Goal: Task Accomplishment & Management: Manage account settings

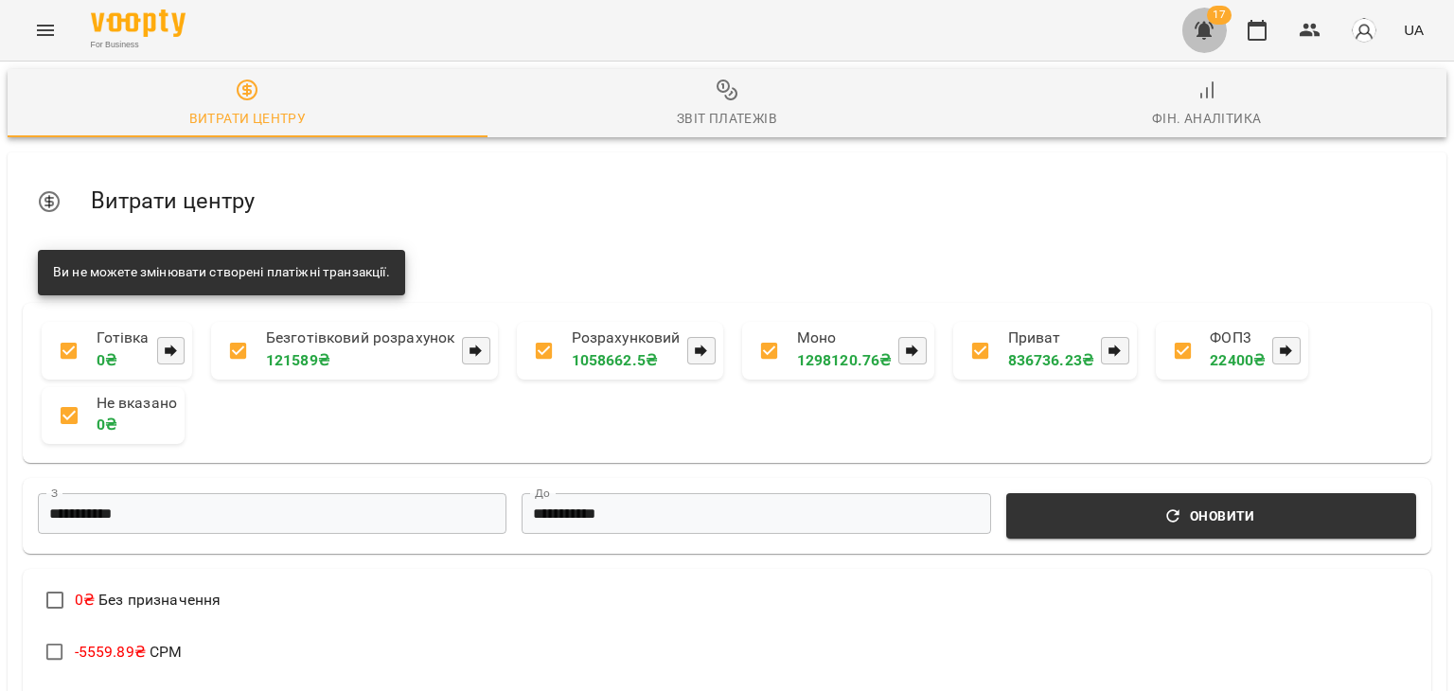
click at [1204, 22] on icon "button" at bounding box center [1204, 30] width 23 height 23
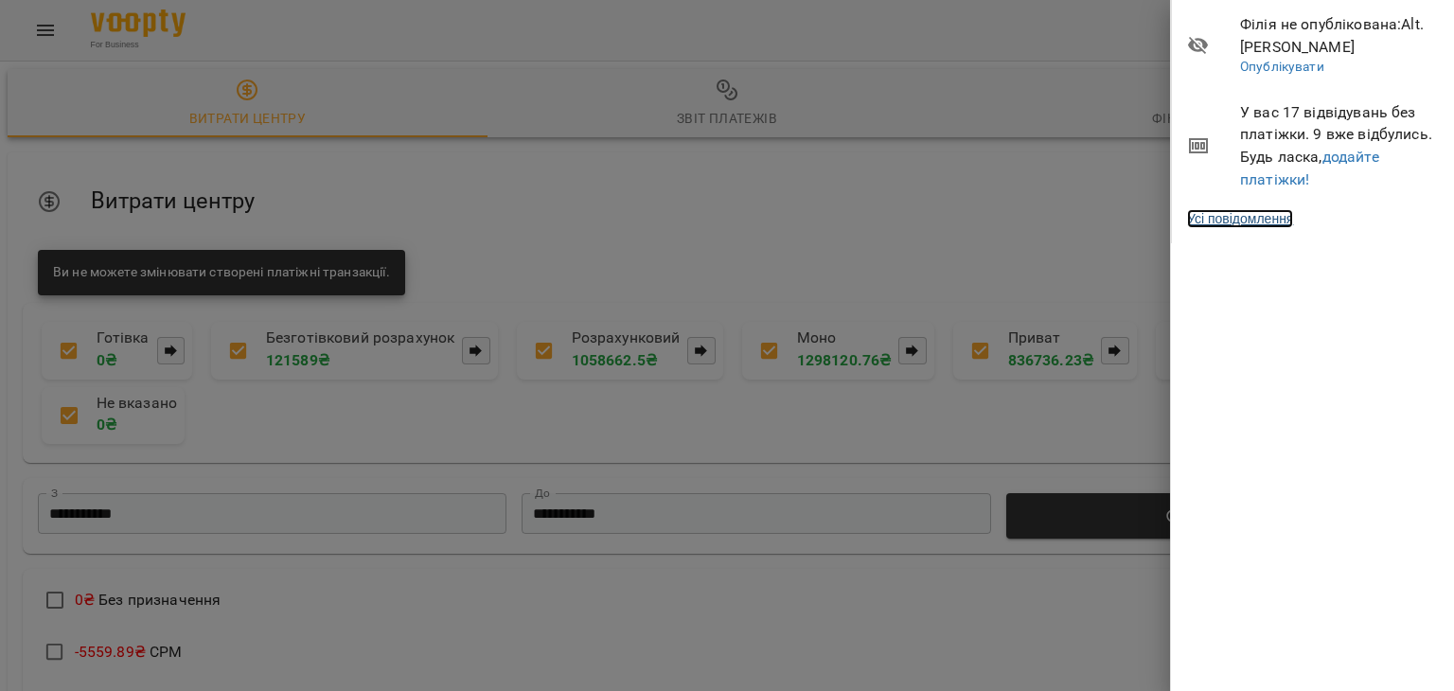
click at [1233, 215] on link "Усі повідомлення" at bounding box center [1240, 218] width 106 height 19
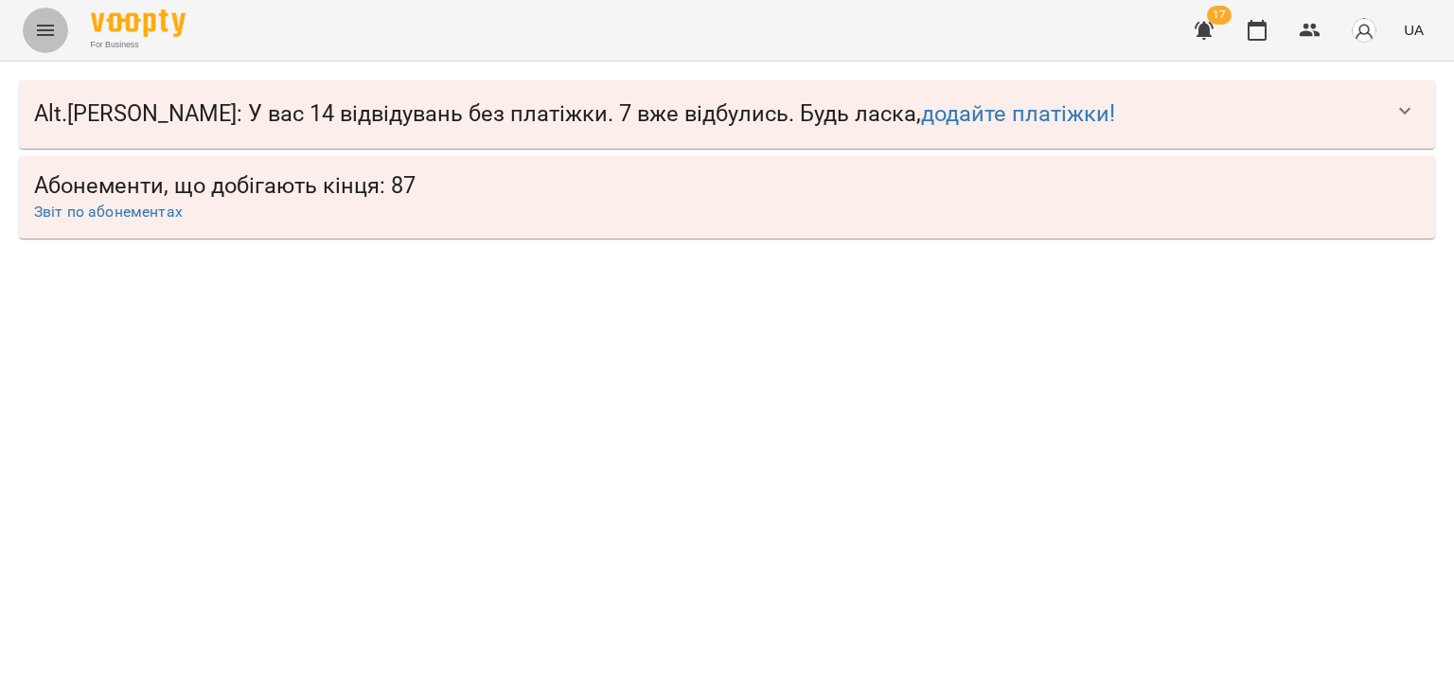
click at [37, 17] on button "Menu" at bounding box center [45, 30] width 45 height 45
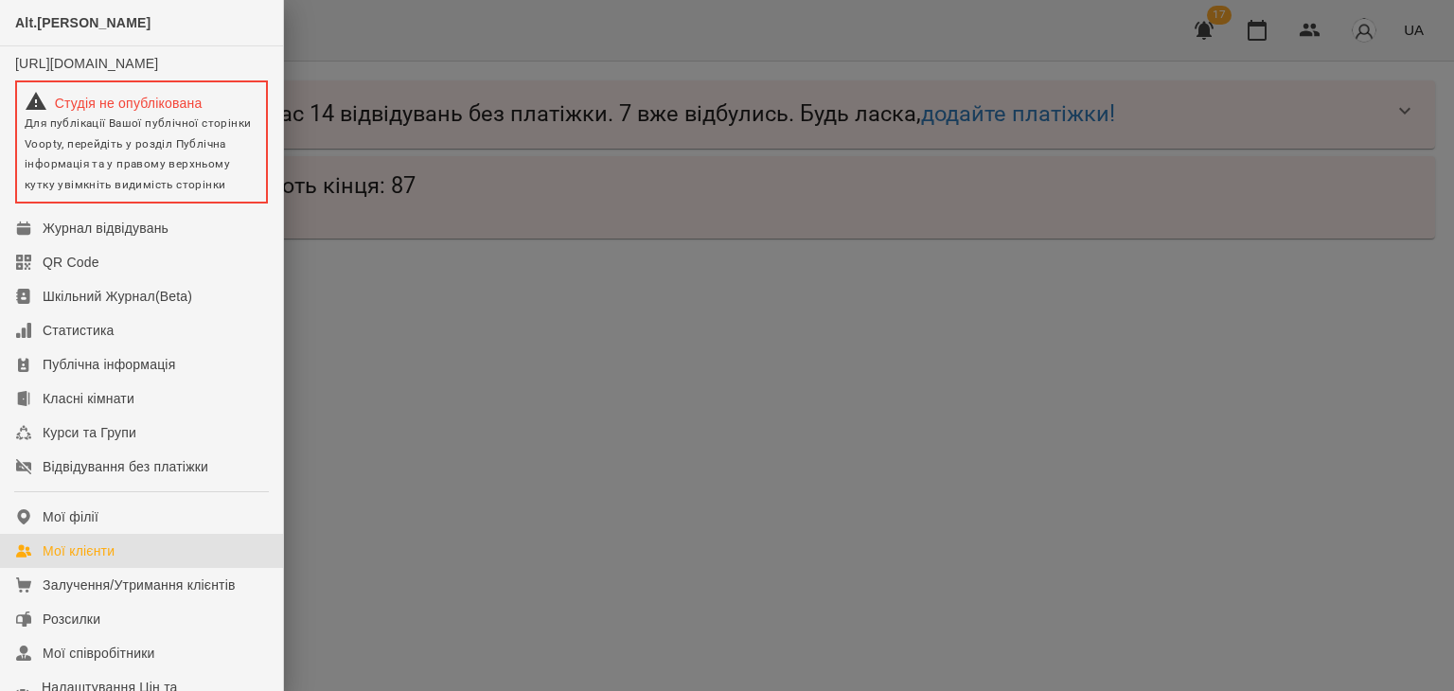
click at [86, 560] on div "Мої клієнти" at bounding box center [79, 550] width 72 height 19
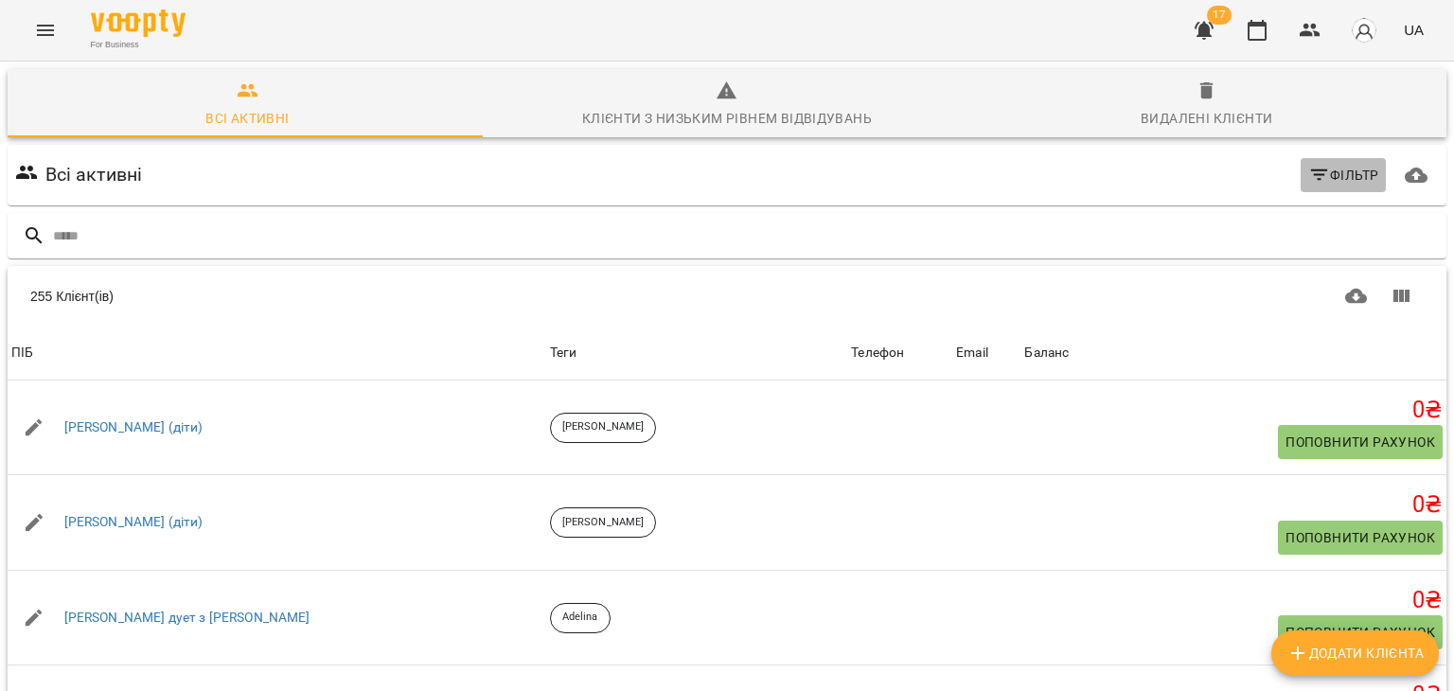
click at [1315, 162] on button "Фільтр" at bounding box center [1343, 175] width 86 height 34
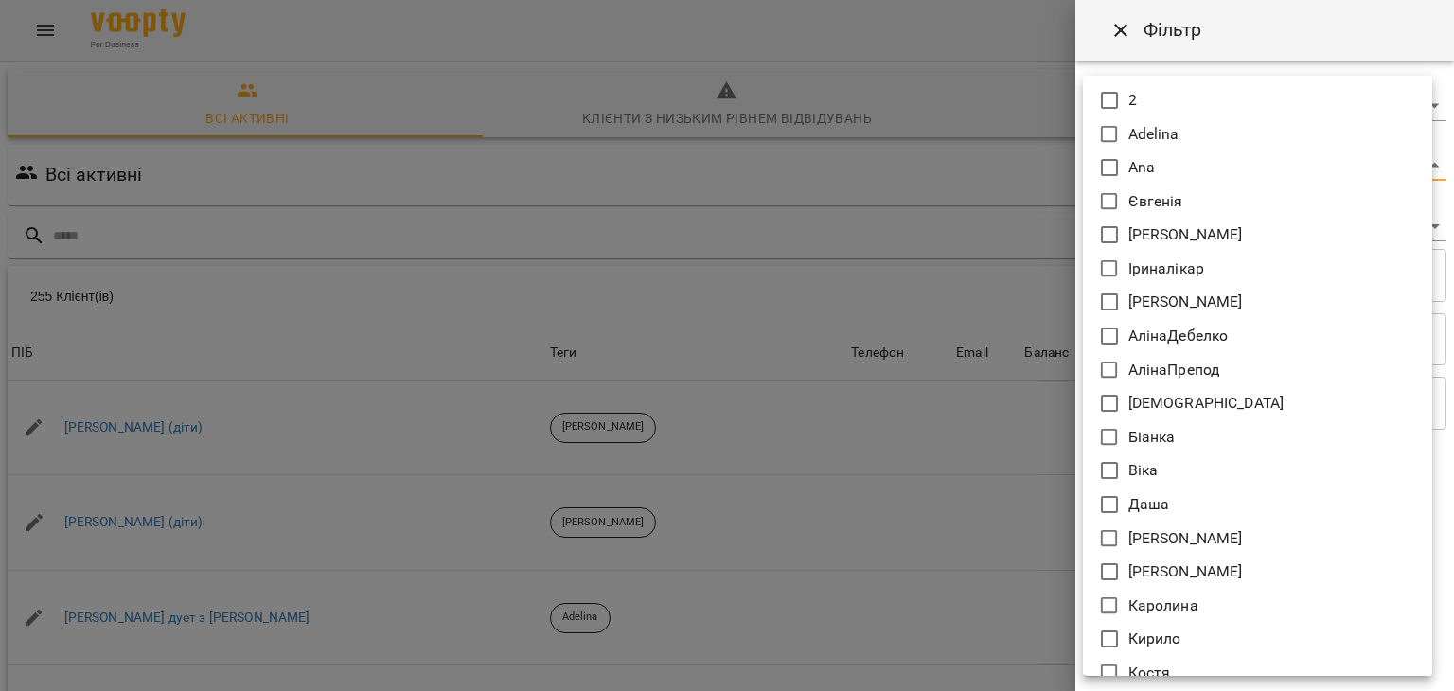
click at [1143, 164] on body "For Business 17 UA Всі активні Клієнти з низьким рівнем відвідувань Видалені кл…" at bounding box center [727, 492] width 1454 height 985
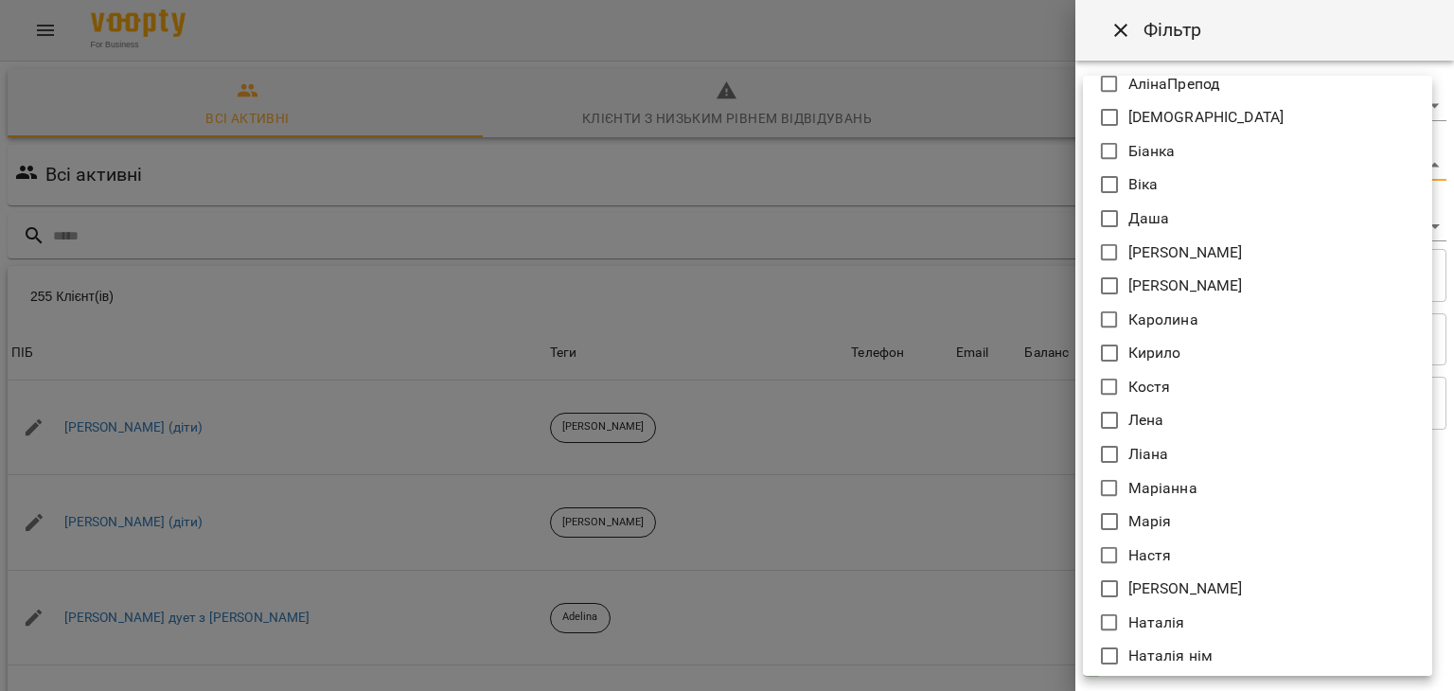
scroll to position [458, 0]
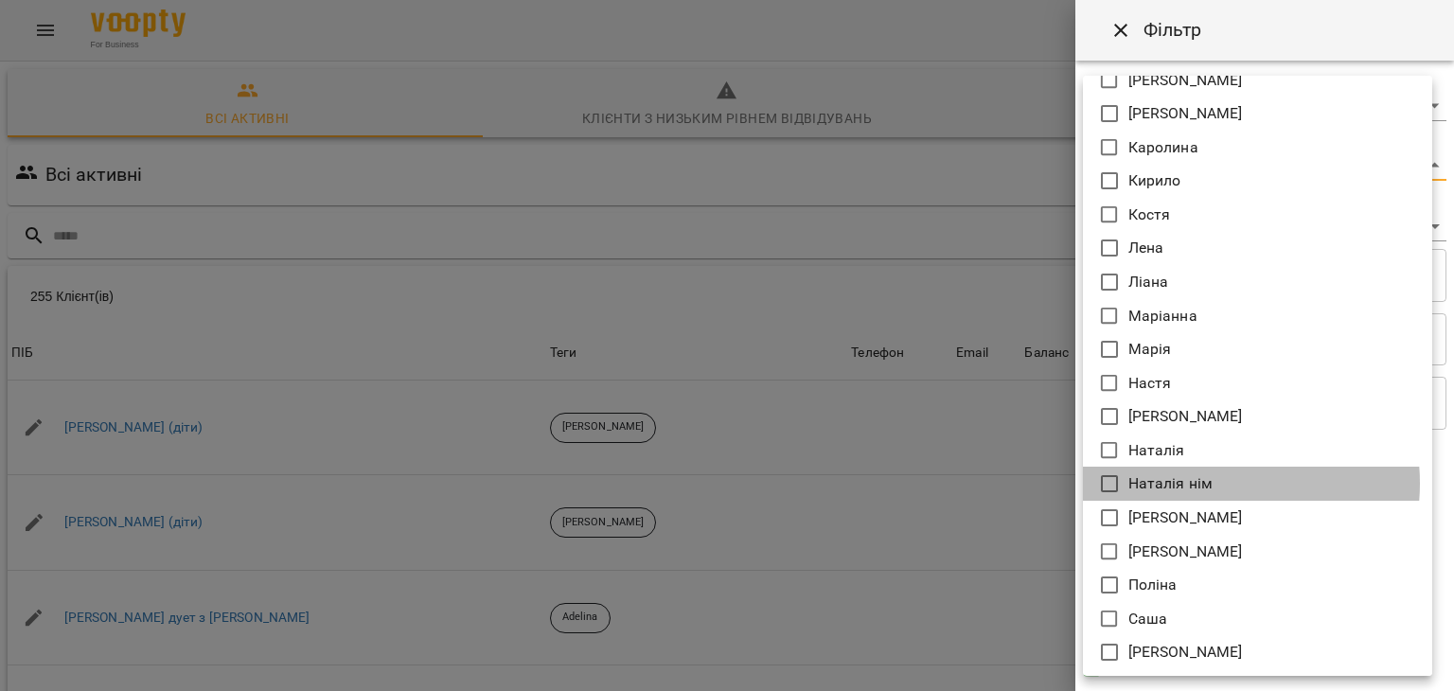
click at [1200, 483] on p "Наталія нім" at bounding box center [1170, 483] width 85 height 23
type input "**********"
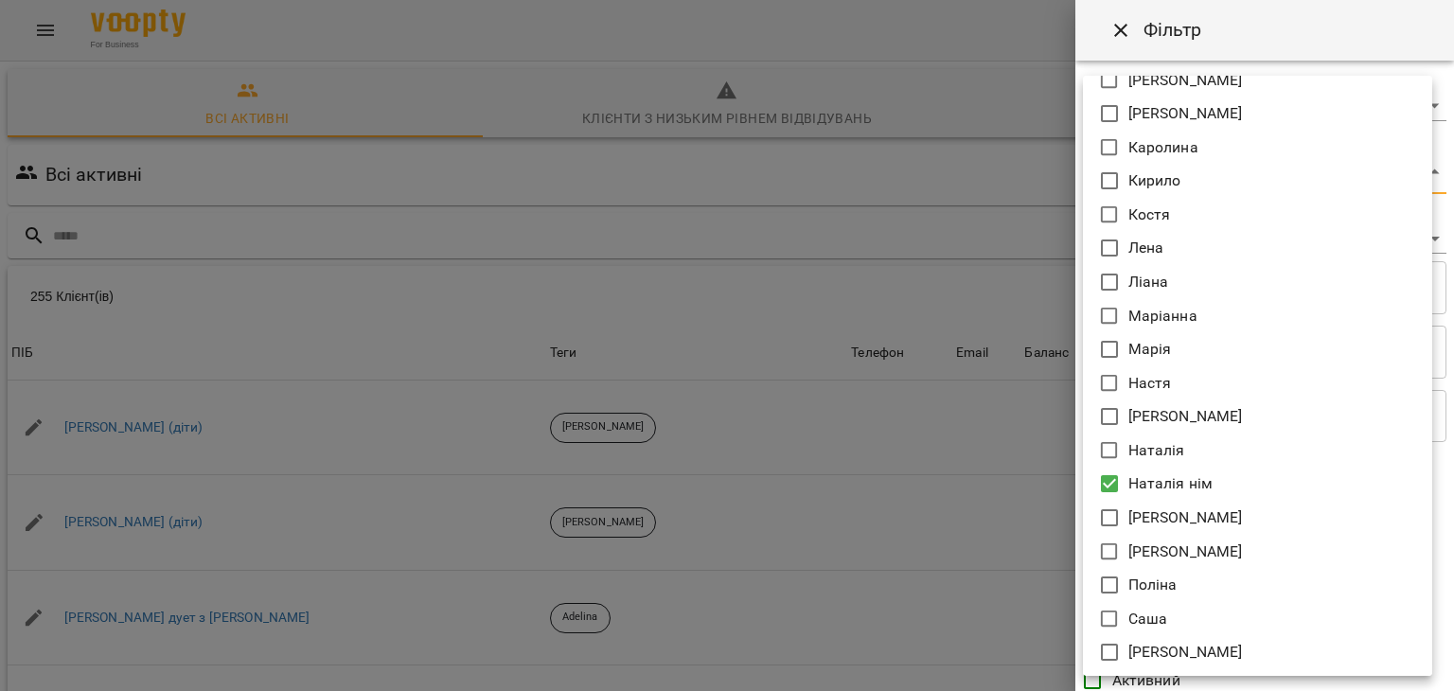
click at [924, 448] on div at bounding box center [727, 345] width 1454 height 691
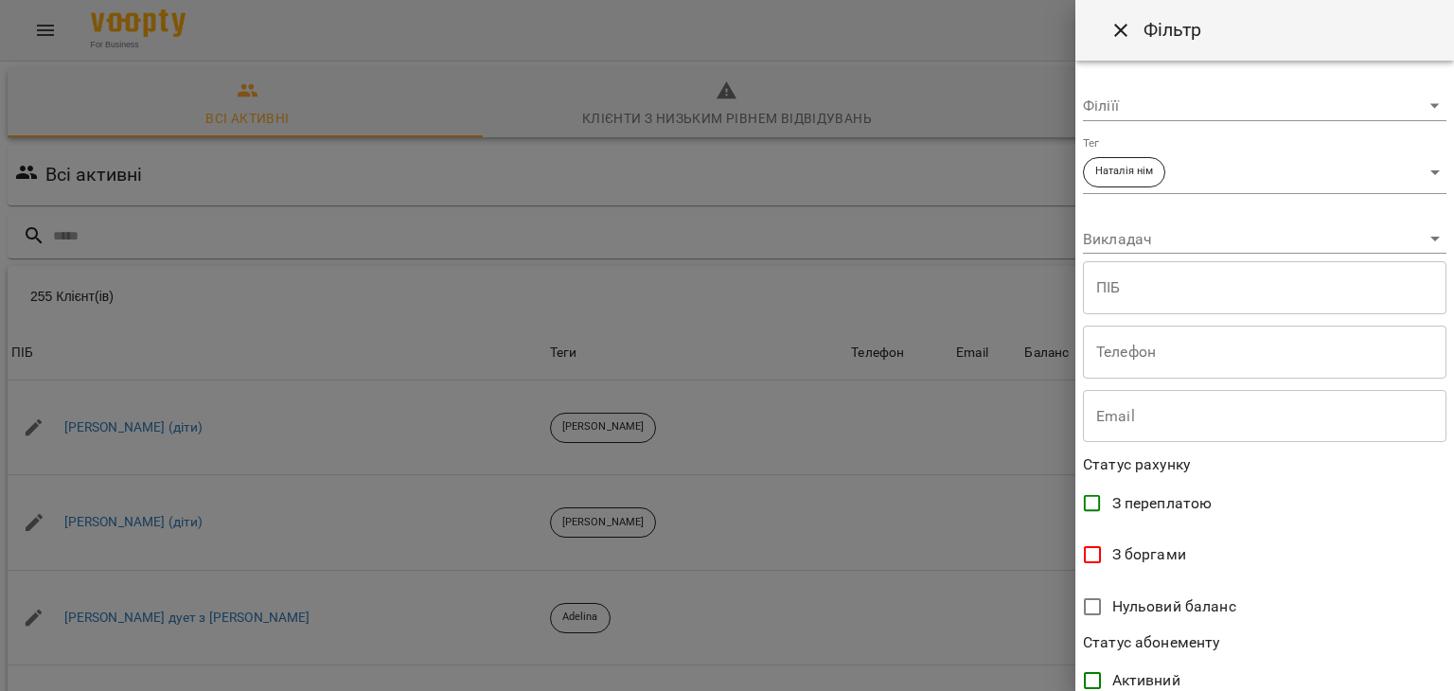
click at [1184, 260] on div "**********" at bounding box center [1264, 376] width 379 height 630
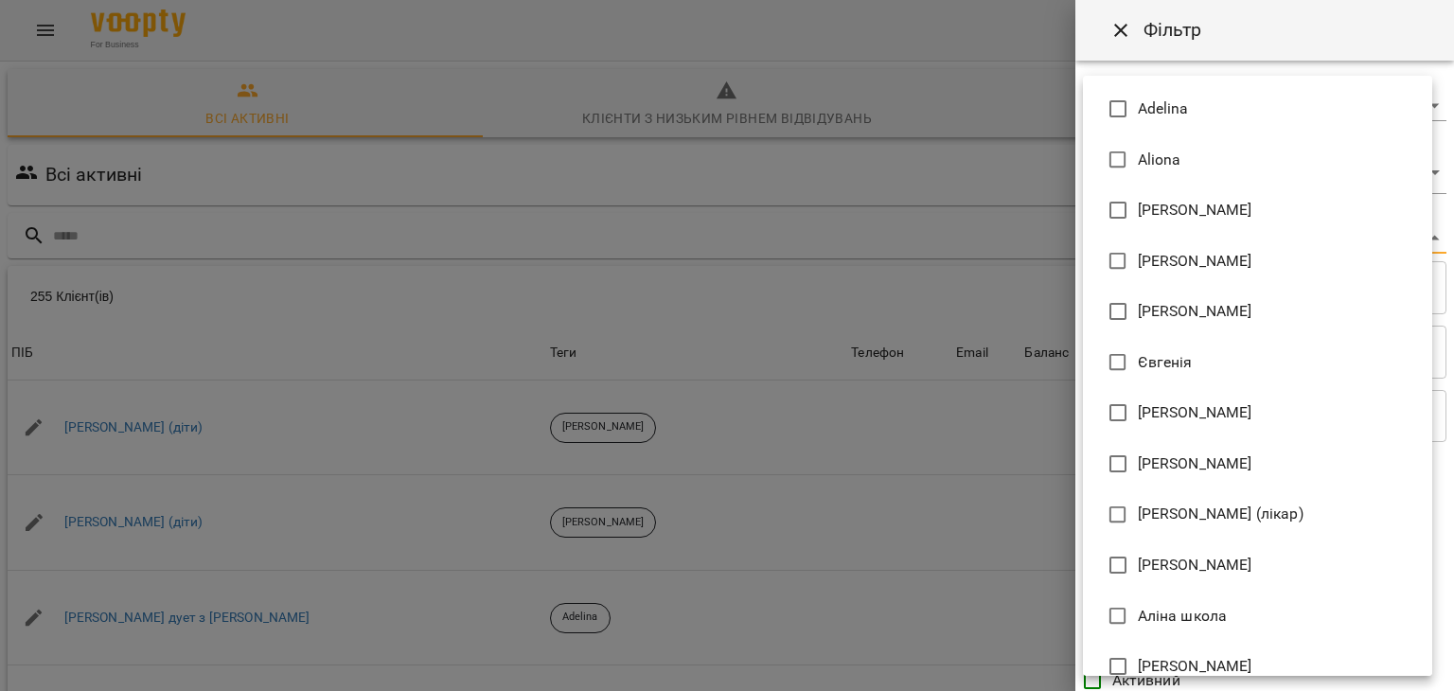
click at [1175, 244] on body "For Business 17 UA Всі активні Клієнти з низьким рівнем відвідувань Видалені кл…" at bounding box center [727, 492] width 1454 height 985
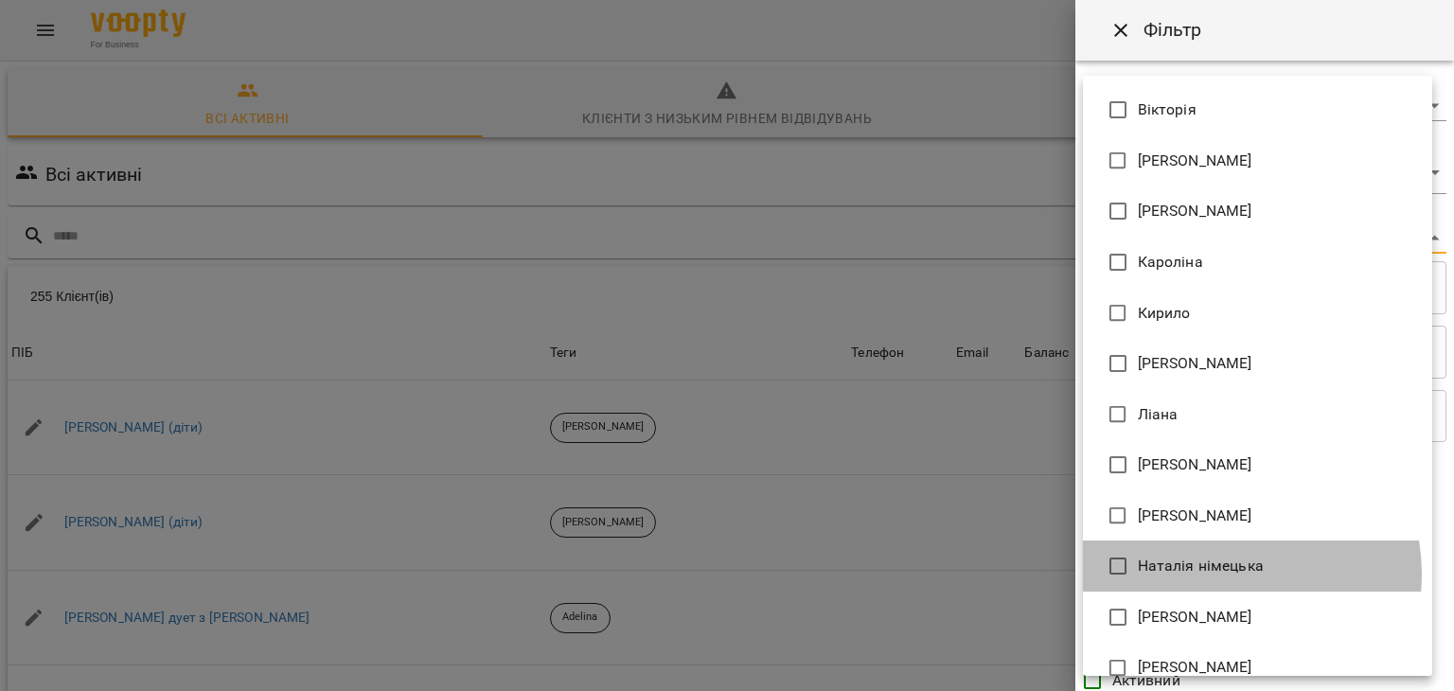
click at [1221, 574] on span "Наталія німецька" at bounding box center [1201, 566] width 126 height 23
type input "**********"
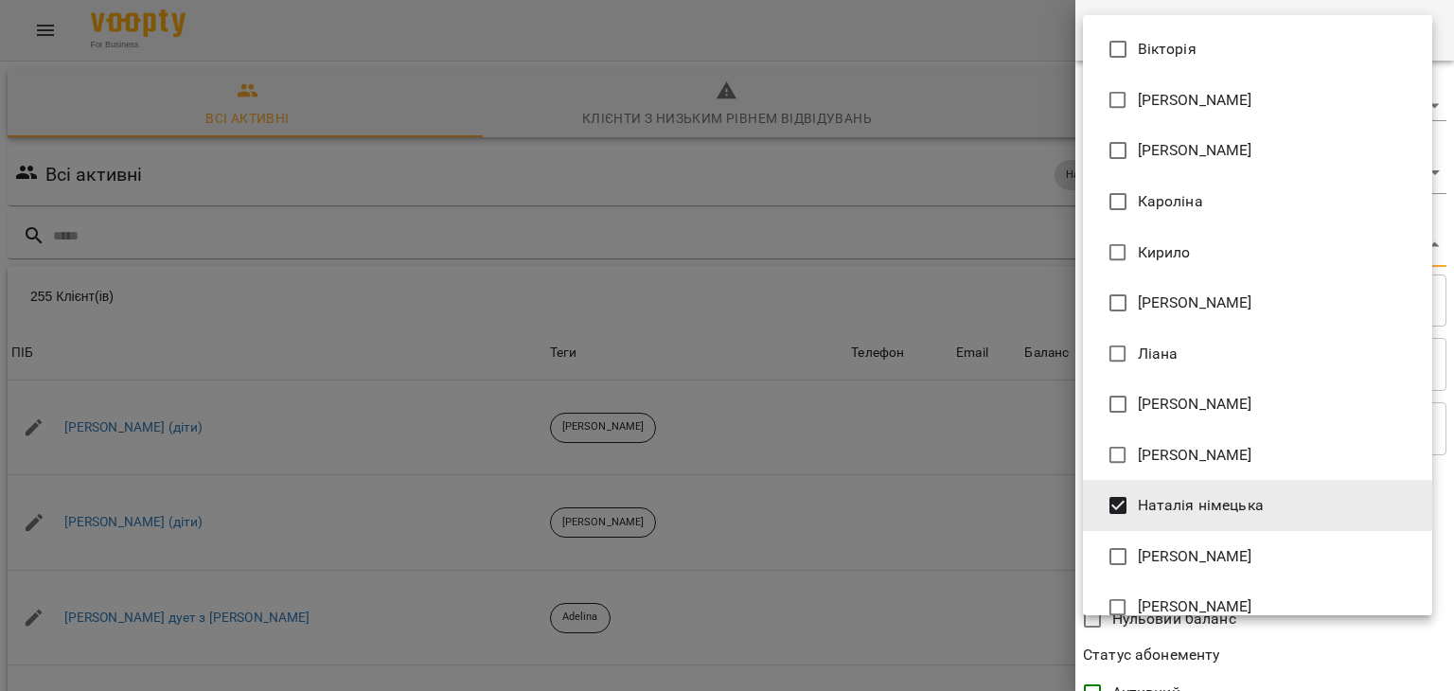
click at [928, 565] on div at bounding box center [727, 345] width 1454 height 691
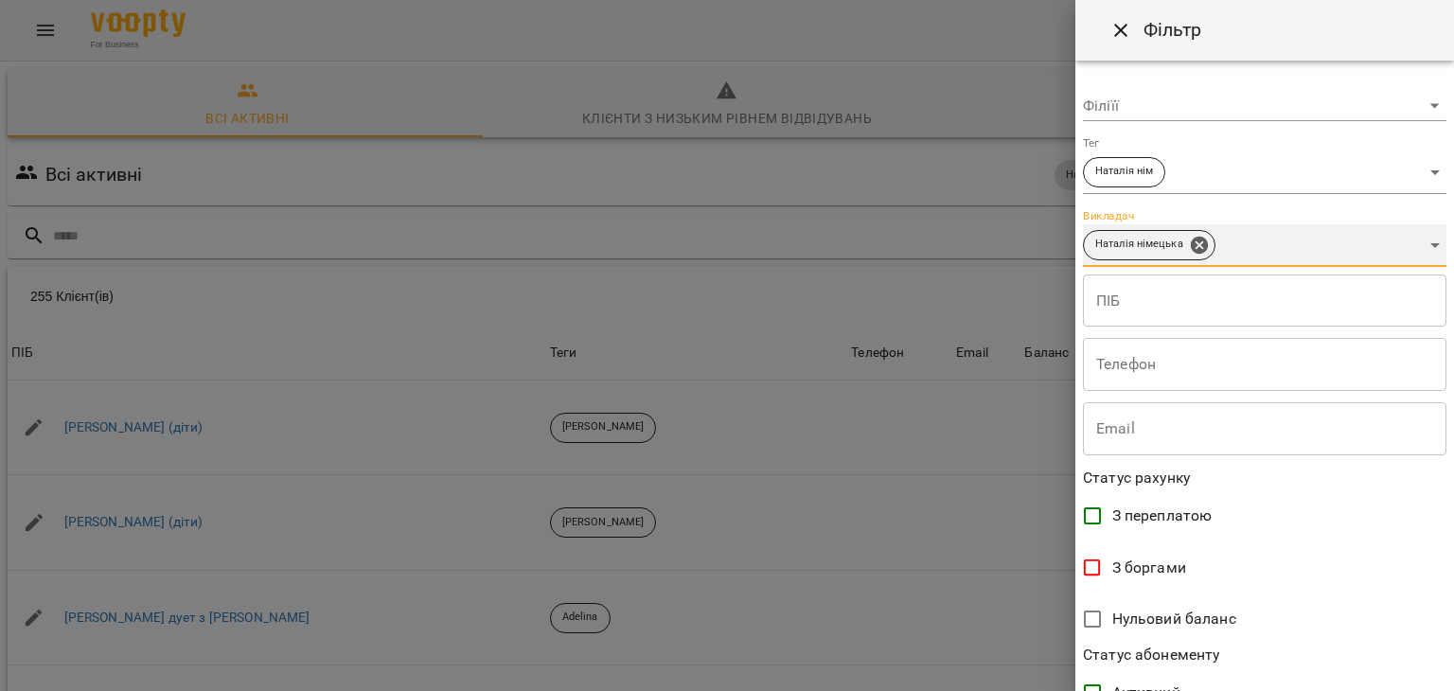
scroll to position [388, 0]
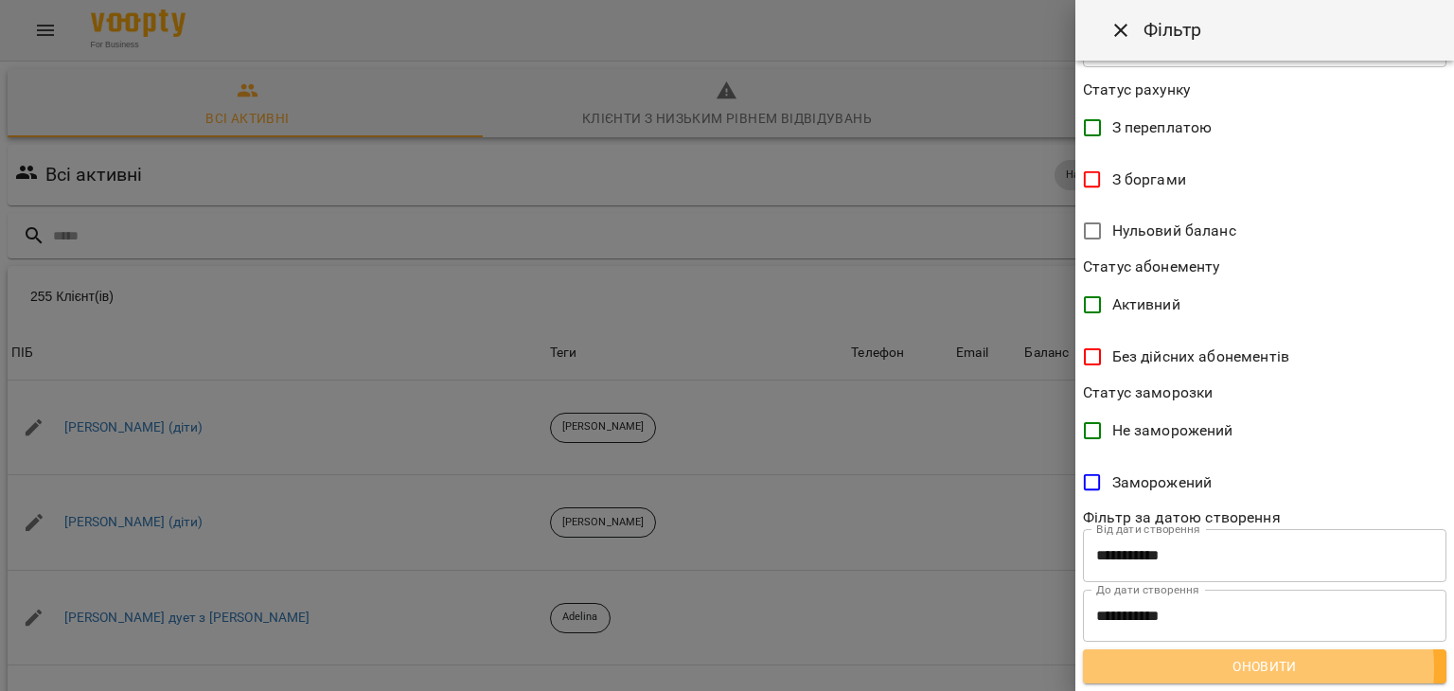
click at [1246, 668] on span "Оновити" at bounding box center [1264, 666] width 333 height 23
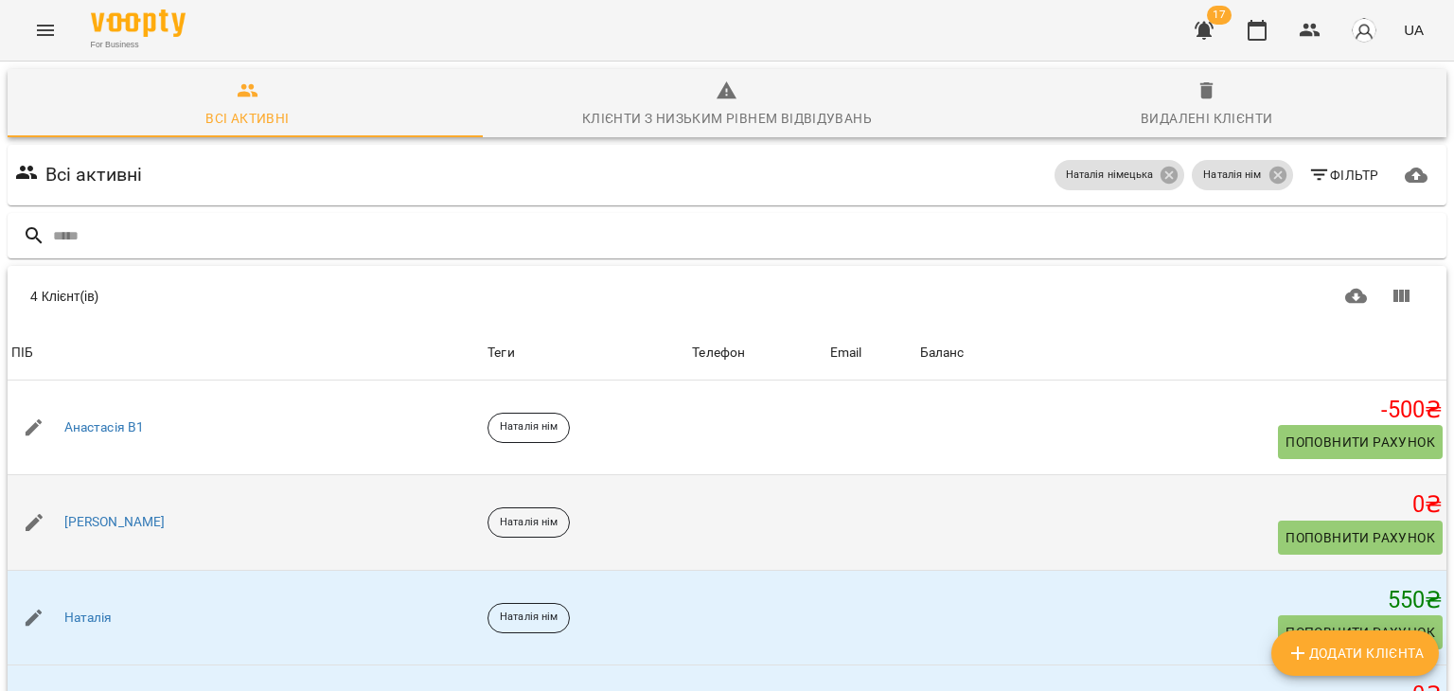
scroll to position [110, 0]
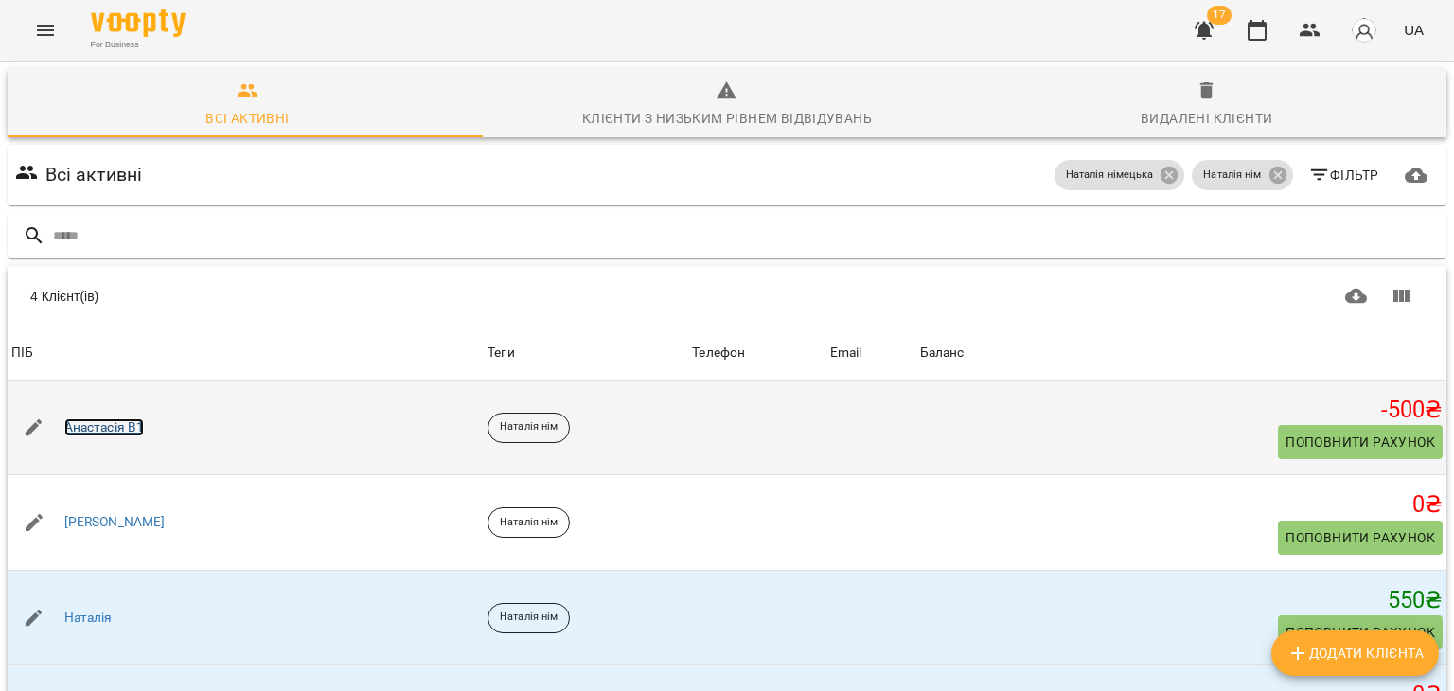
click at [124, 418] on link "Анастасія В1" at bounding box center [104, 427] width 80 height 19
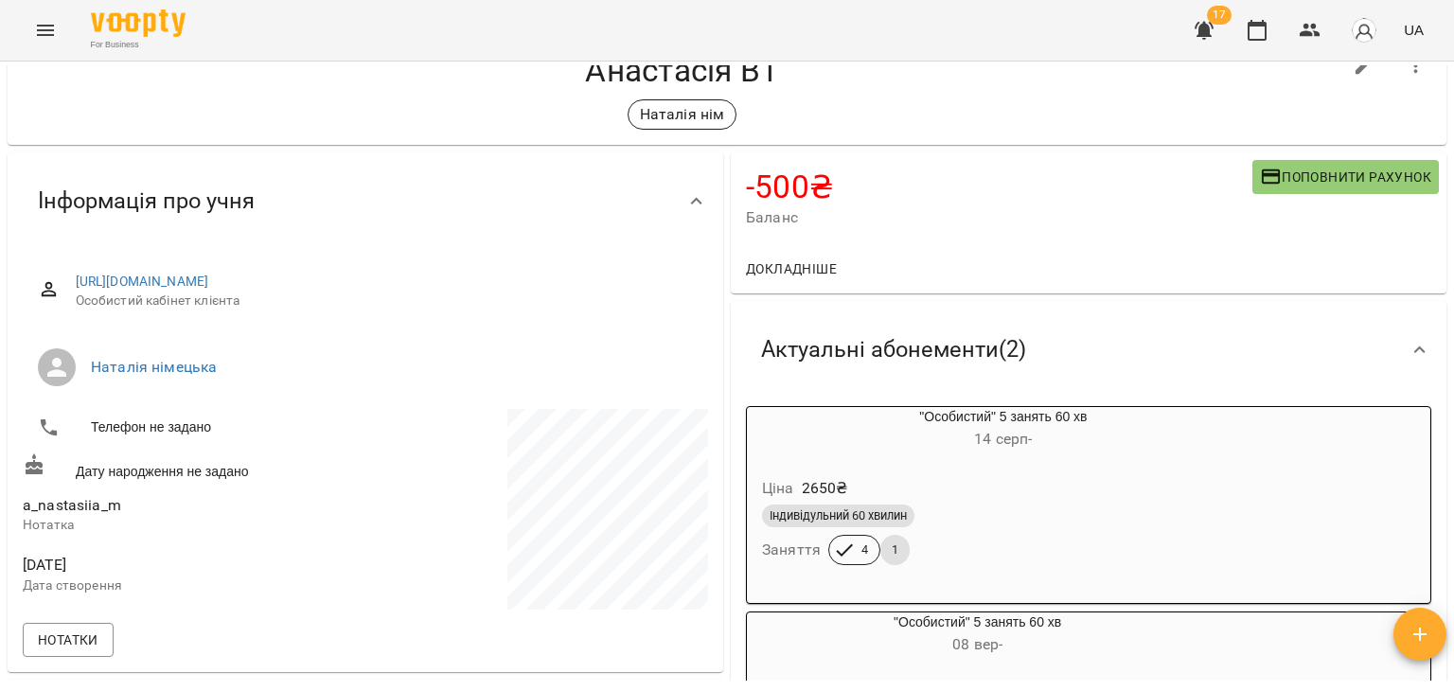
scroll to position [62, 0]
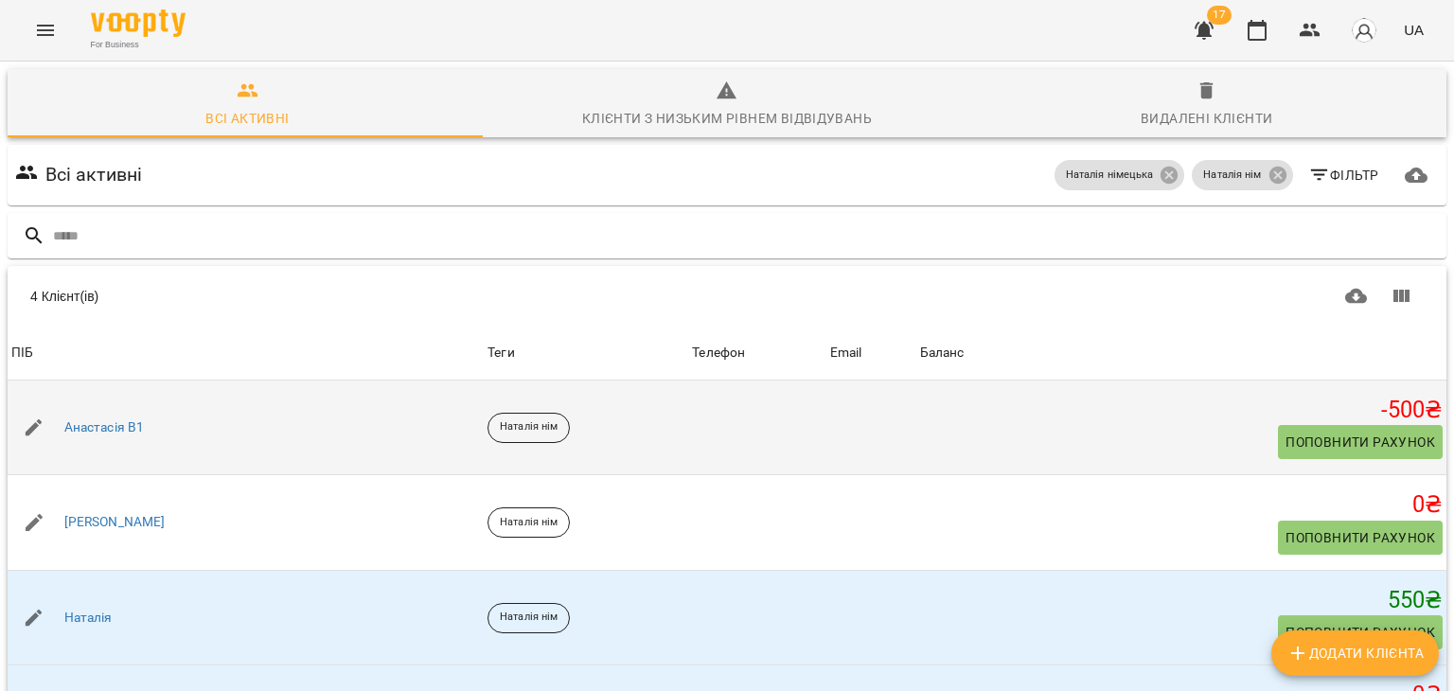
scroll to position [111, 0]
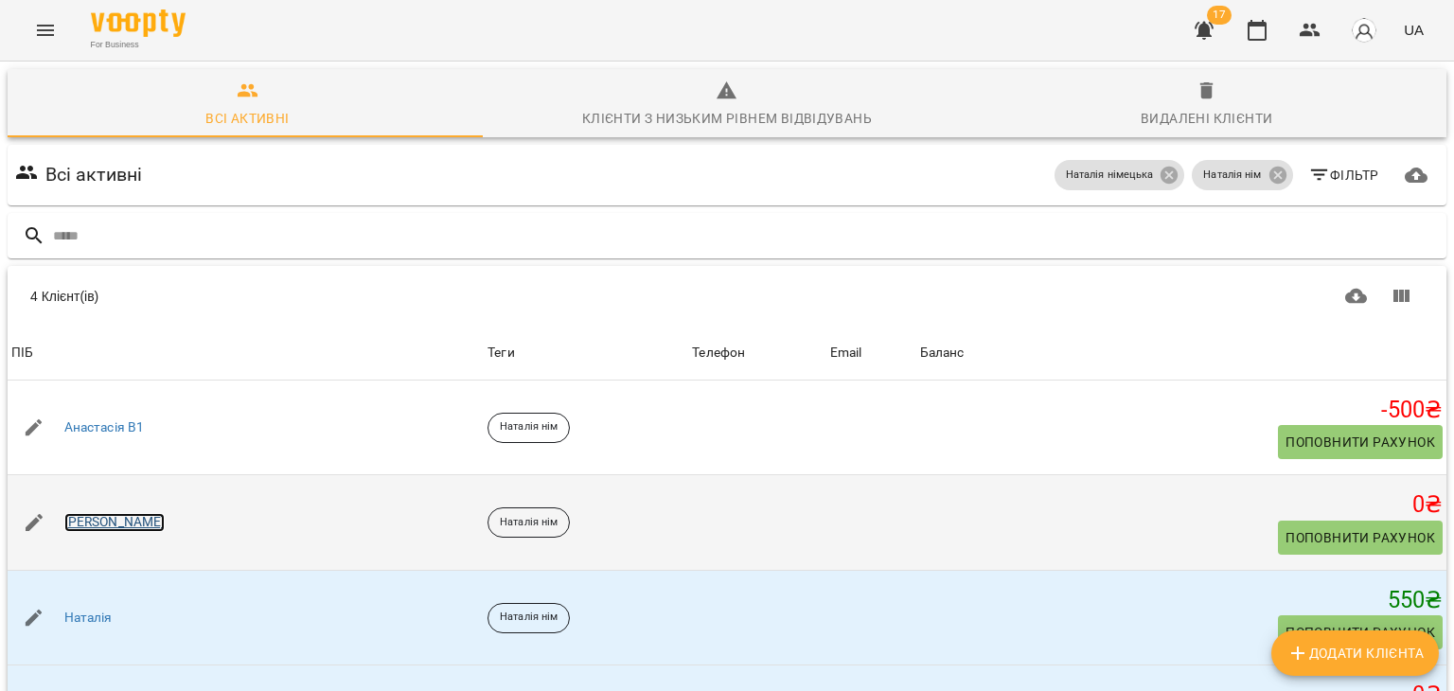
click at [95, 513] on link "[PERSON_NAME]" at bounding box center [114, 522] width 101 height 19
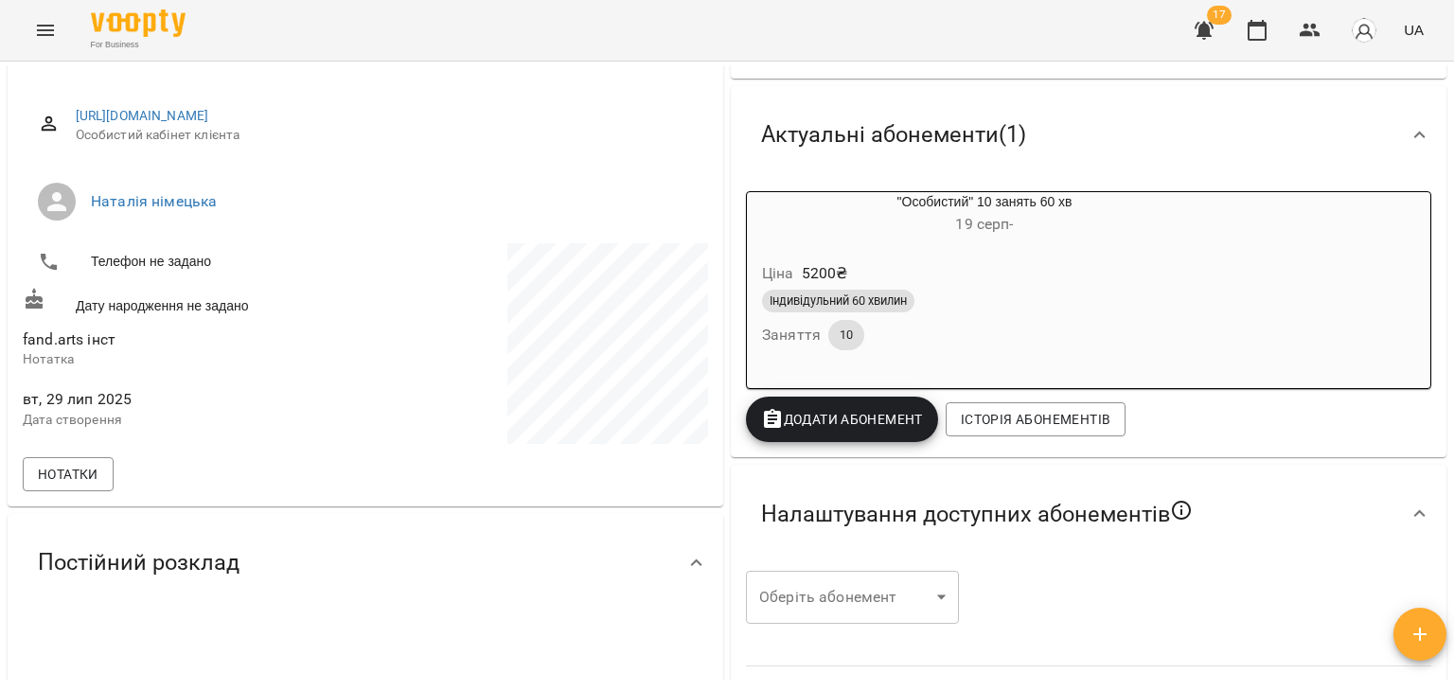
scroll to position [193, 0]
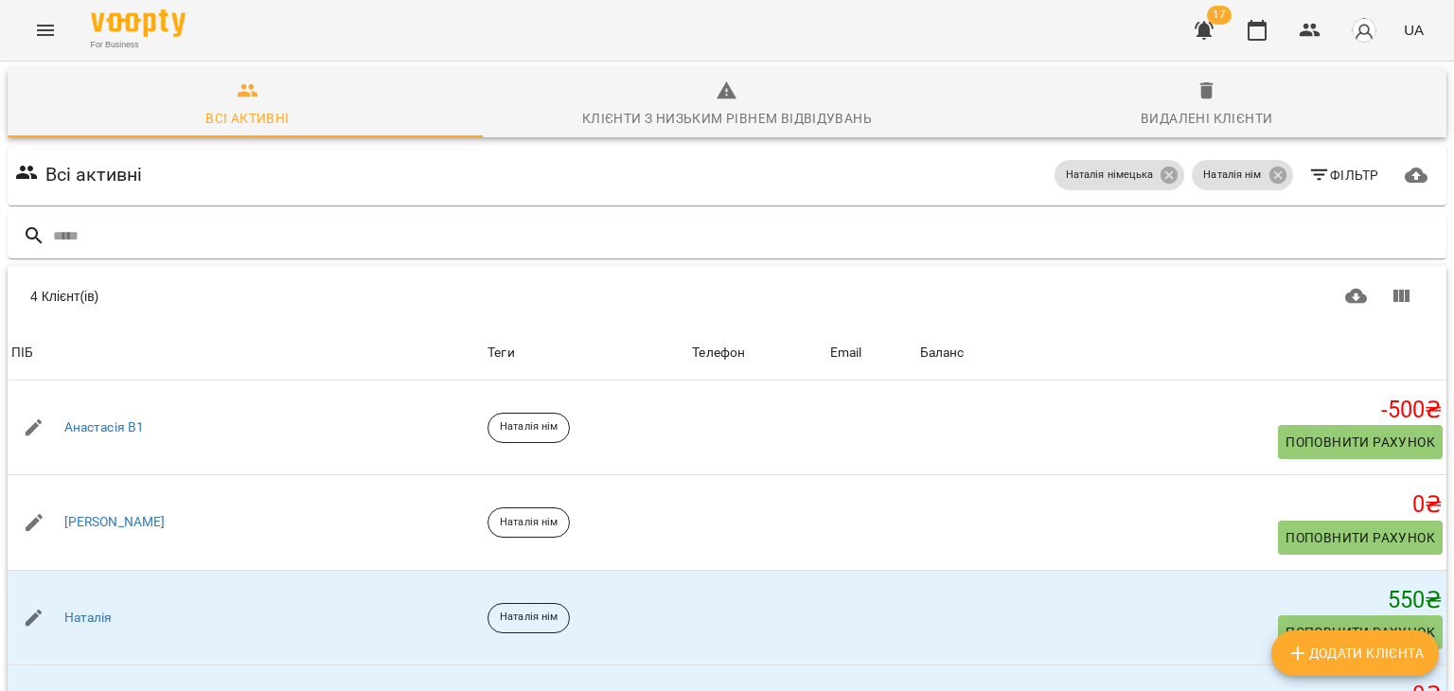
scroll to position [111, 0]
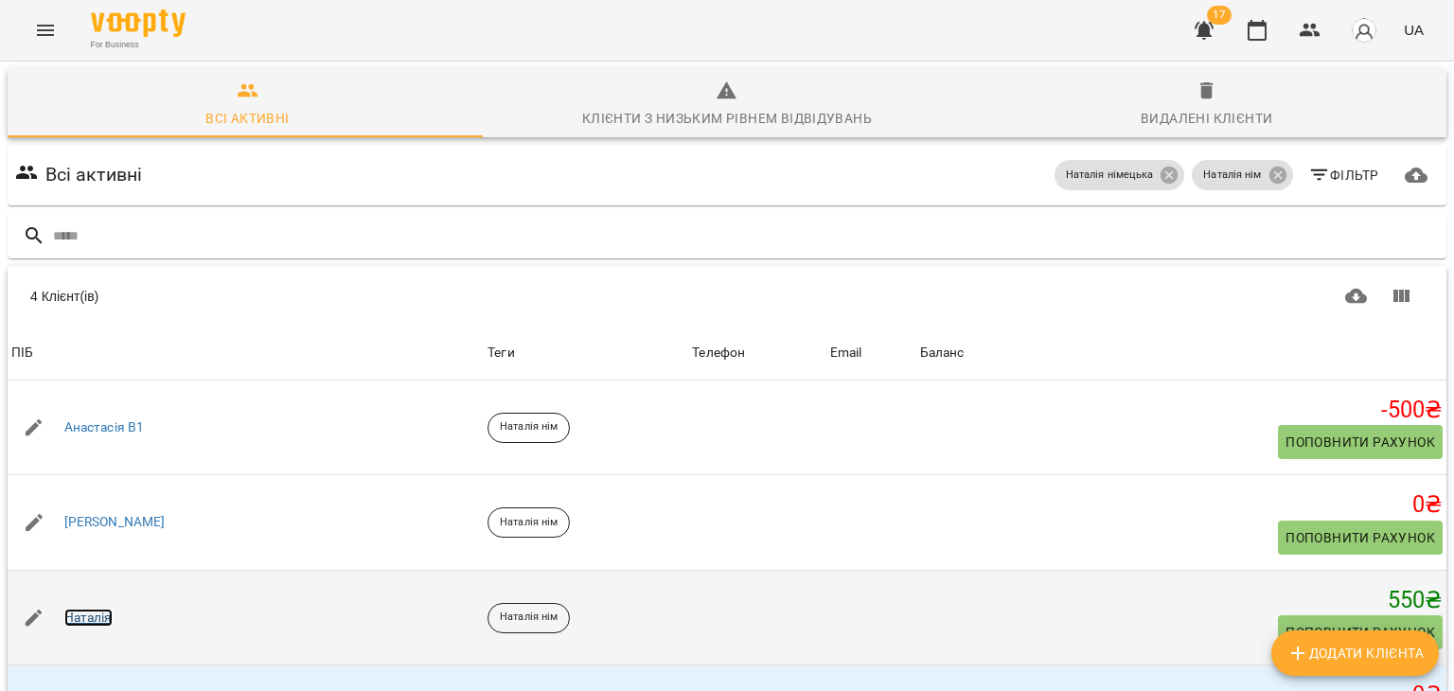
click at [107, 609] on link "Наталія" at bounding box center [88, 618] width 48 height 19
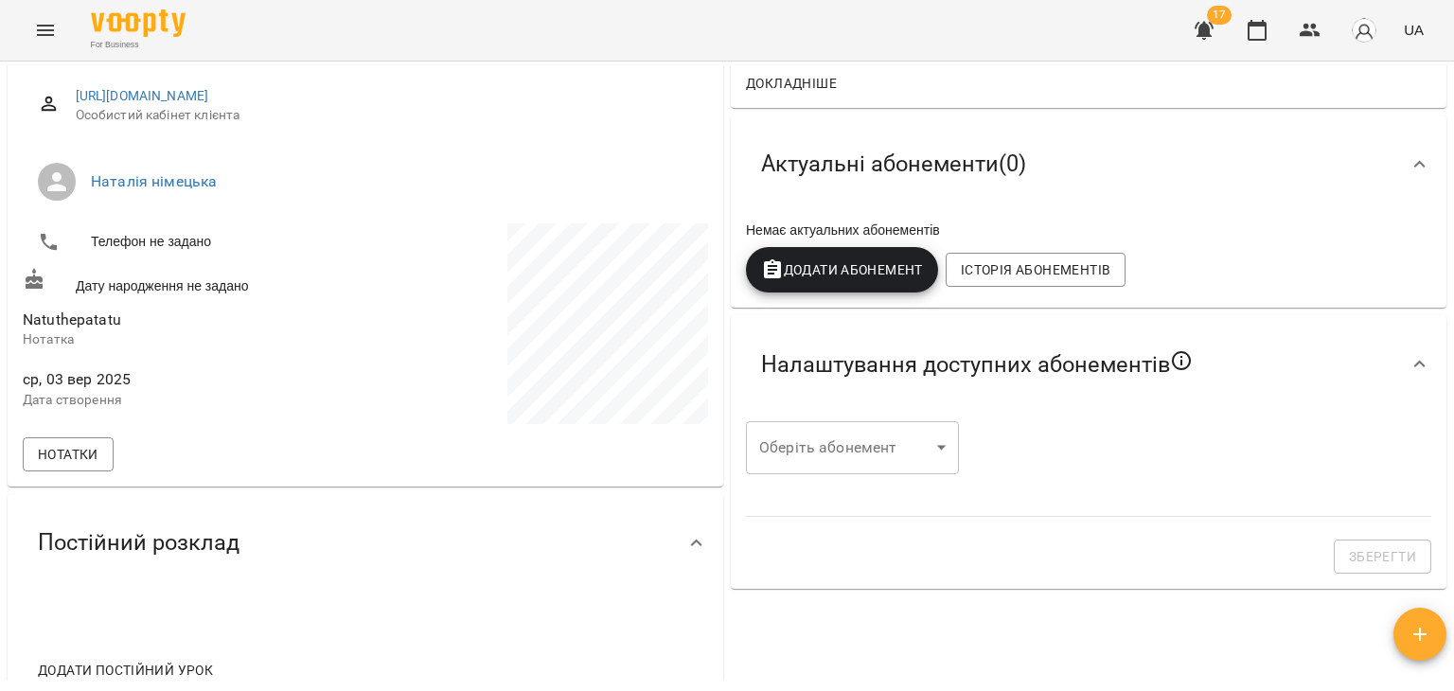
scroll to position [235, 0]
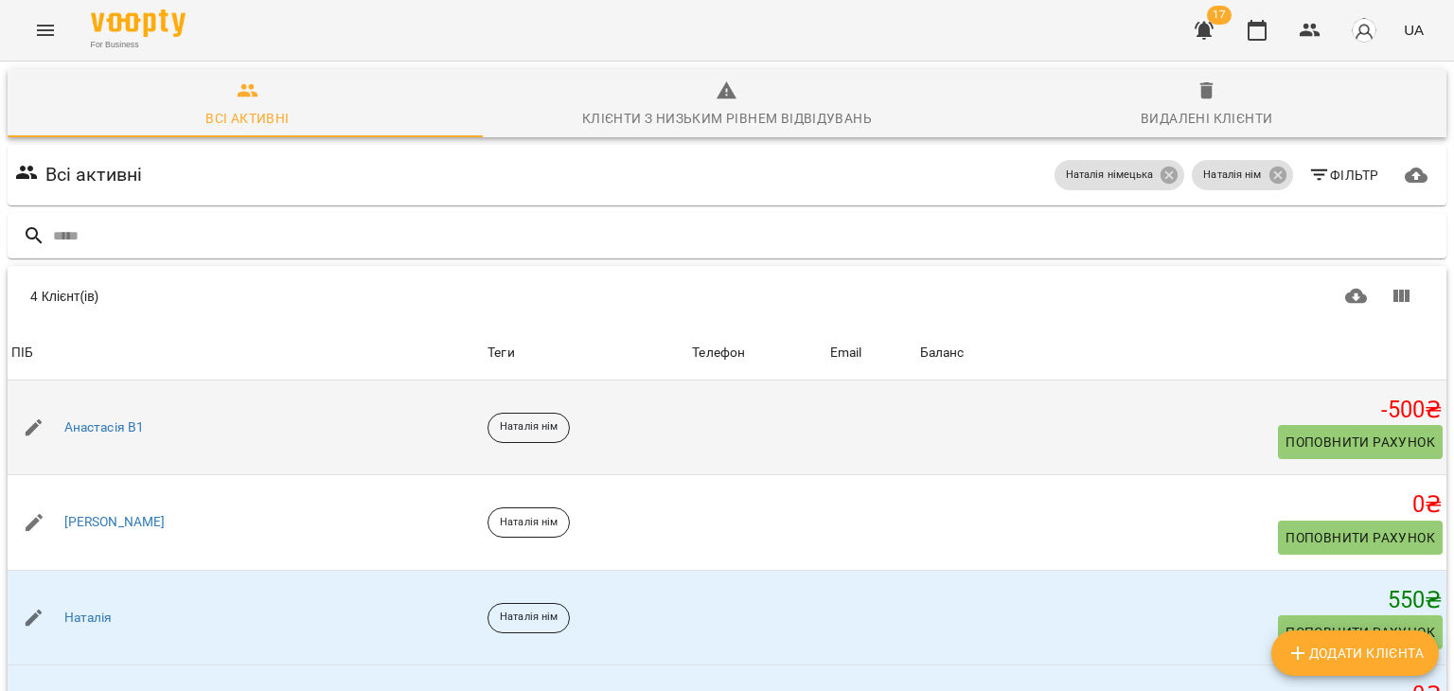
scroll to position [111, 0]
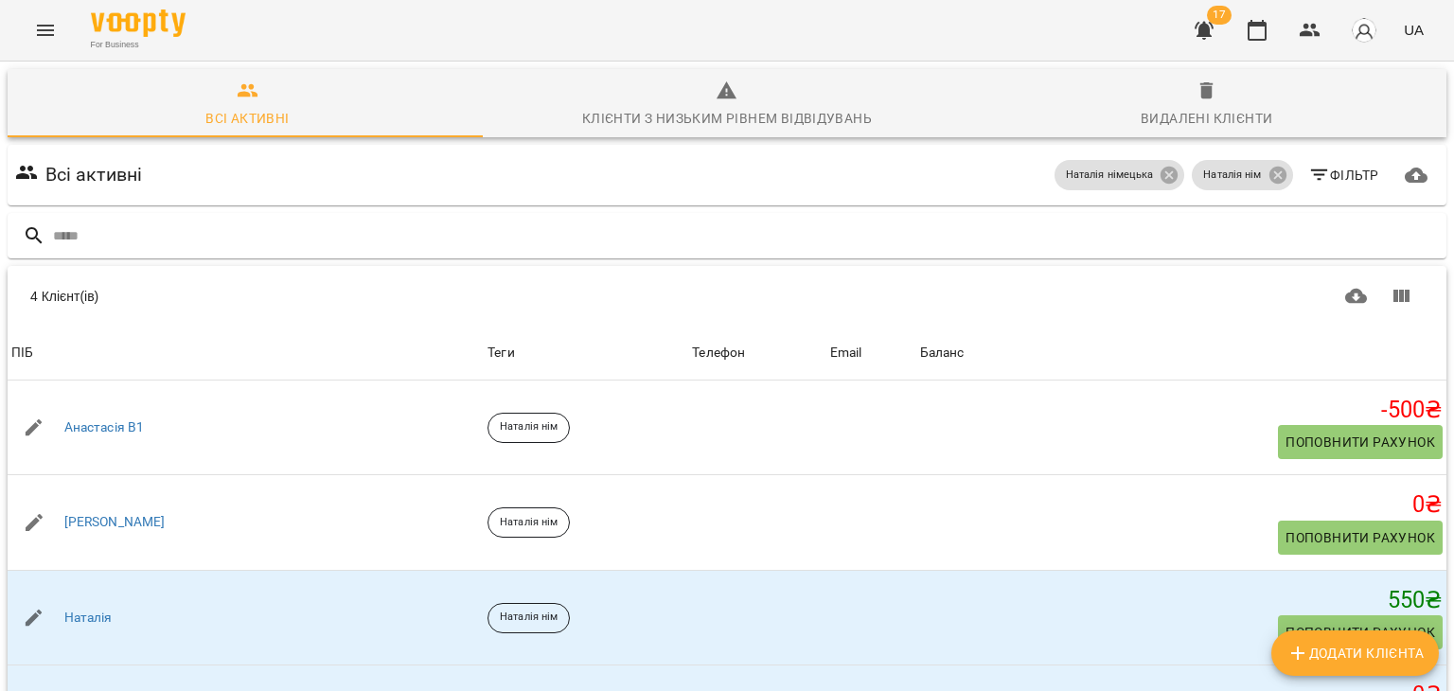
scroll to position [110, 0]
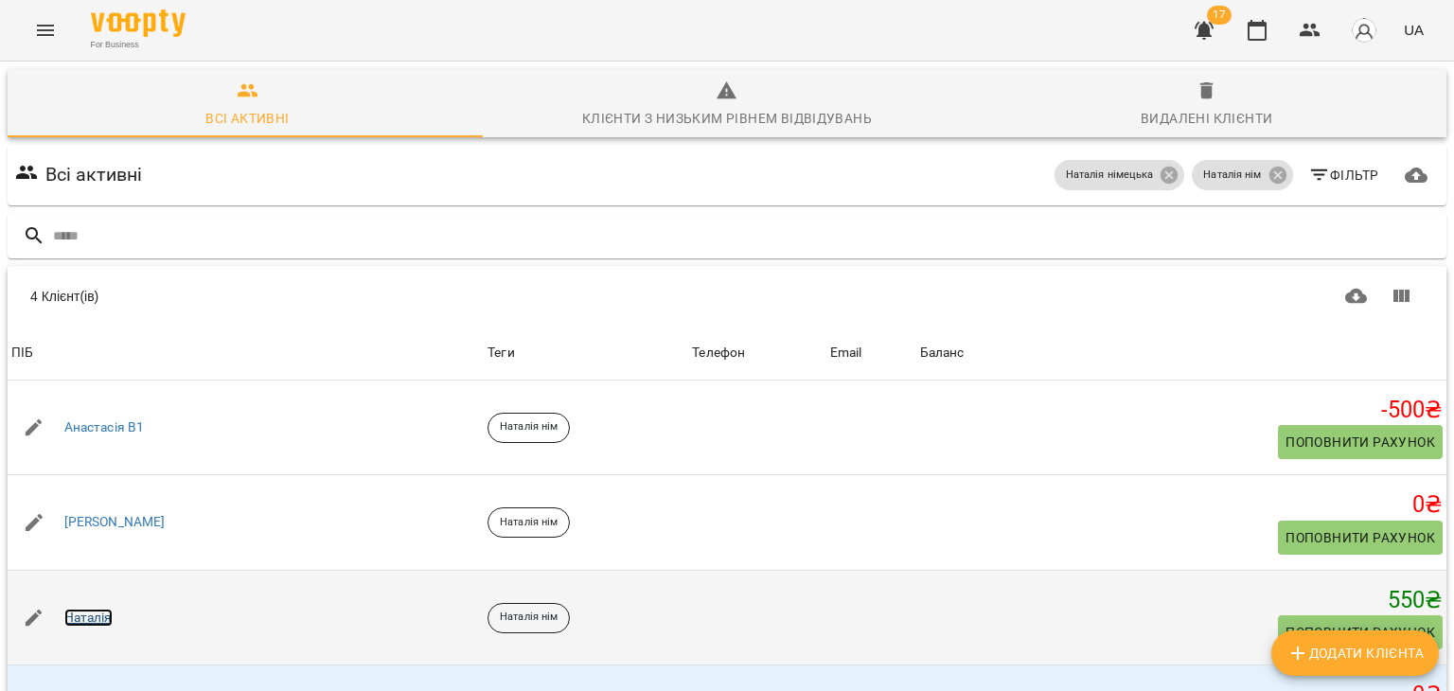
click at [80, 609] on link "Наталія" at bounding box center [88, 618] width 48 height 19
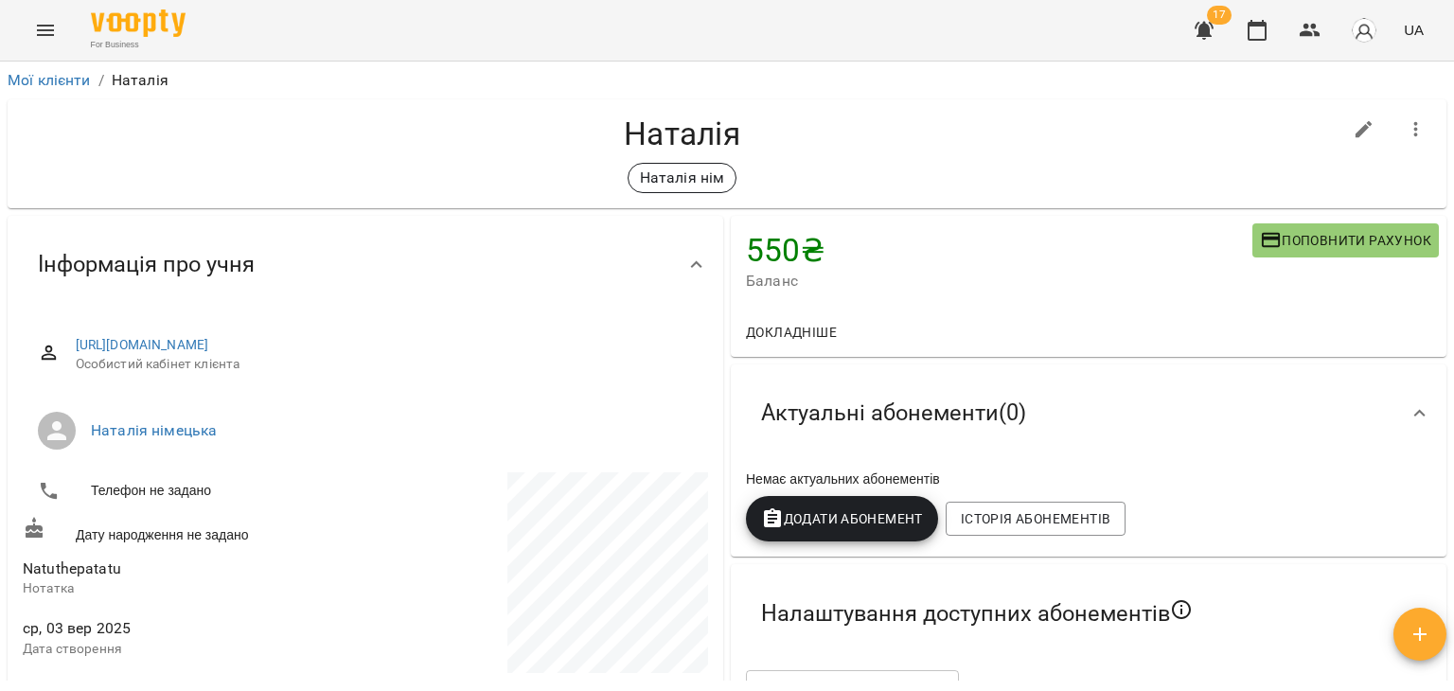
click at [30, 27] on button "Menu" at bounding box center [45, 30] width 45 height 45
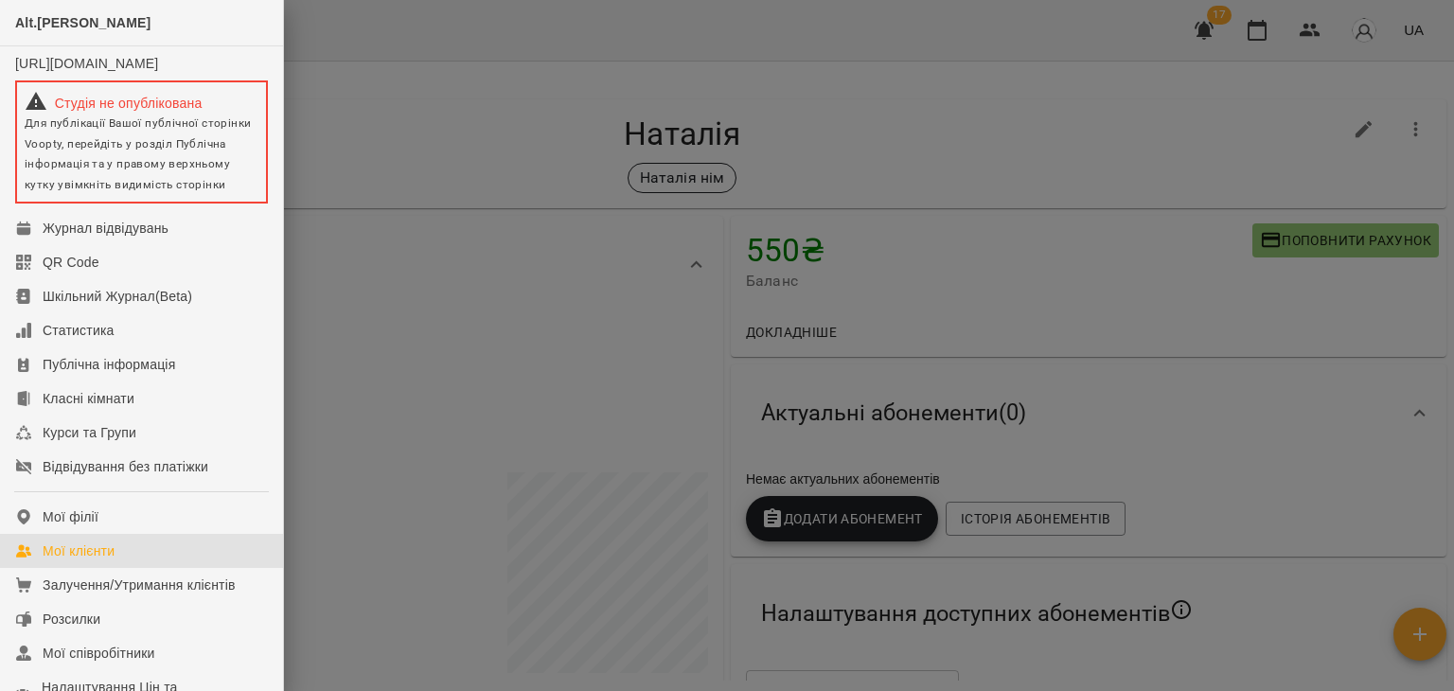
click at [80, 560] on div "Мої клієнти" at bounding box center [79, 550] width 72 height 19
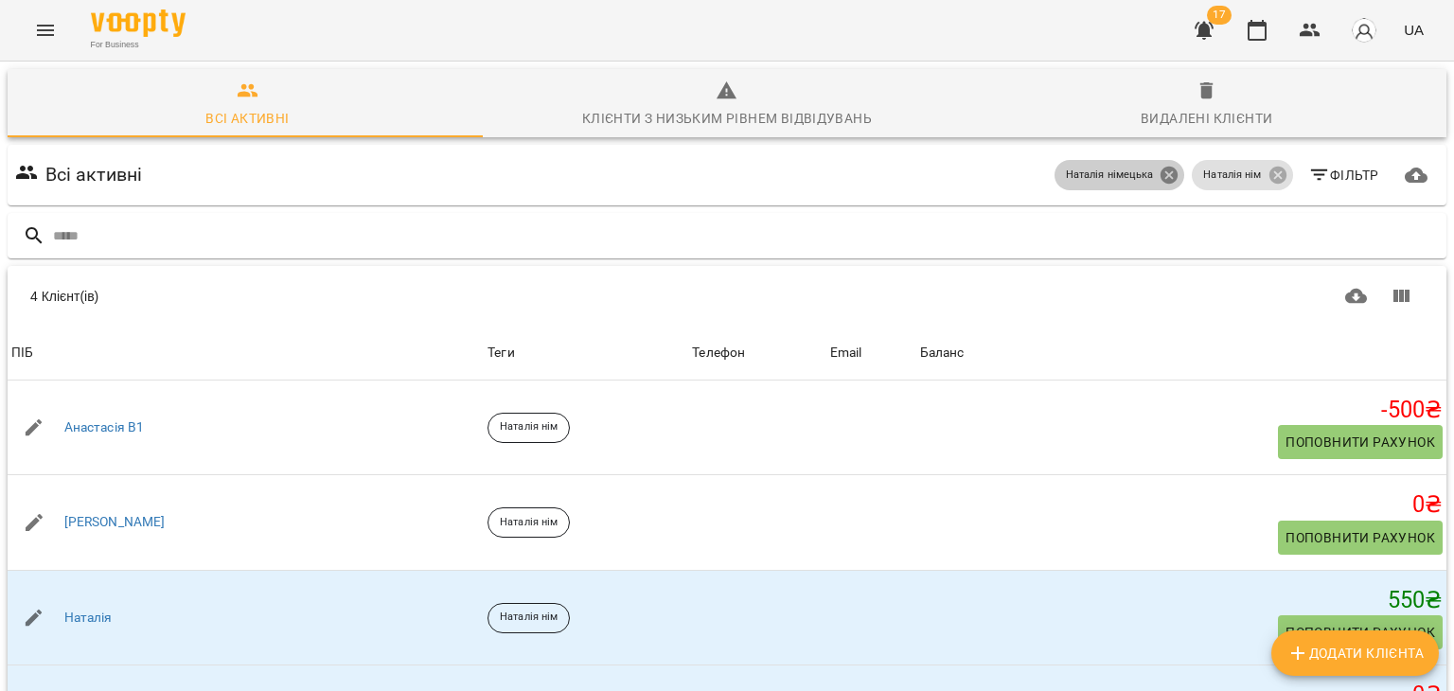
click at [1158, 183] on icon at bounding box center [1168, 175] width 21 height 21
click at [1267, 176] on icon at bounding box center [1277, 175] width 21 height 21
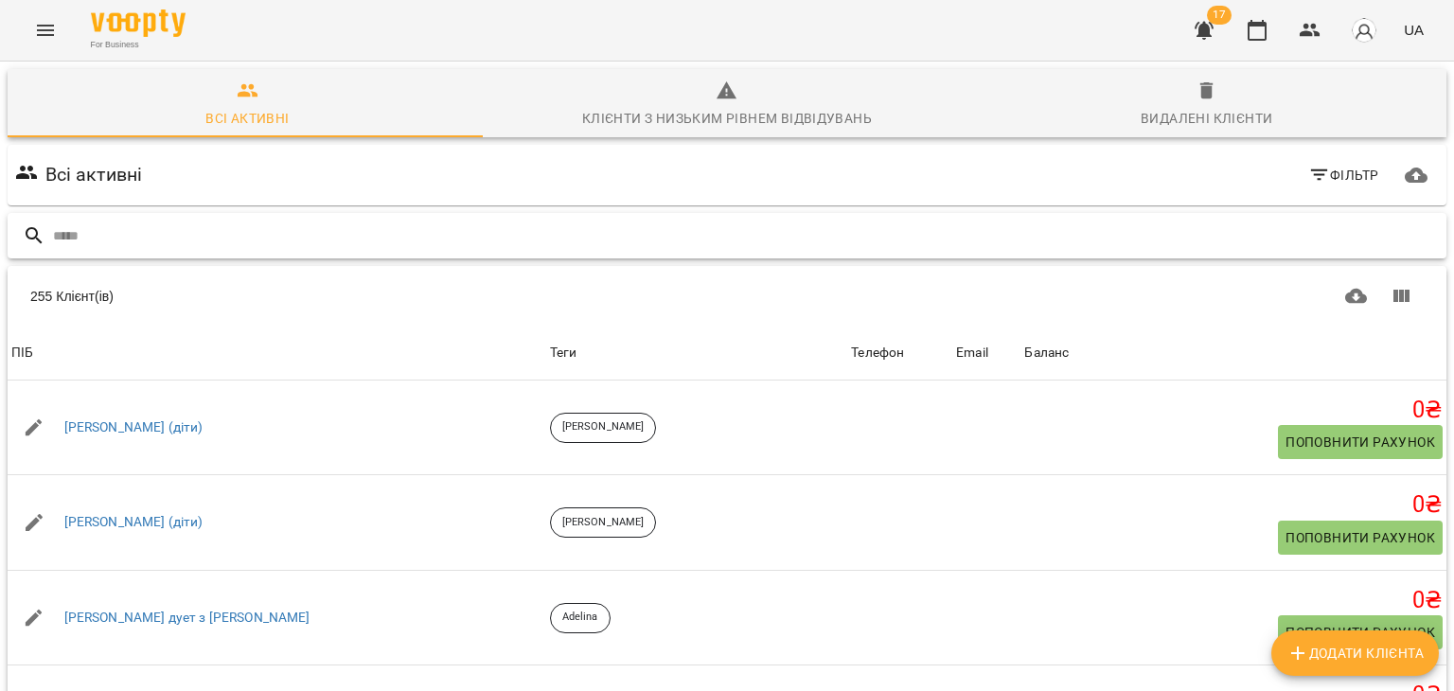
click at [986, 243] on input "text" at bounding box center [746, 236] width 1386 height 31
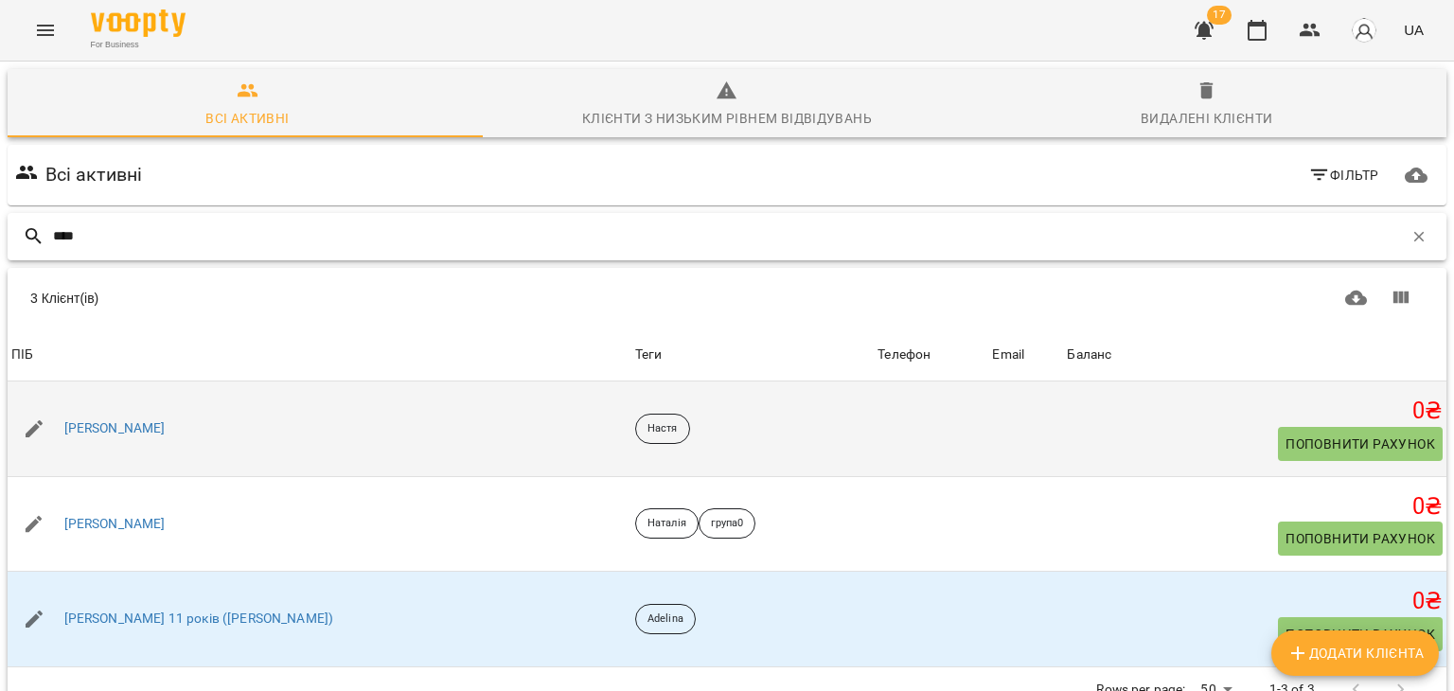
scroll to position [83, 0]
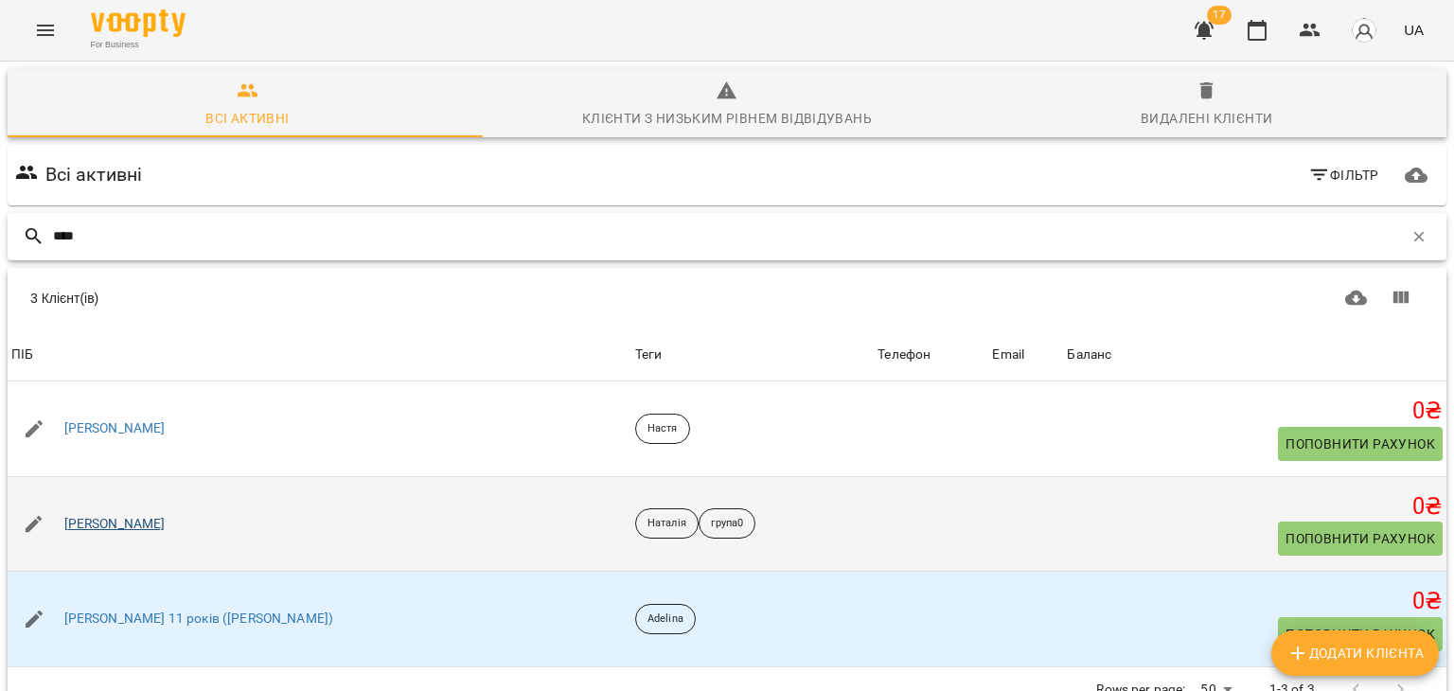
type input "****"
click at [78, 515] on link "[PERSON_NAME]" at bounding box center [114, 524] width 101 height 19
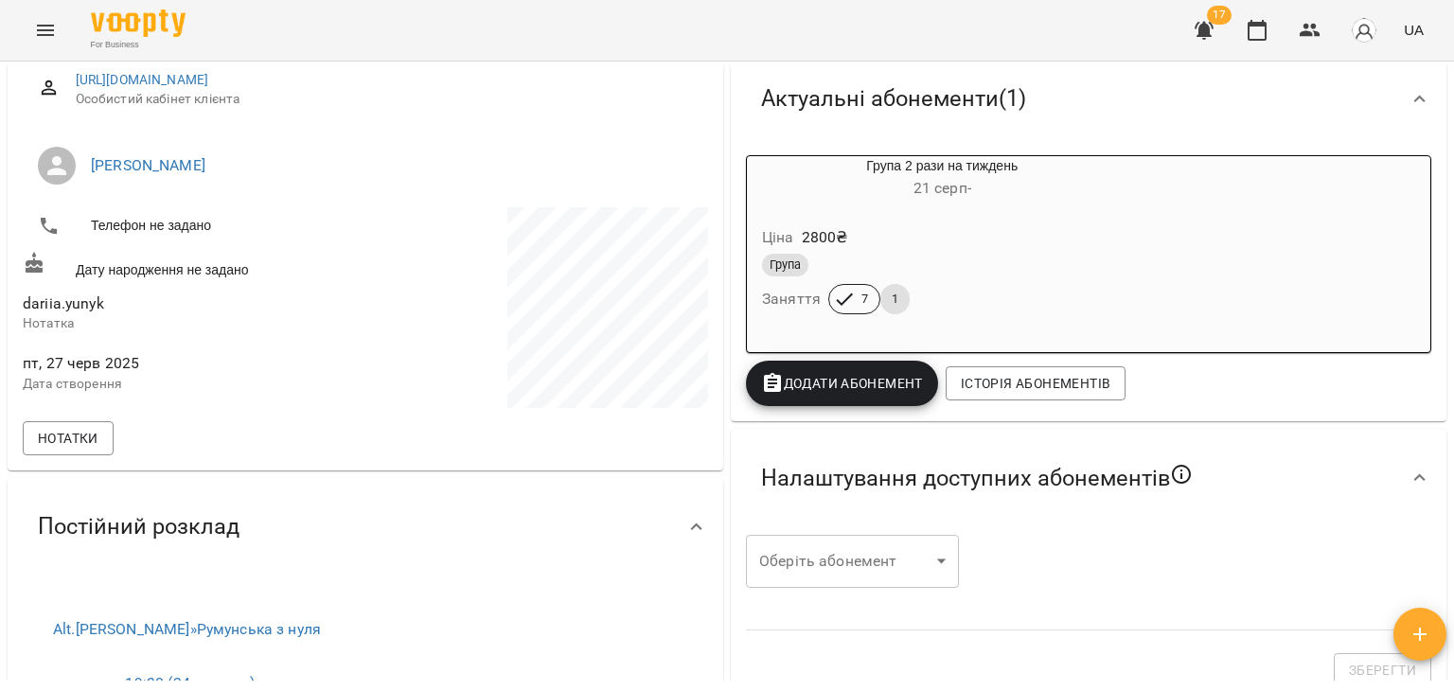
scroll to position [267, 0]
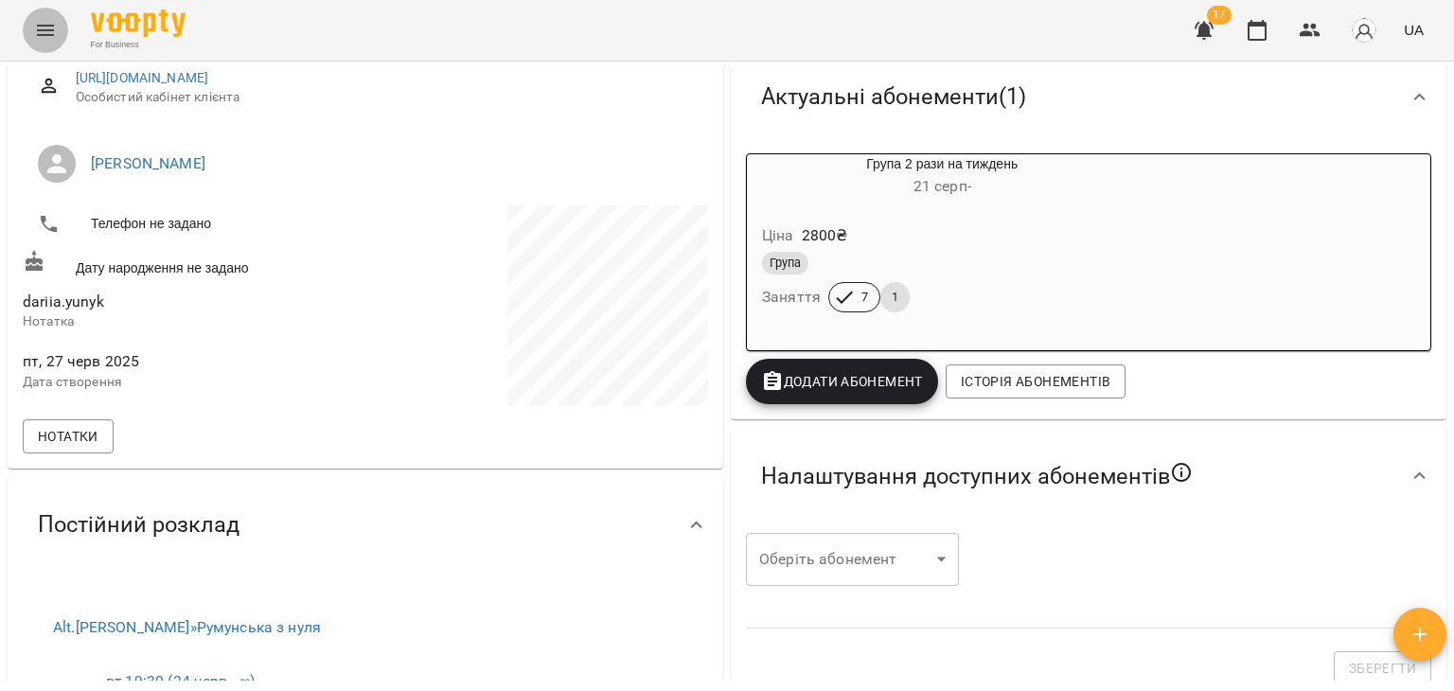
click at [42, 27] on icon "Menu" at bounding box center [45, 30] width 23 height 23
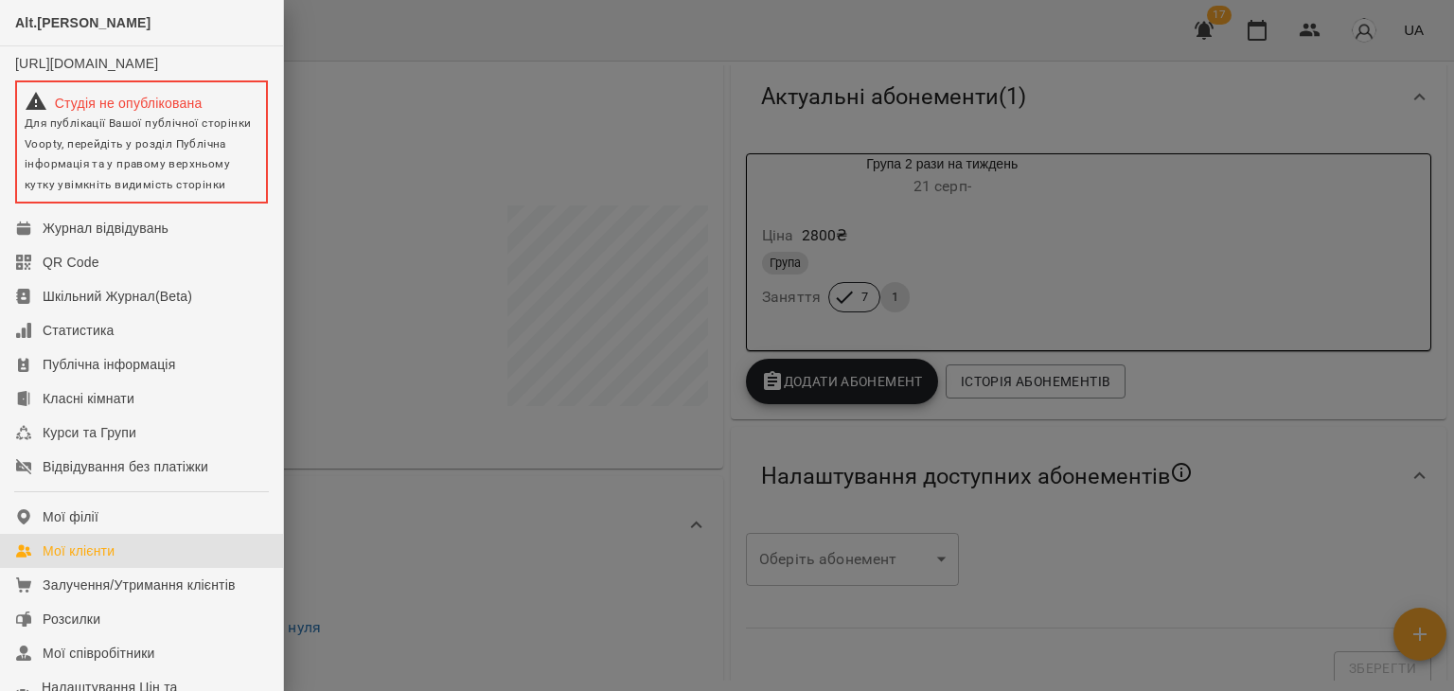
click at [104, 560] on div "Мої клієнти" at bounding box center [79, 550] width 72 height 19
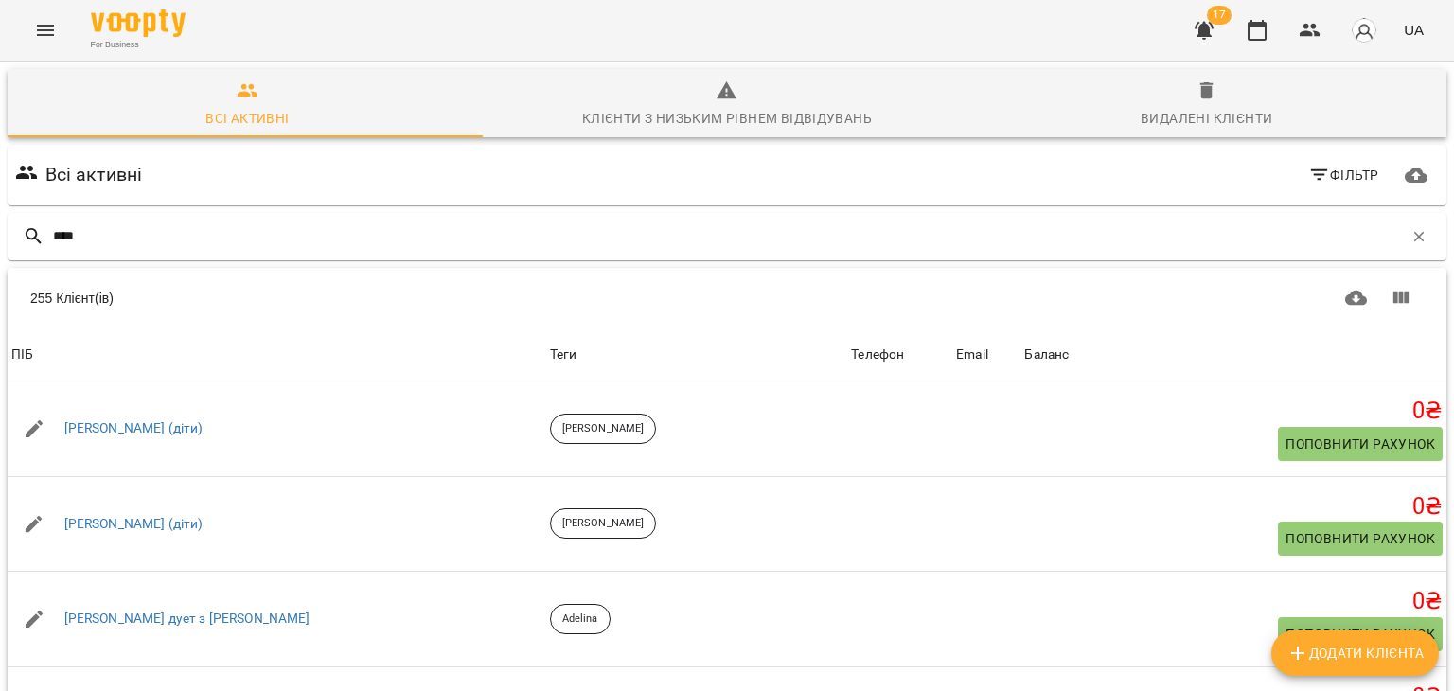
type input "****"
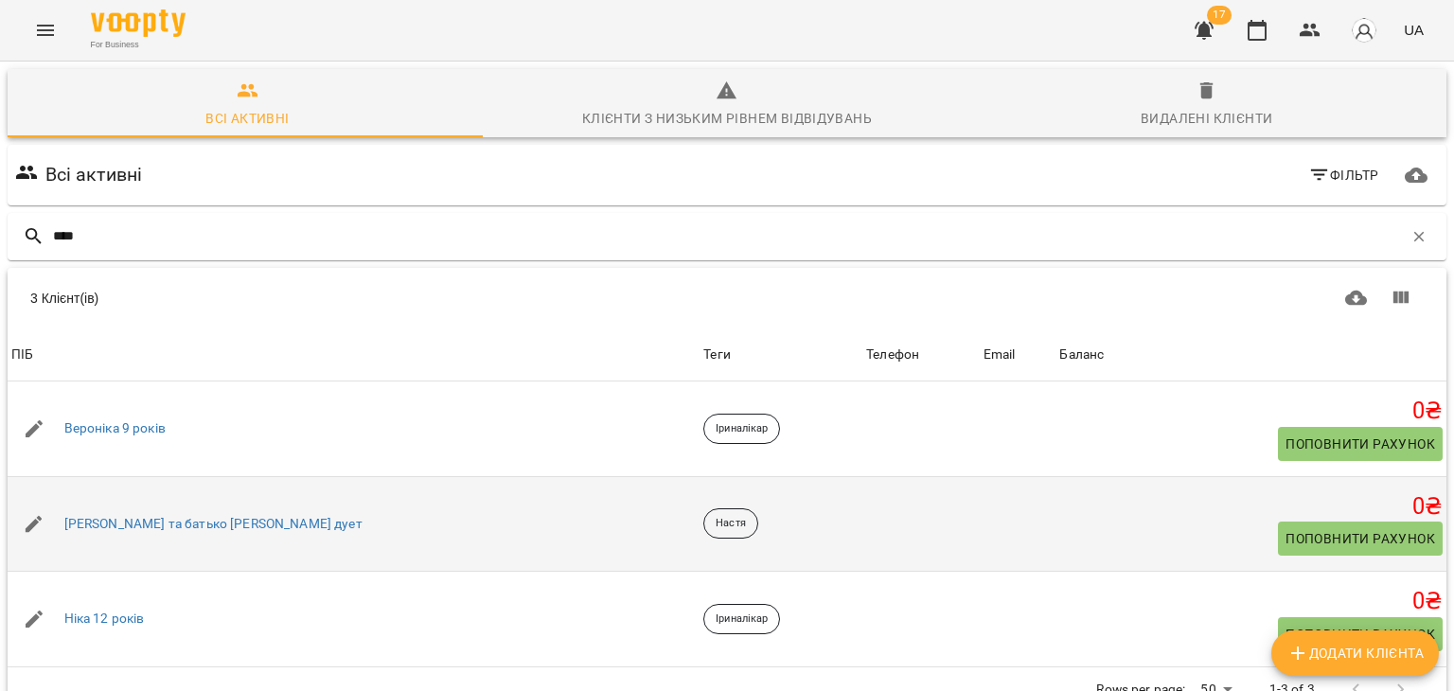
scroll to position [83, 0]
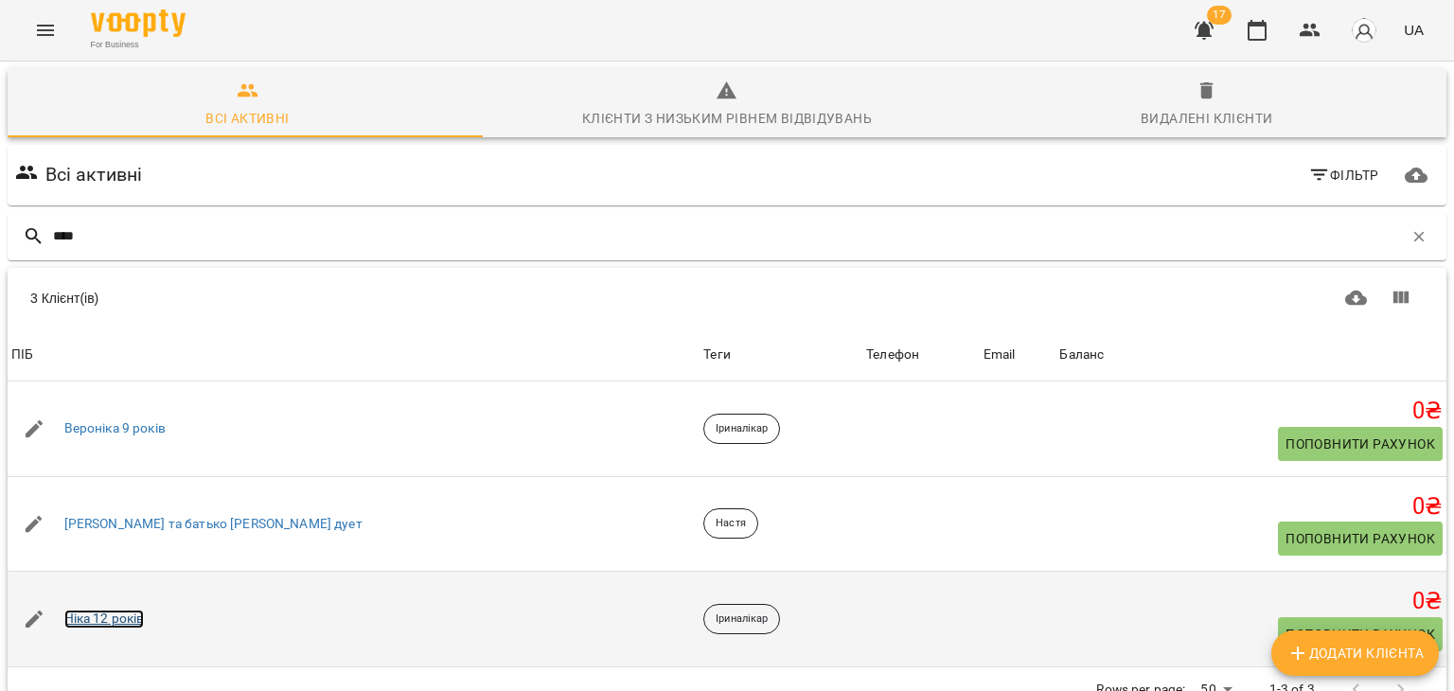
click at [104, 610] on link "Ніка 12 років" at bounding box center [104, 619] width 80 height 19
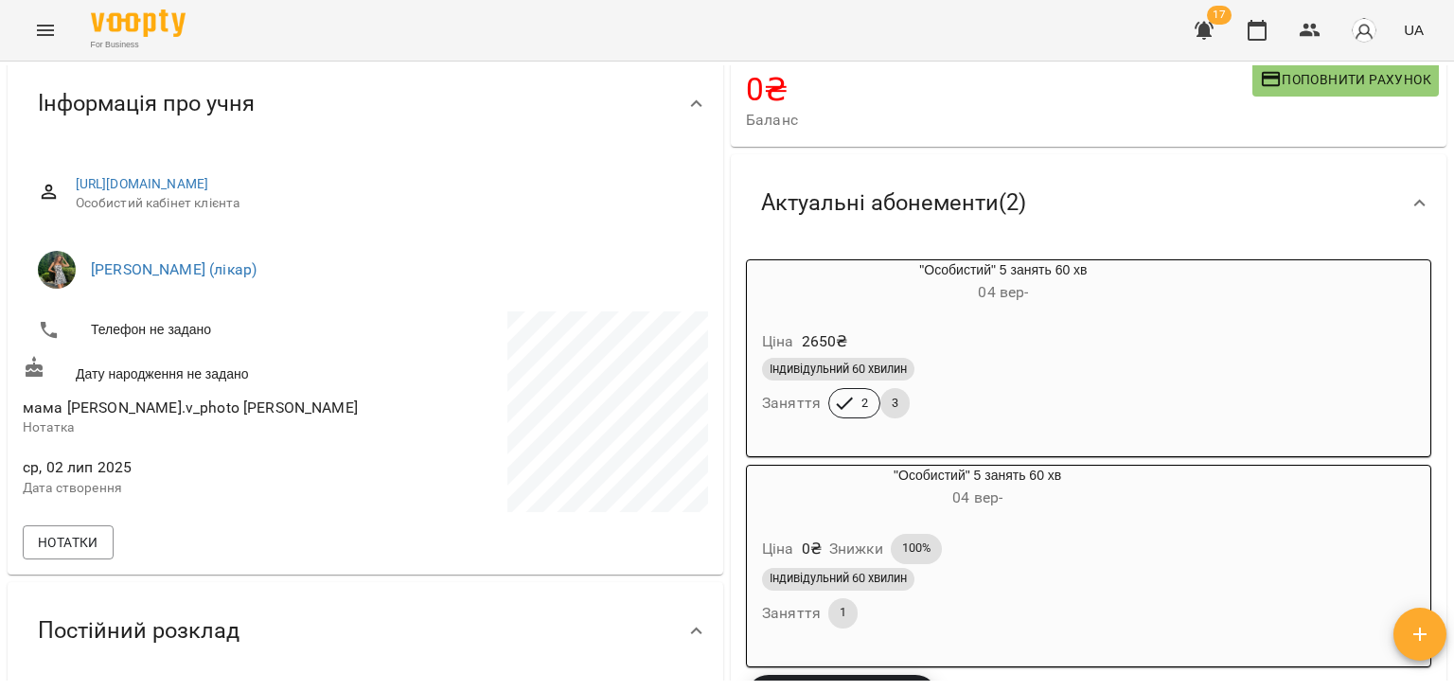
scroll to position [163, 0]
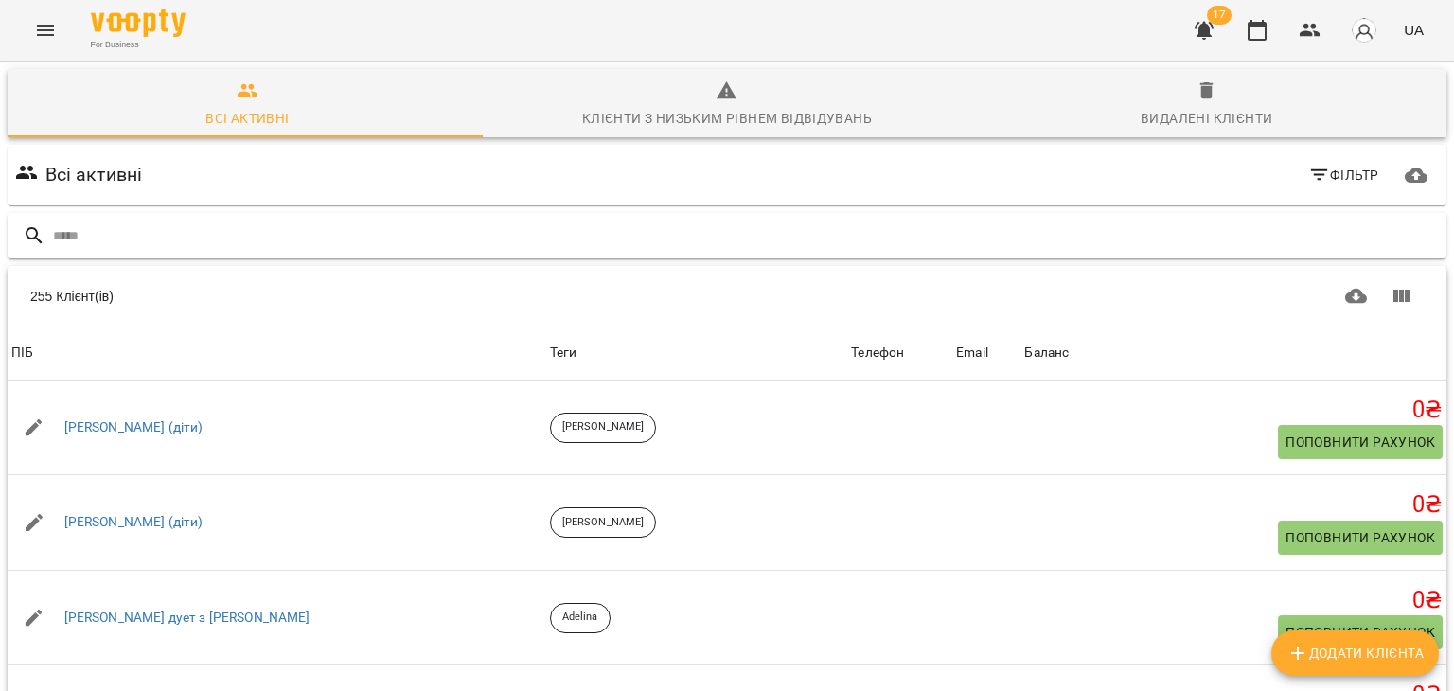
click at [1288, 216] on div at bounding box center [727, 236] width 1439 height 46
click at [1211, 233] on input "text" at bounding box center [746, 236] width 1386 height 31
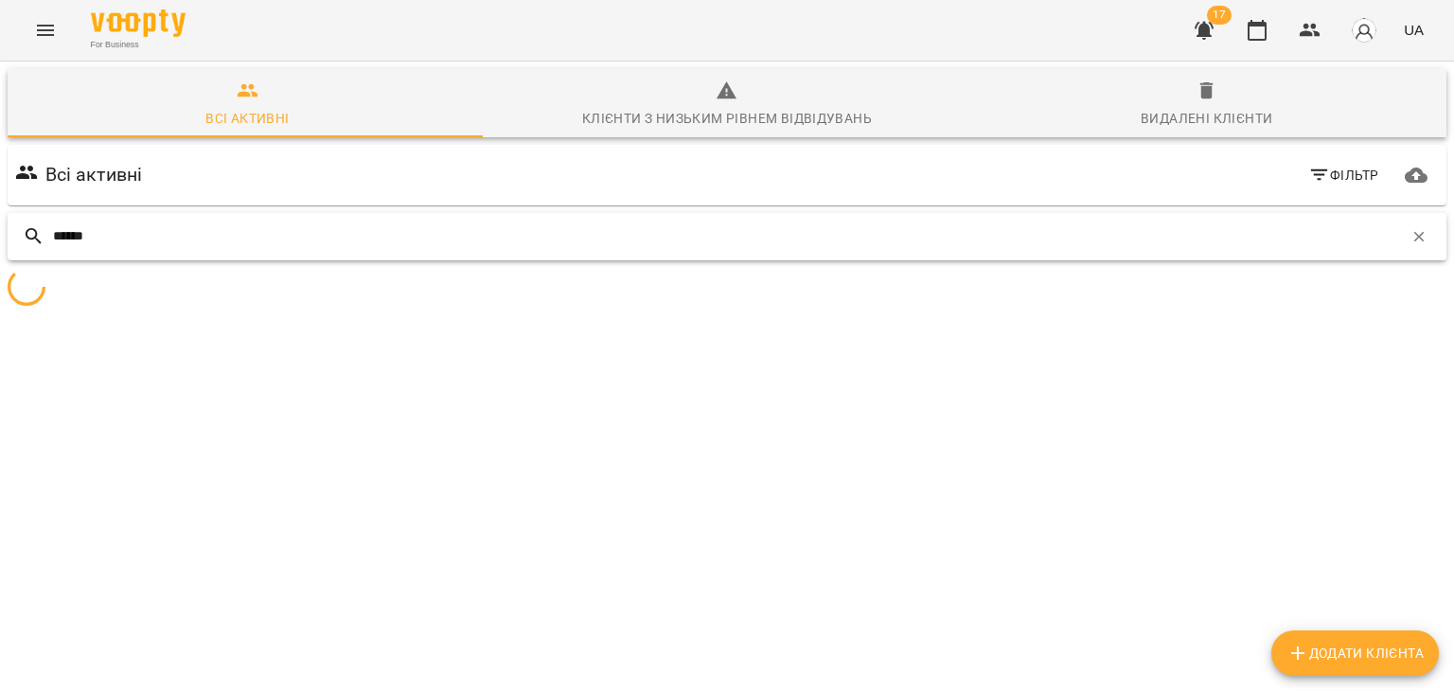
type input "******"
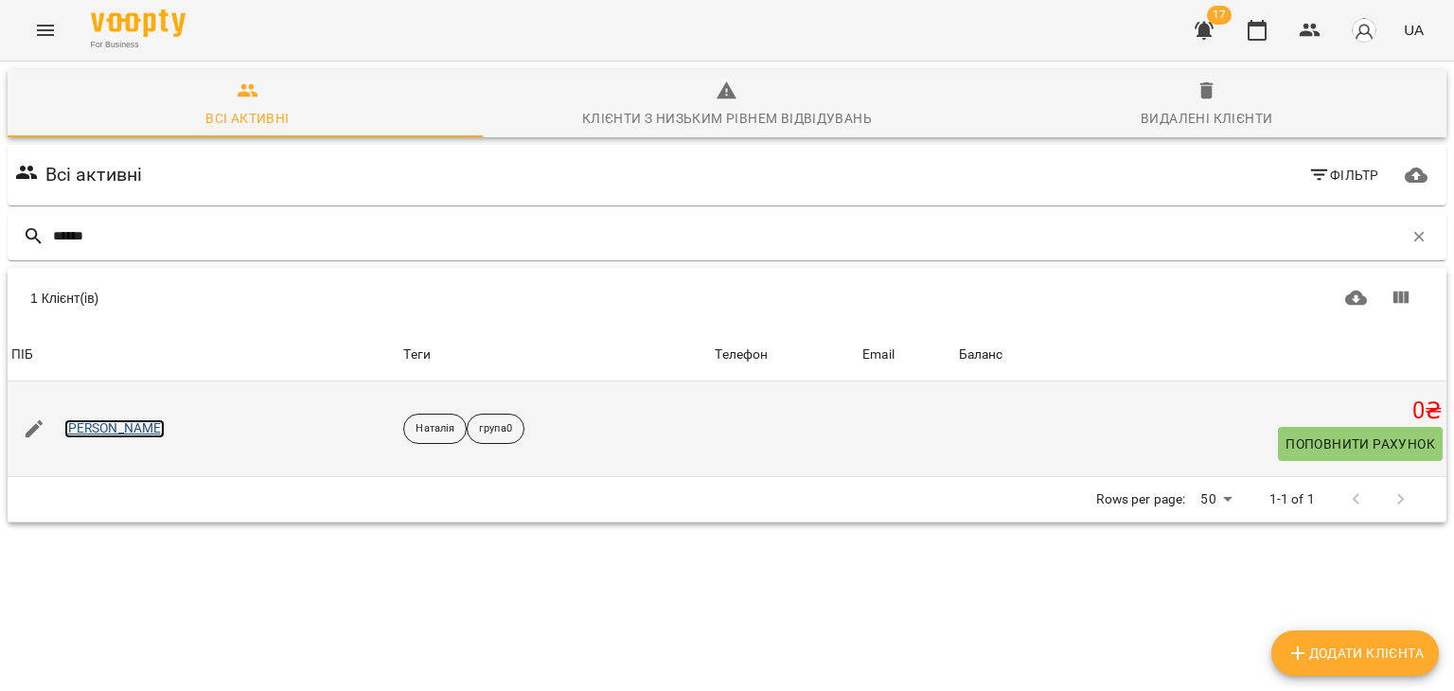
click at [89, 436] on link "[PERSON_NAME]" at bounding box center [114, 428] width 101 height 19
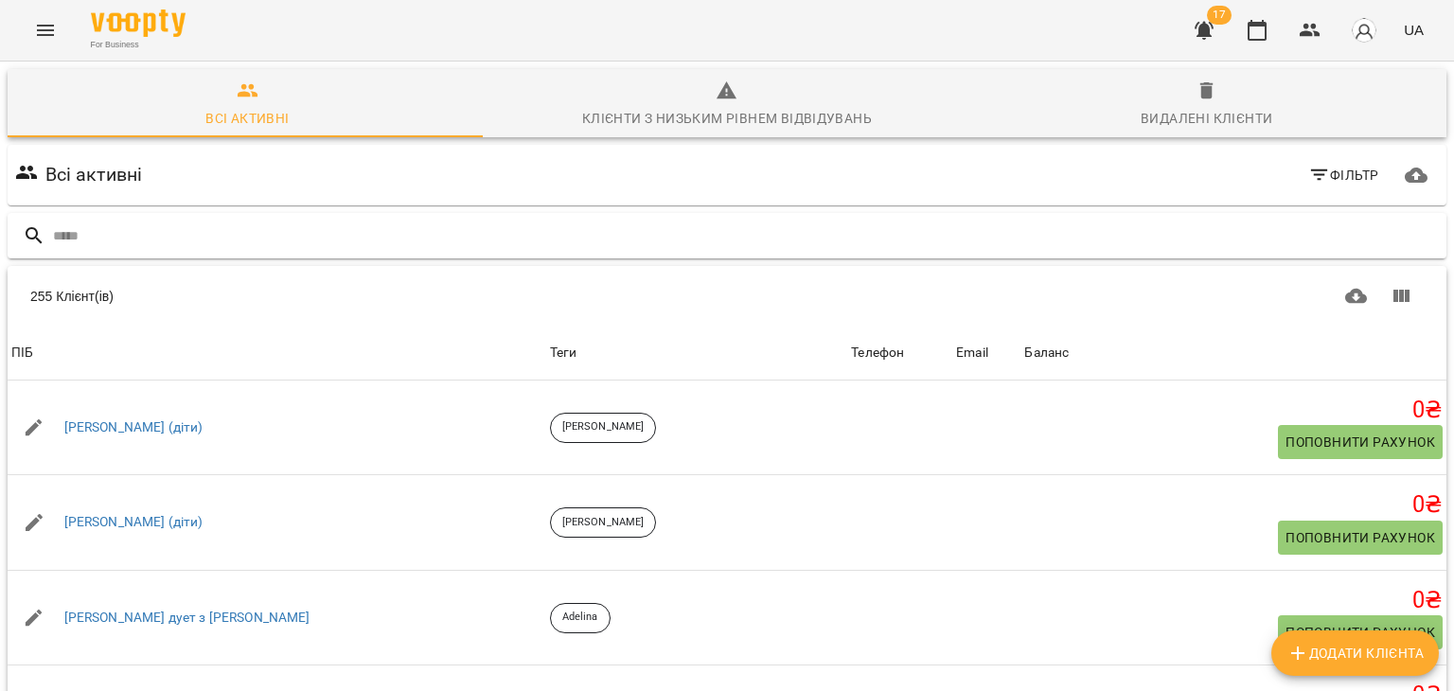
click at [216, 223] on input "text" at bounding box center [746, 236] width 1386 height 31
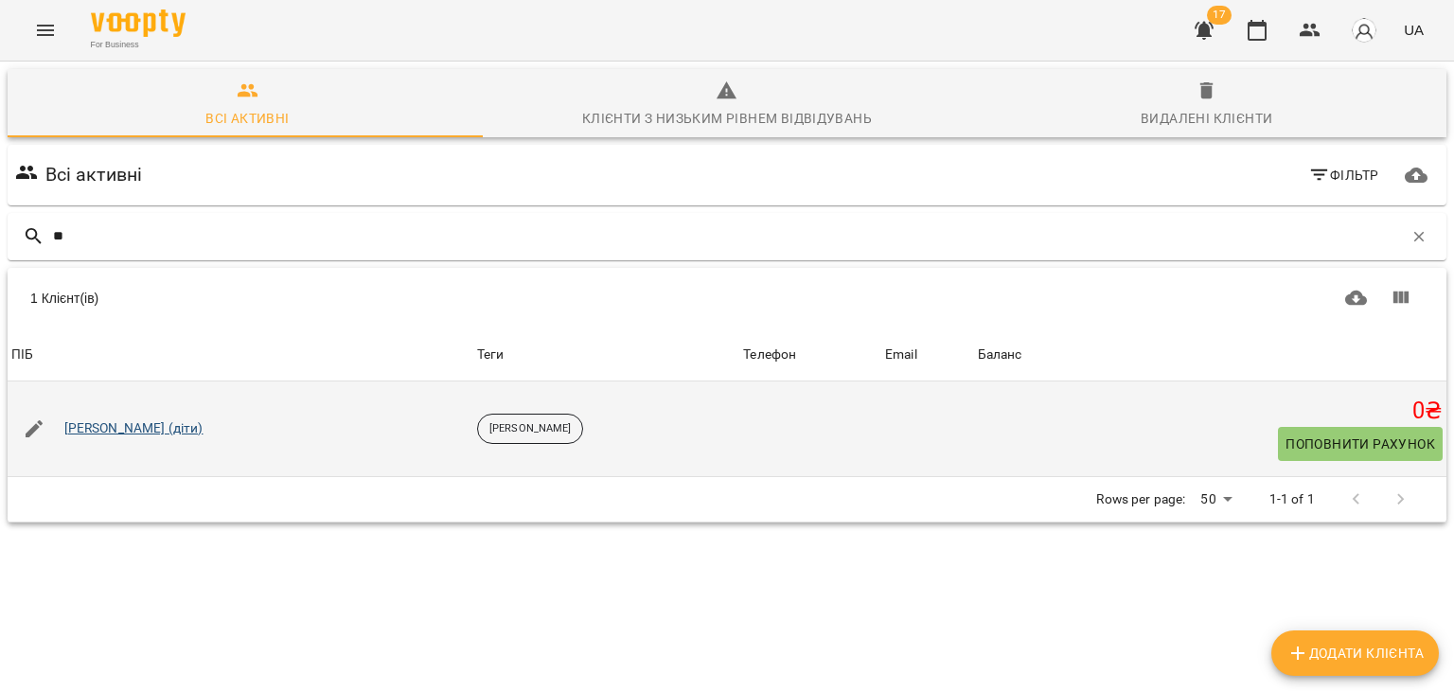
type input "*"
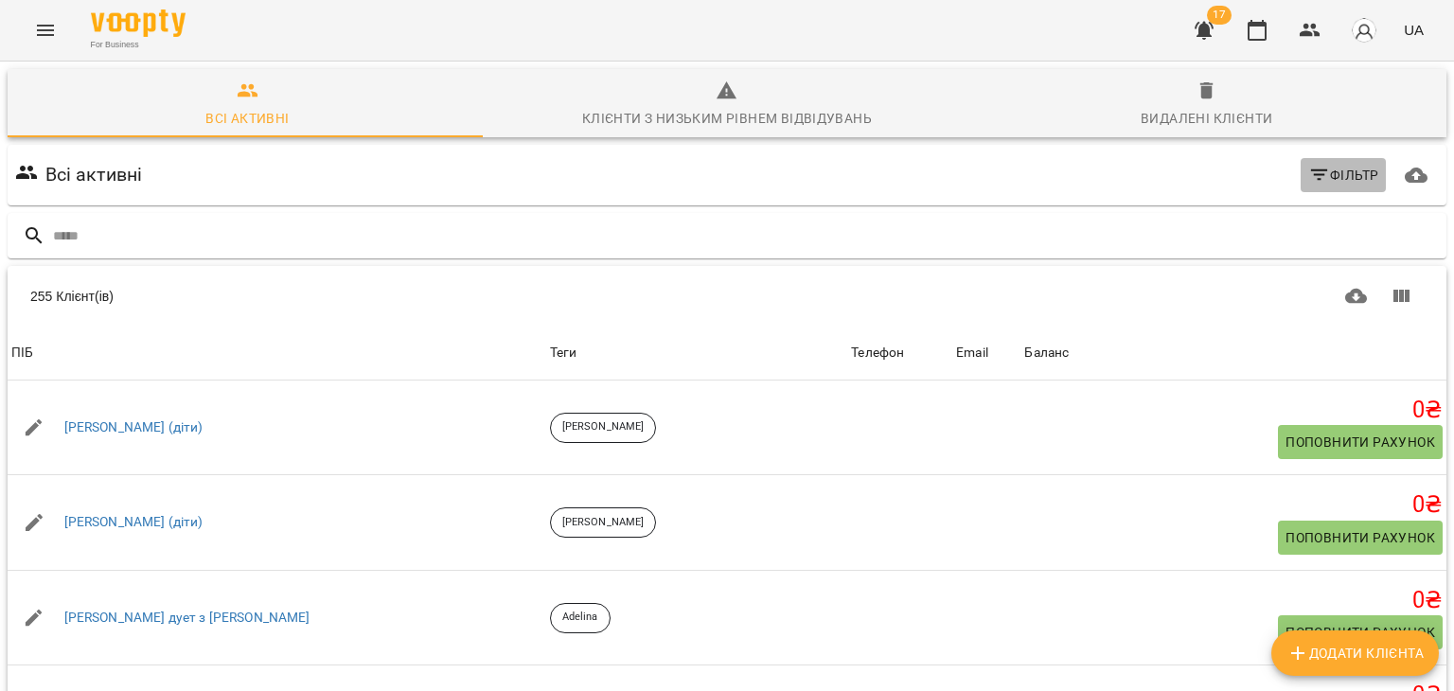
click at [1318, 168] on span "Фільтр" at bounding box center [1343, 175] width 71 height 23
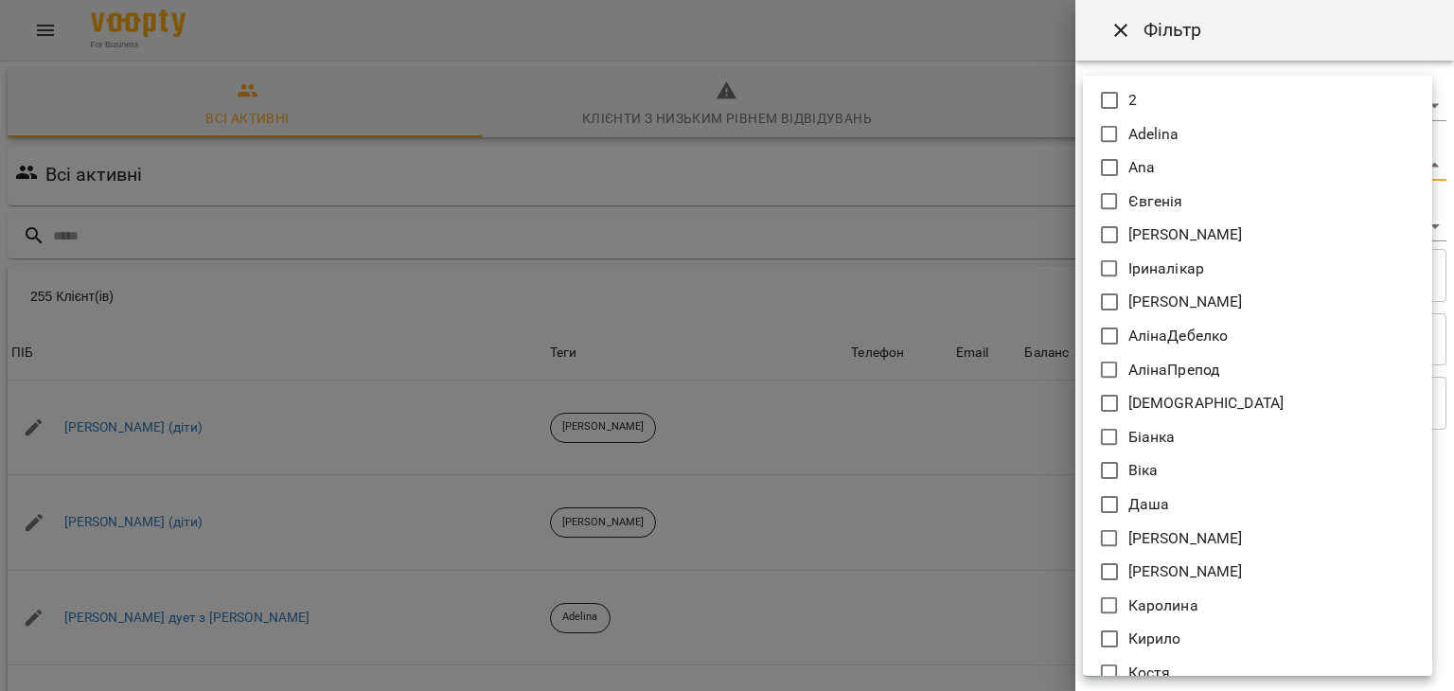
click at [1105, 154] on body "For Business 17 UA Всі активні Клієнти з низьким рівнем відвідувань Видалені кл…" at bounding box center [727, 492] width 1454 height 985
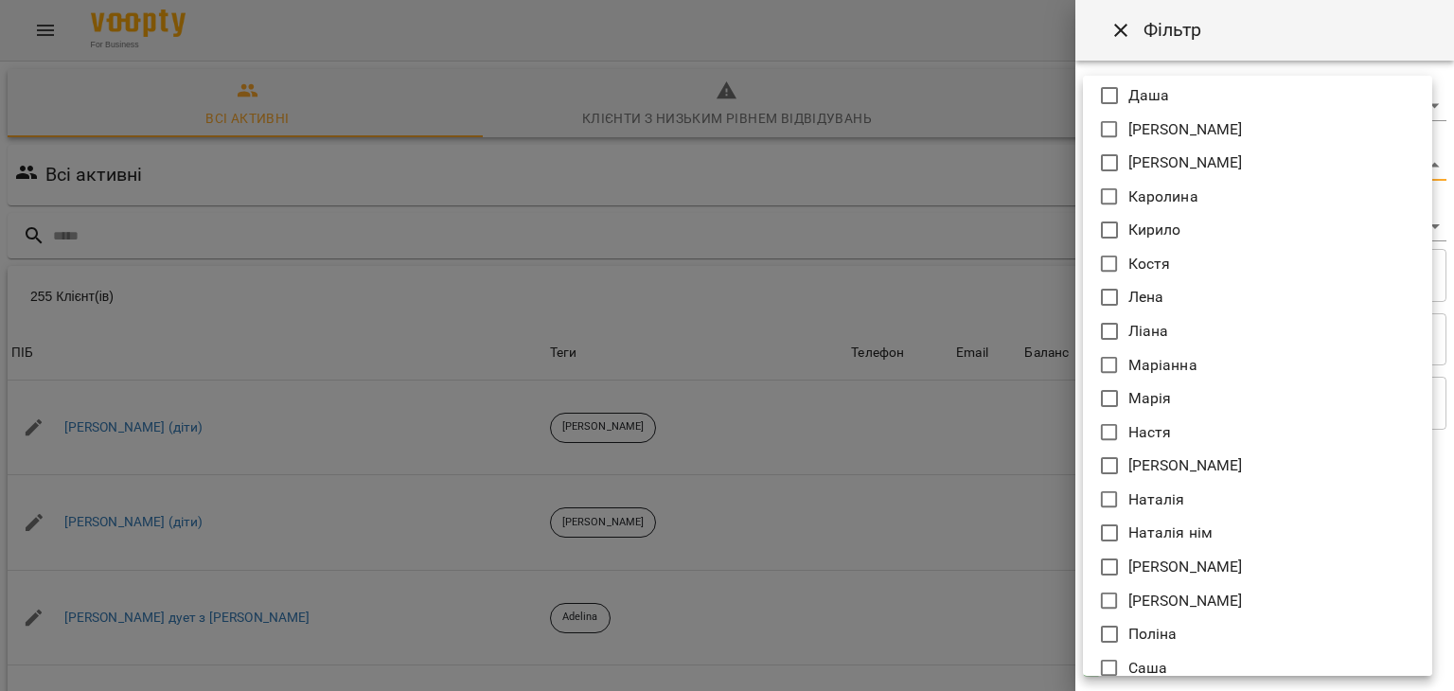
scroll to position [409, 0]
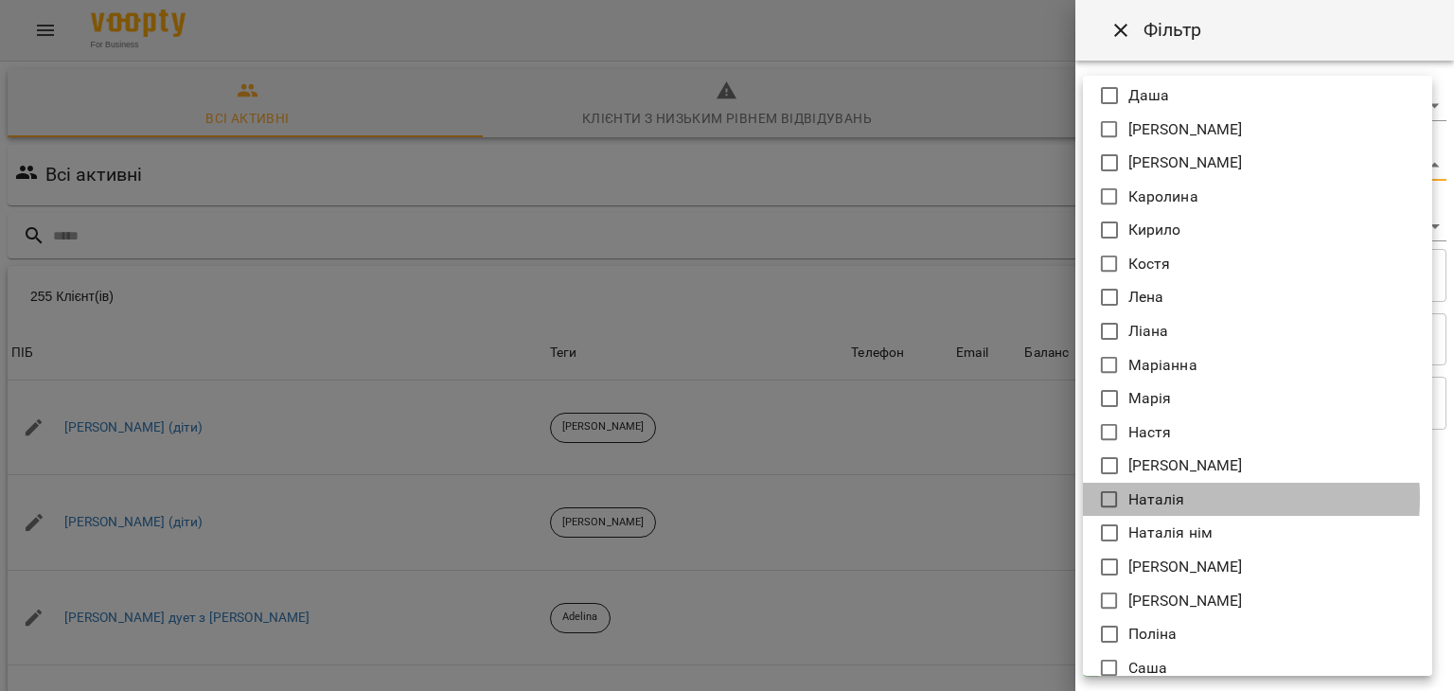
click at [1176, 497] on p "Наталія" at bounding box center [1156, 499] width 57 height 23
type input "*******"
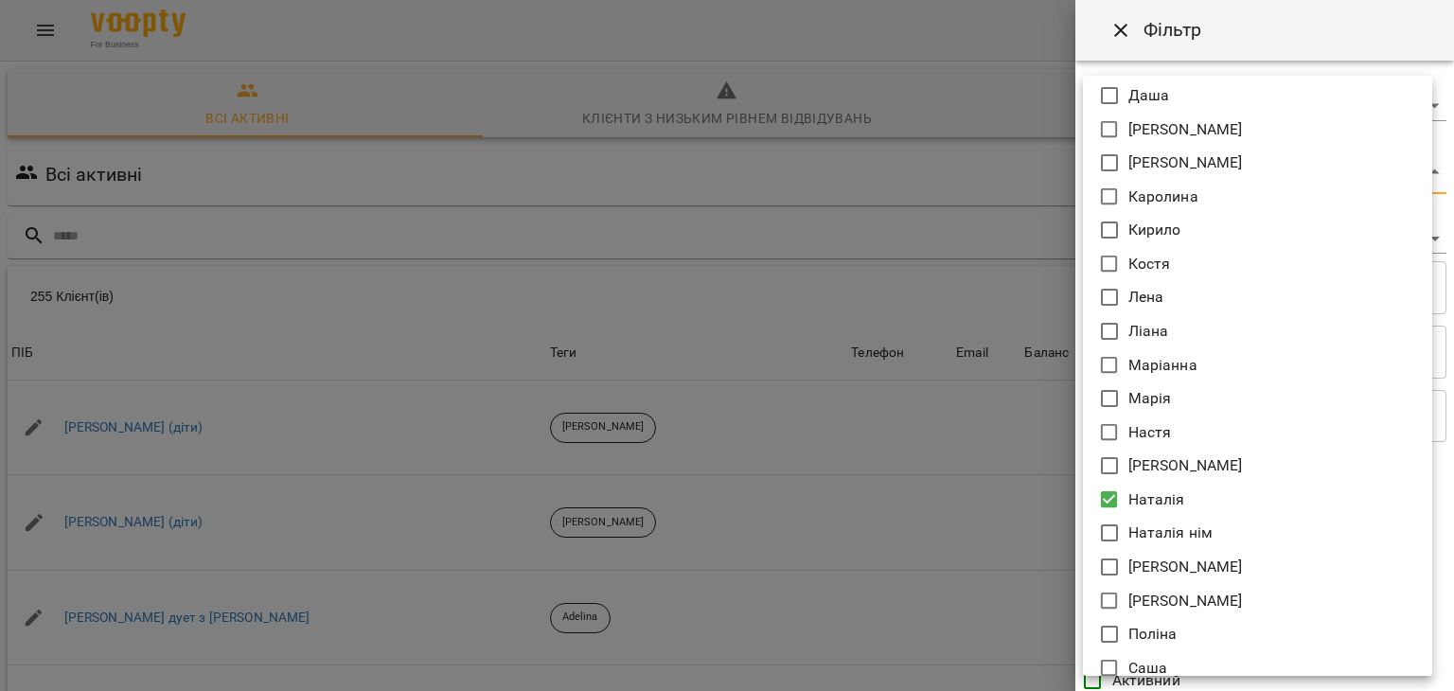
click at [897, 432] on div at bounding box center [727, 345] width 1454 height 691
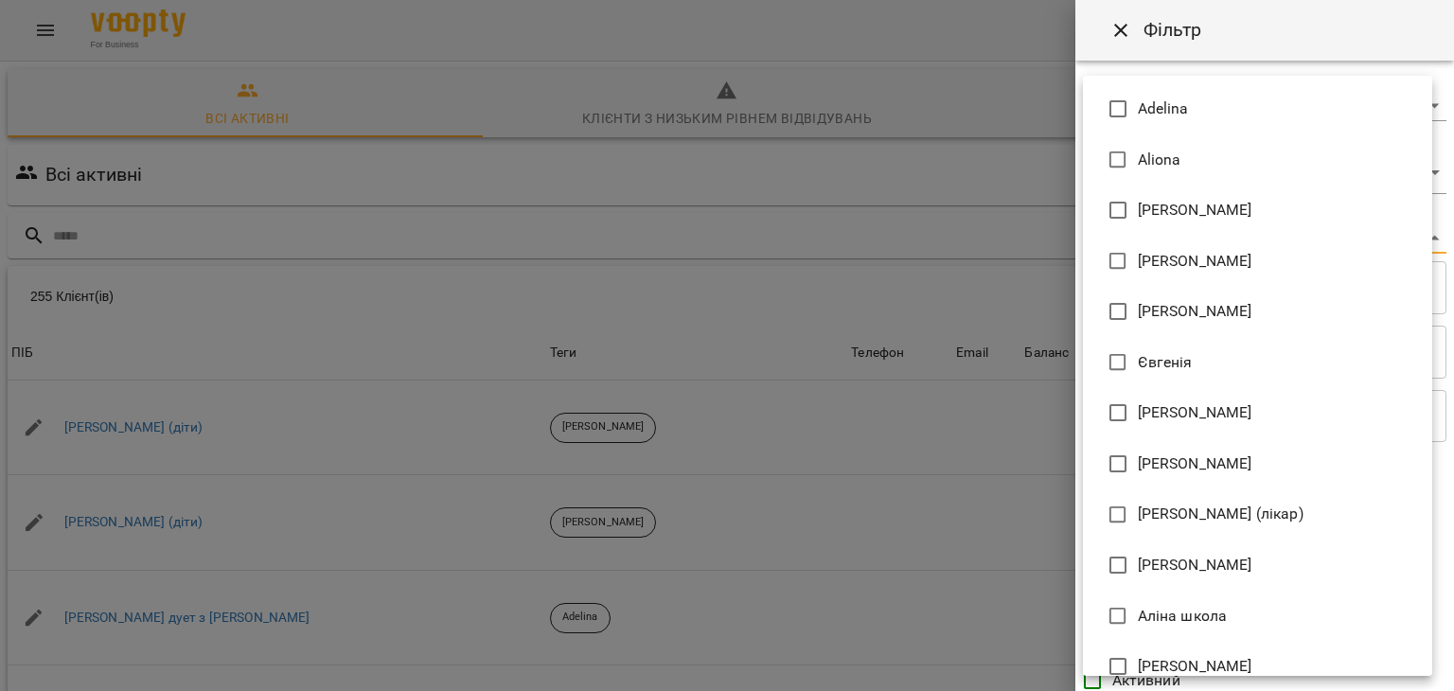
click at [1183, 247] on body "For Business 17 UA Всі активні Клієнти з низьким рівнем відвідувань Видалені кл…" at bounding box center [727, 492] width 1454 height 985
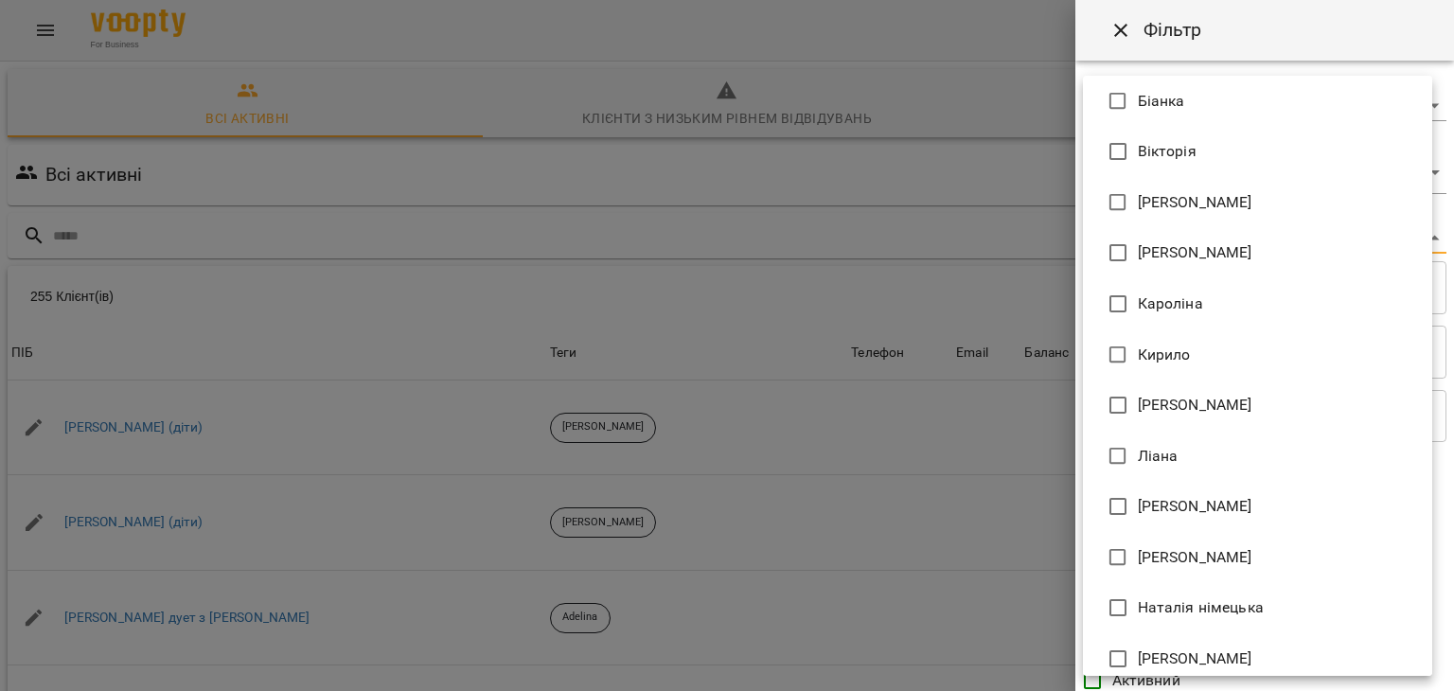
scroll to position [625, 0]
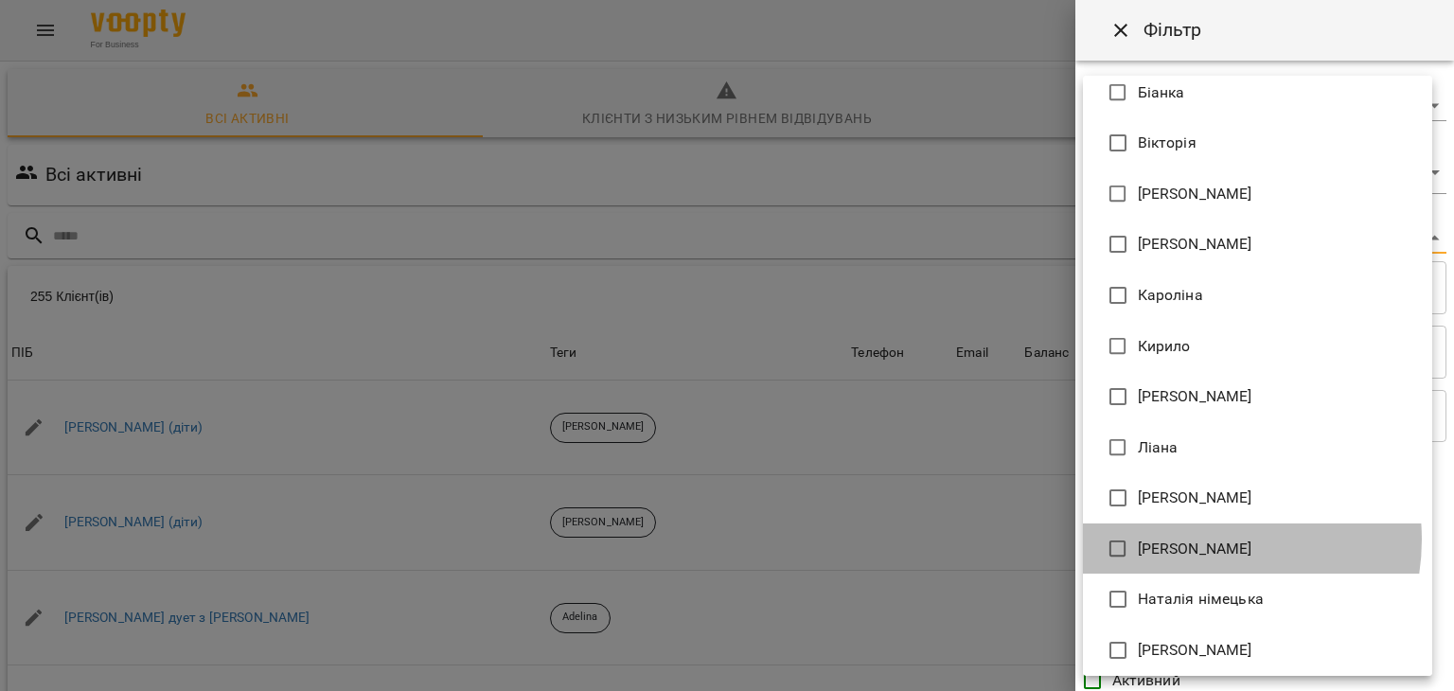
click at [1193, 539] on span "[PERSON_NAME]" at bounding box center [1195, 549] width 115 height 23
type input "**********"
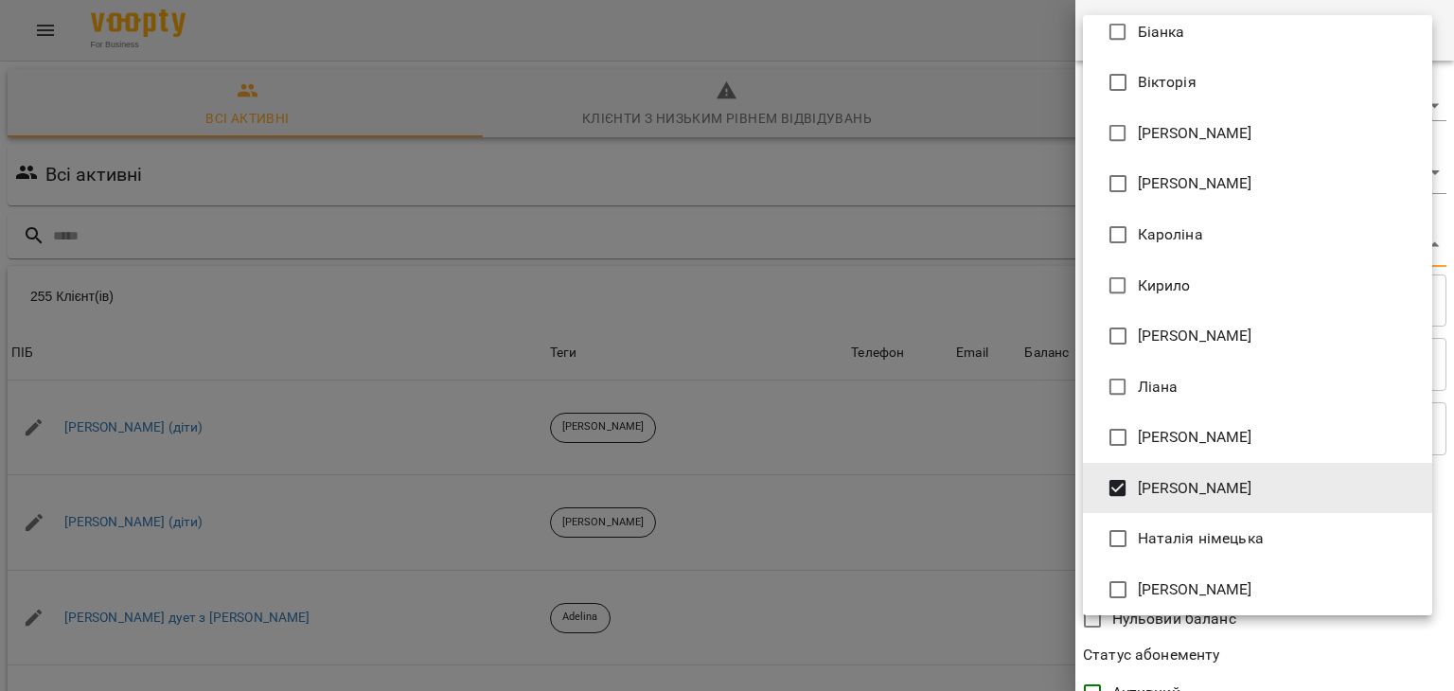
click at [964, 487] on div at bounding box center [727, 345] width 1454 height 691
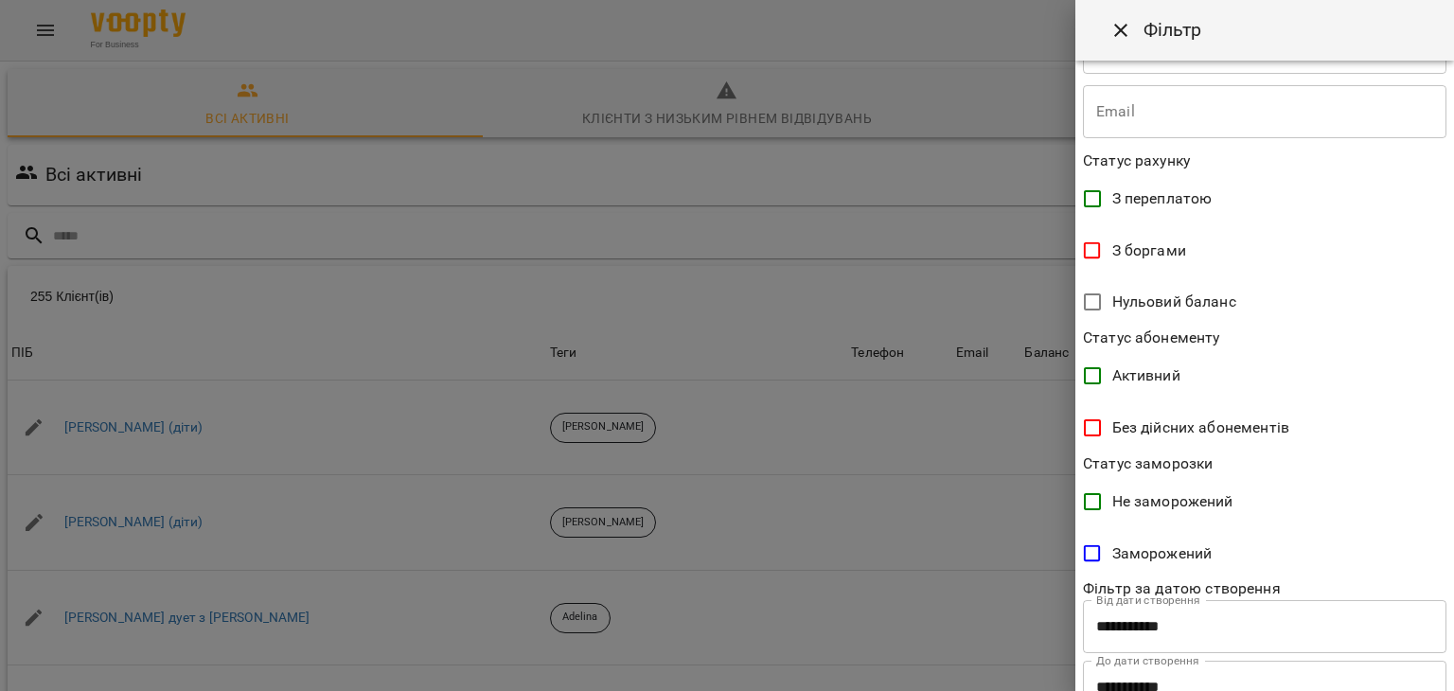
scroll to position [388, 0]
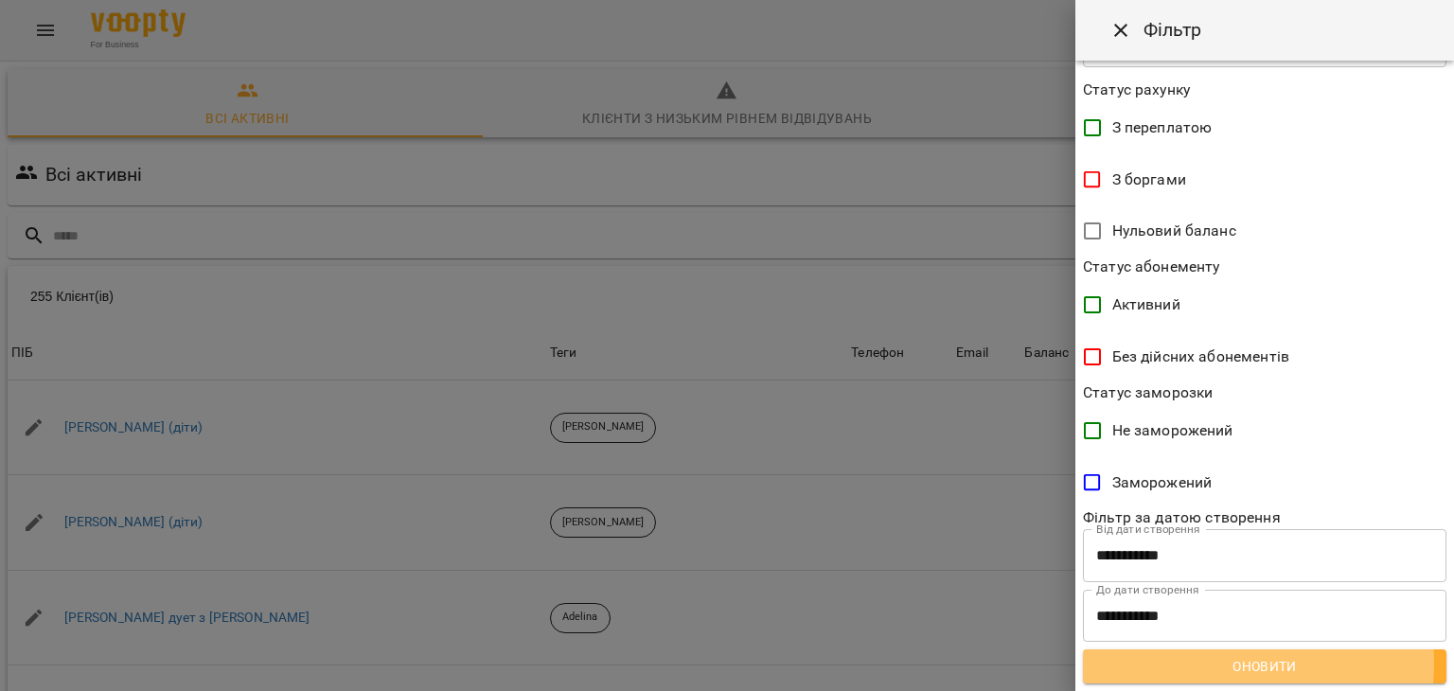
click at [1208, 663] on span "Оновити" at bounding box center [1264, 666] width 333 height 23
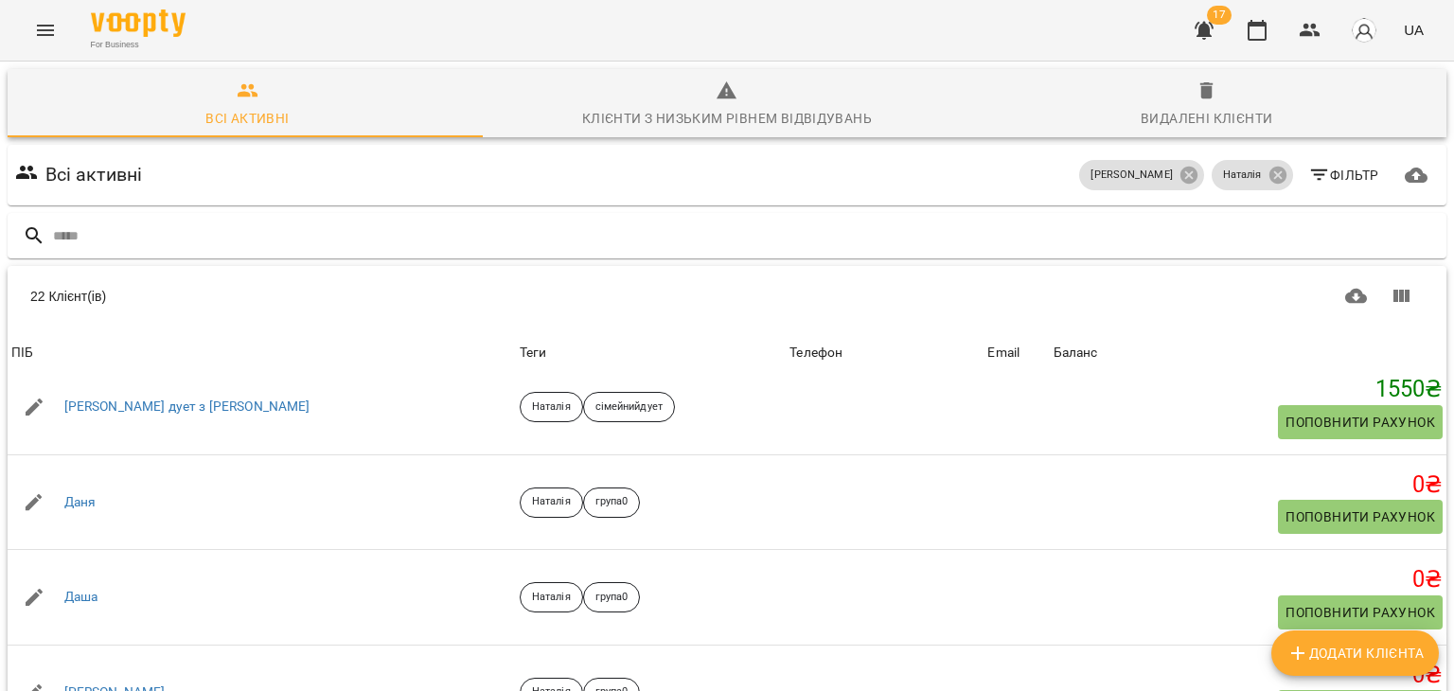
scroll to position [159, 0]
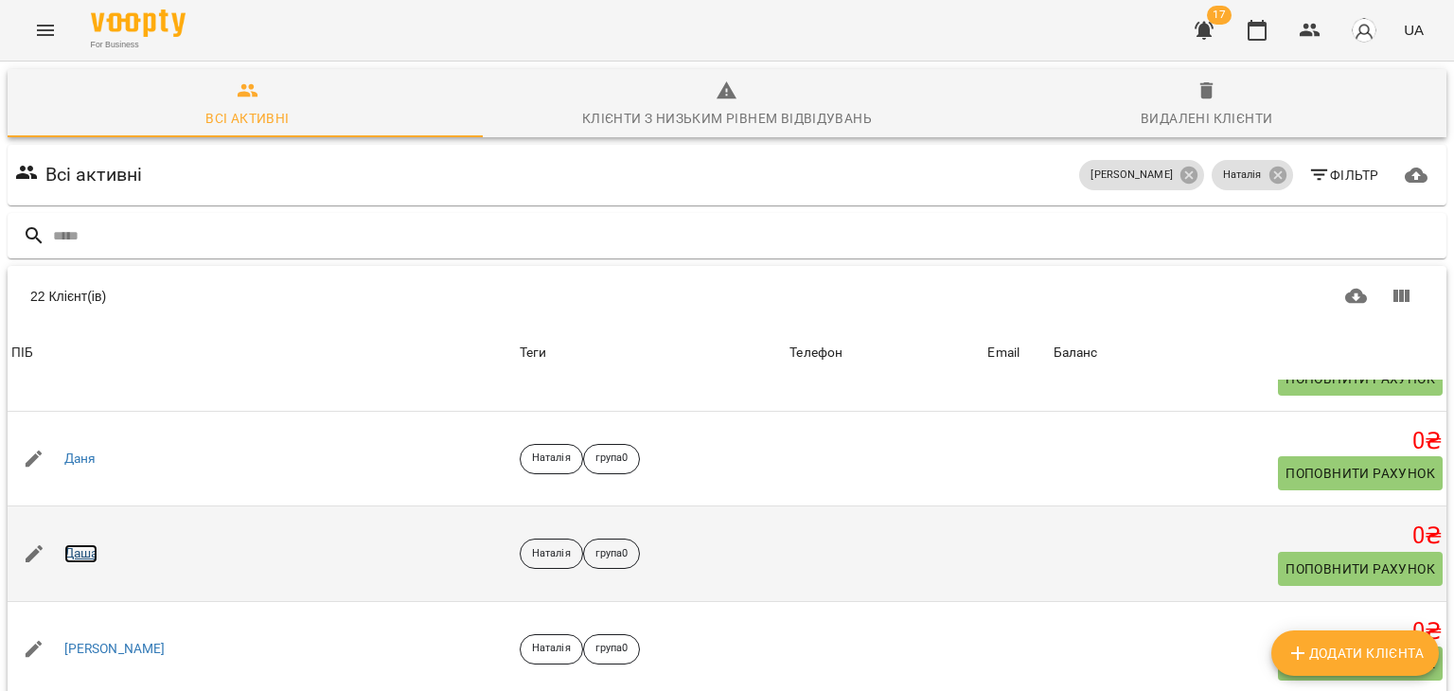
click at [87, 560] on link "Даша" at bounding box center [81, 553] width 34 height 19
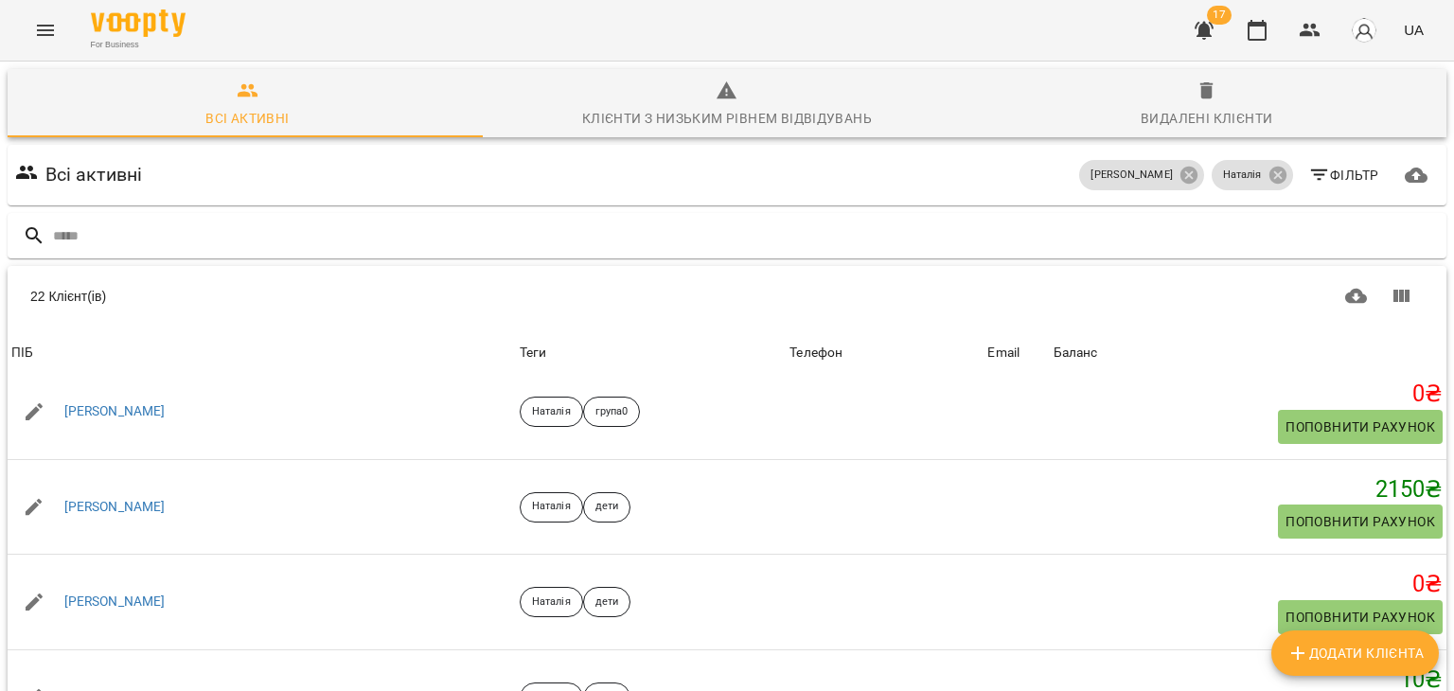
scroll to position [498, 0]
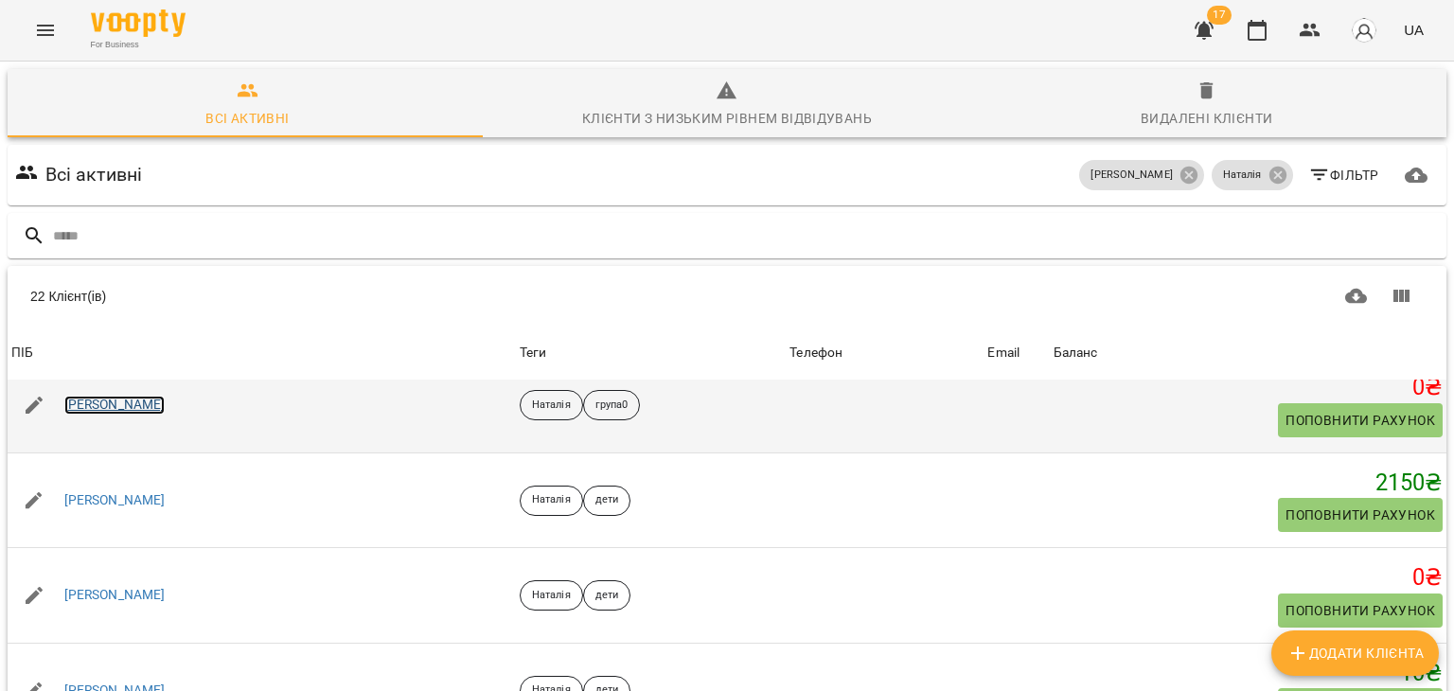
click at [80, 402] on link "[PERSON_NAME]" at bounding box center [114, 405] width 101 height 19
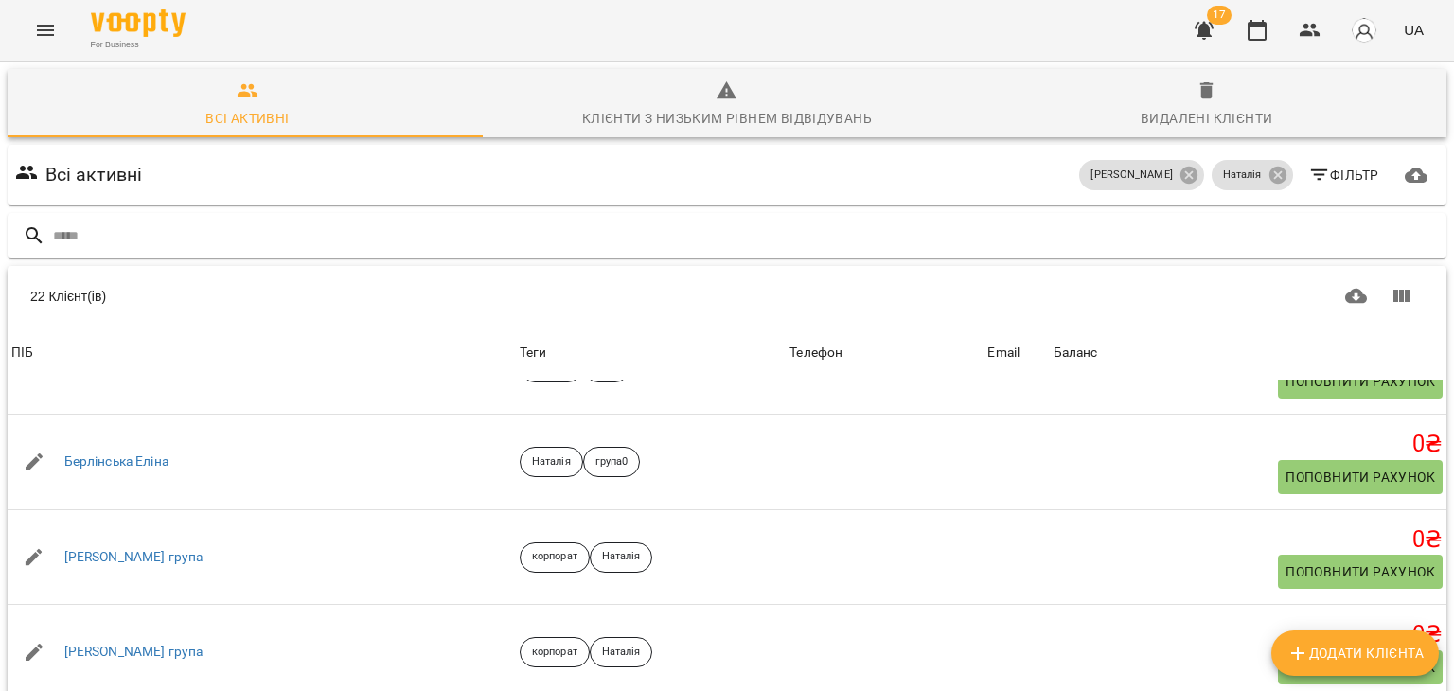
scroll to position [854, 0]
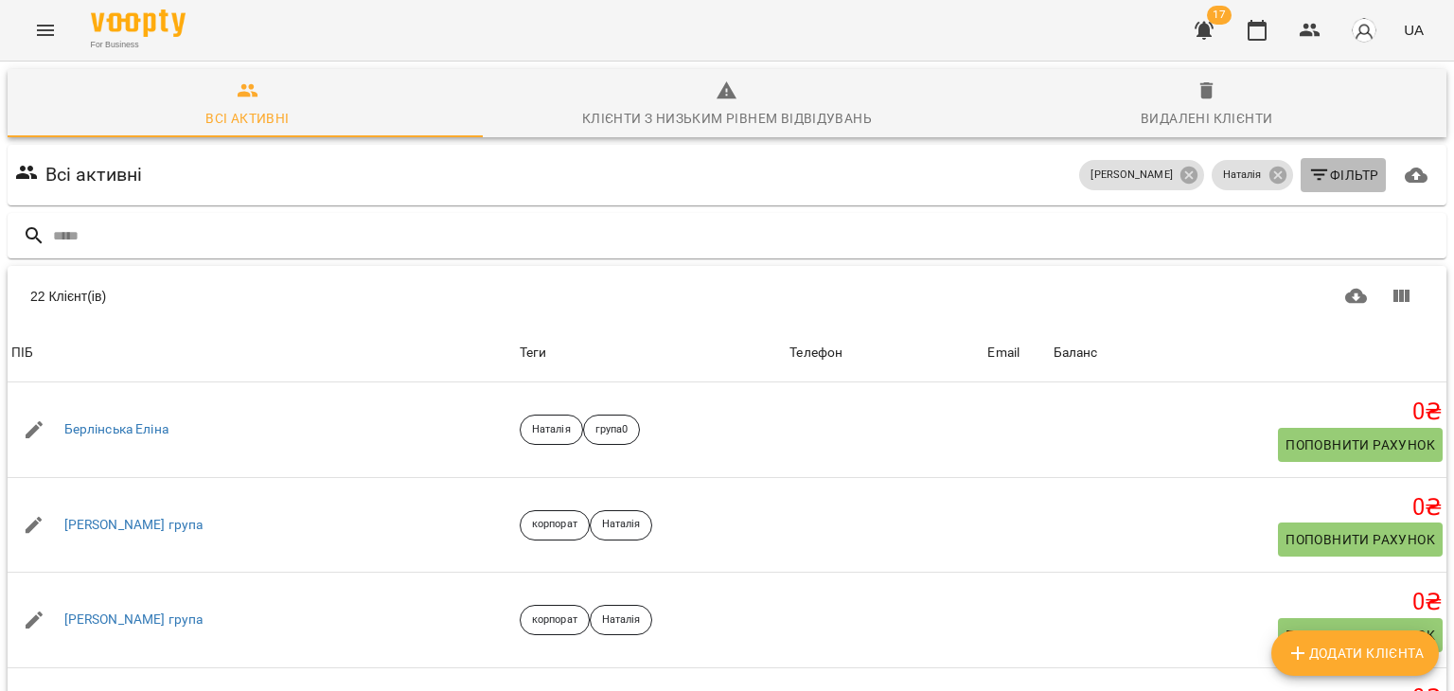
click at [1327, 179] on span "Фільтр" at bounding box center [1343, 175] width 71 height 23
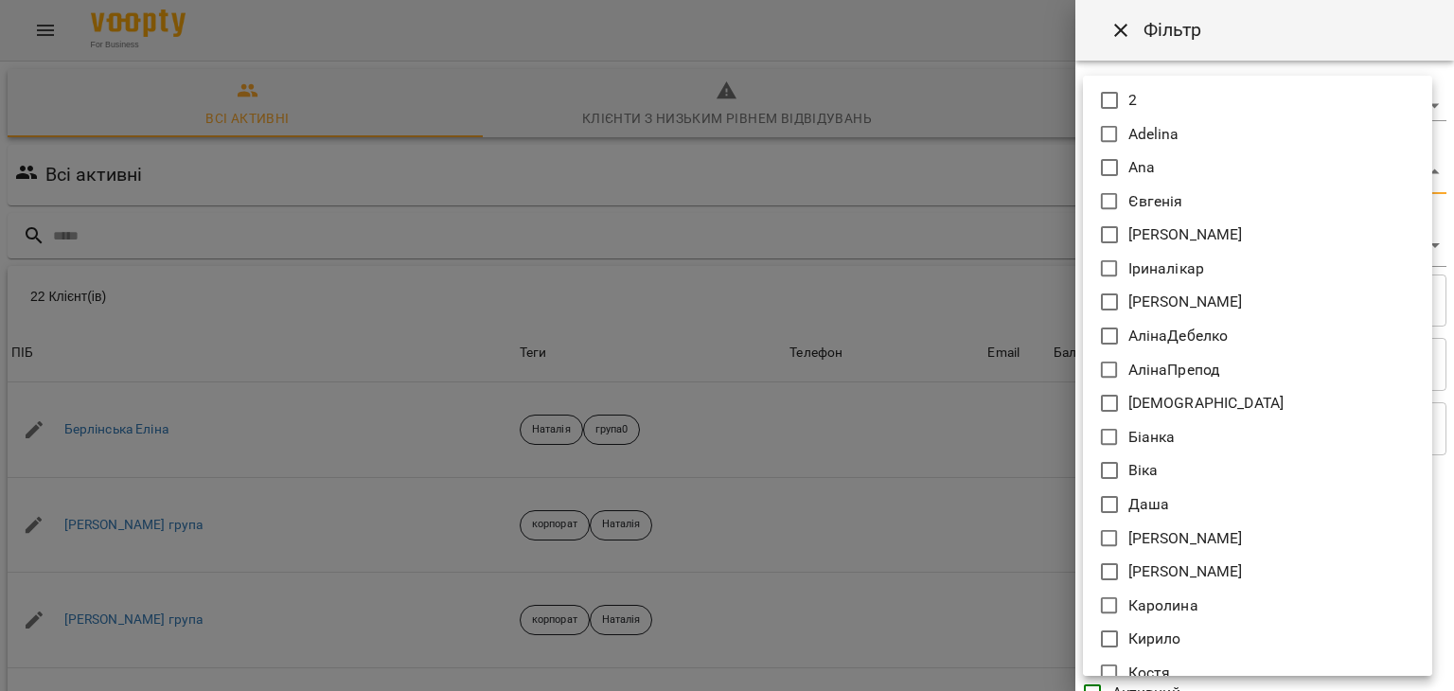
click at [1181, 164] on body "For Business 17 UA Всі активні Клієнти з низьким рівнем відвідувань Видалені кл…" at bounding box center [727, 492] width 1454 height 985
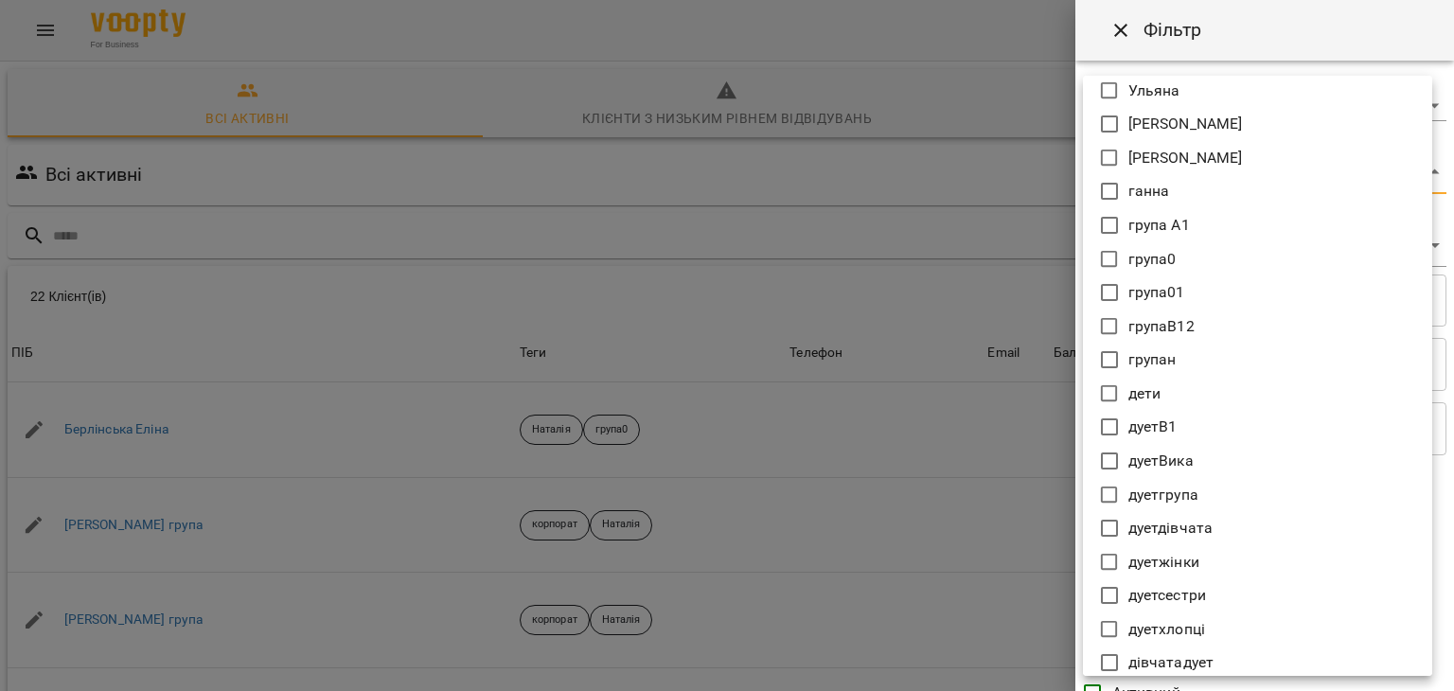
scroll to position [1156, 0]
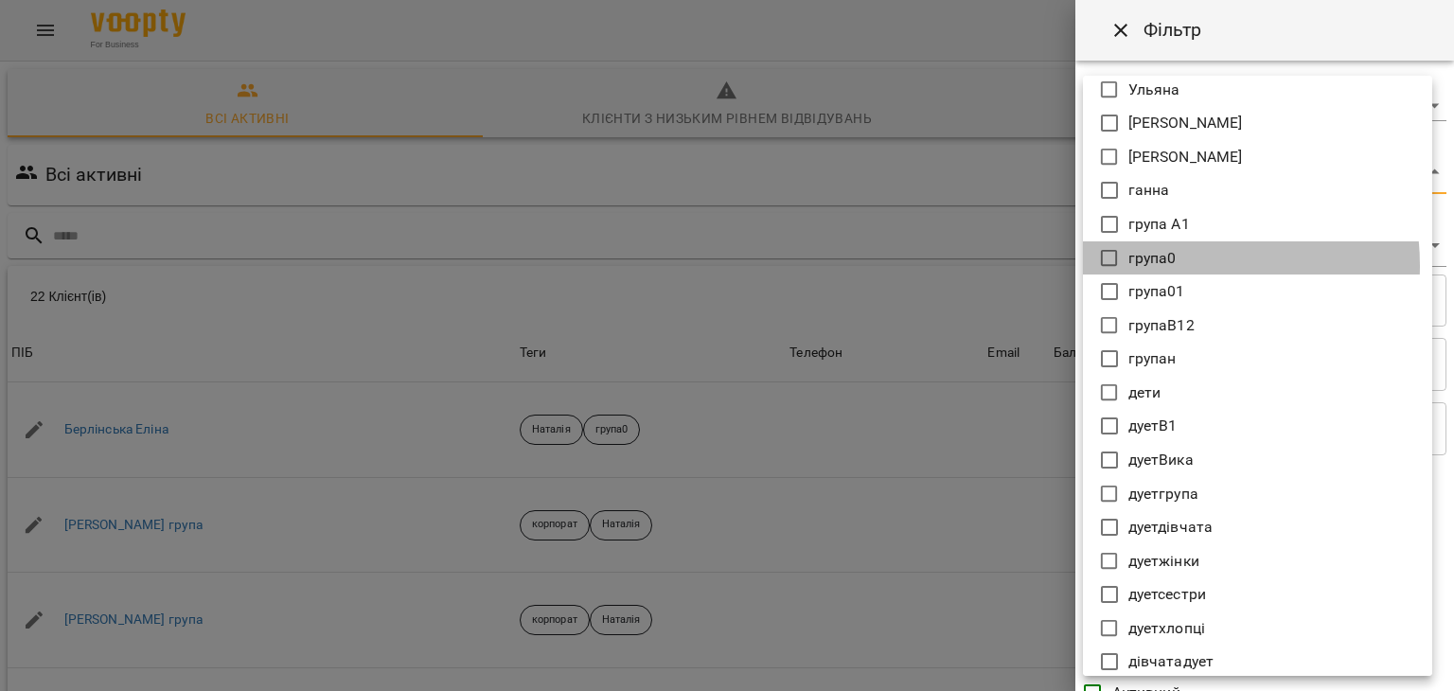
click at [1167, 264] on p "група0" at bounding box center [1152, 258] width 48 height 23
type input "**********"
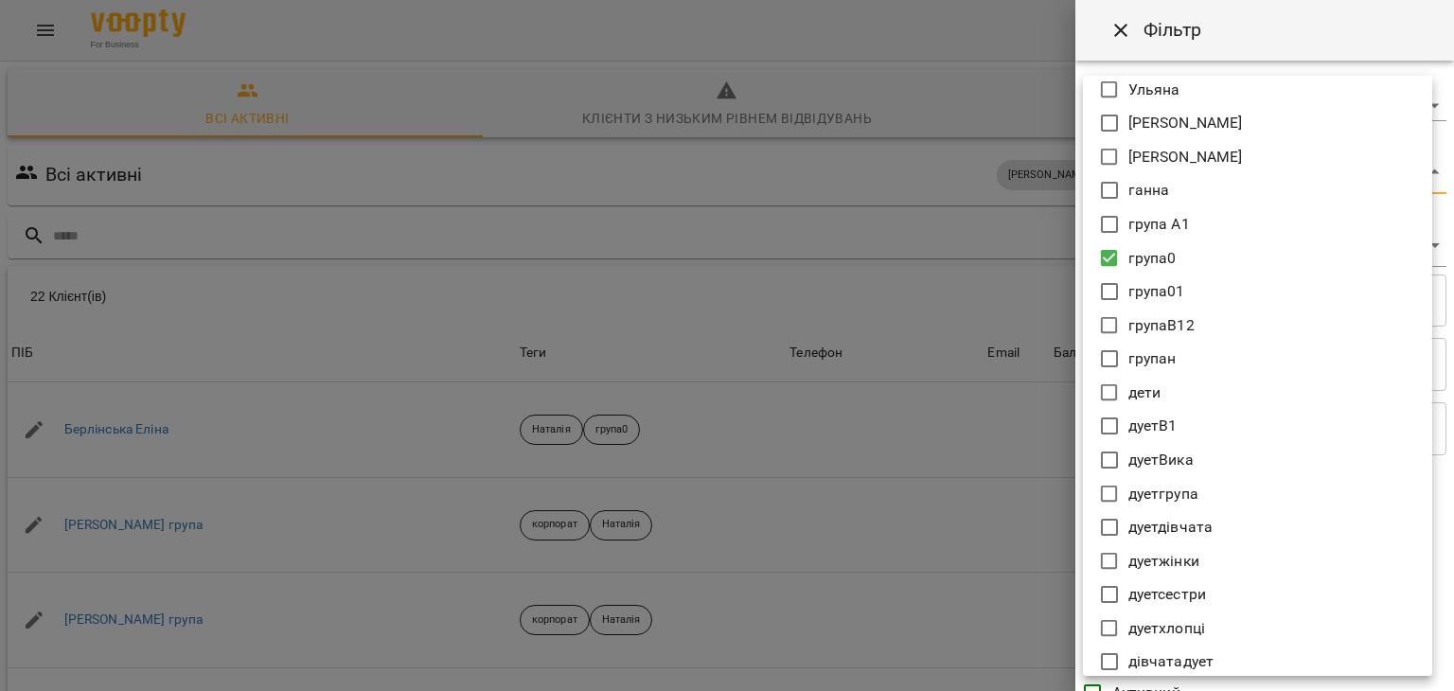
click at [873, 286] on div at bounding box center [727, 345] width 1454 height 691
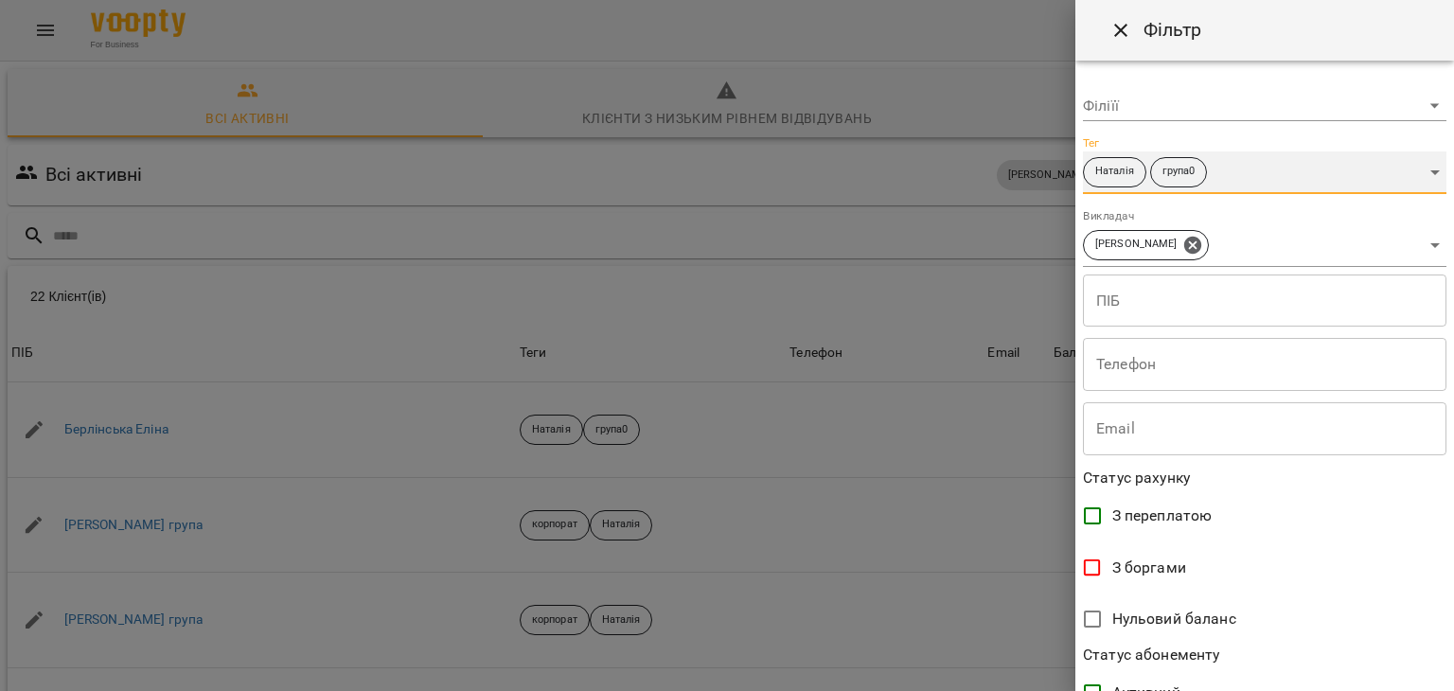
scroll to position [388, 0]
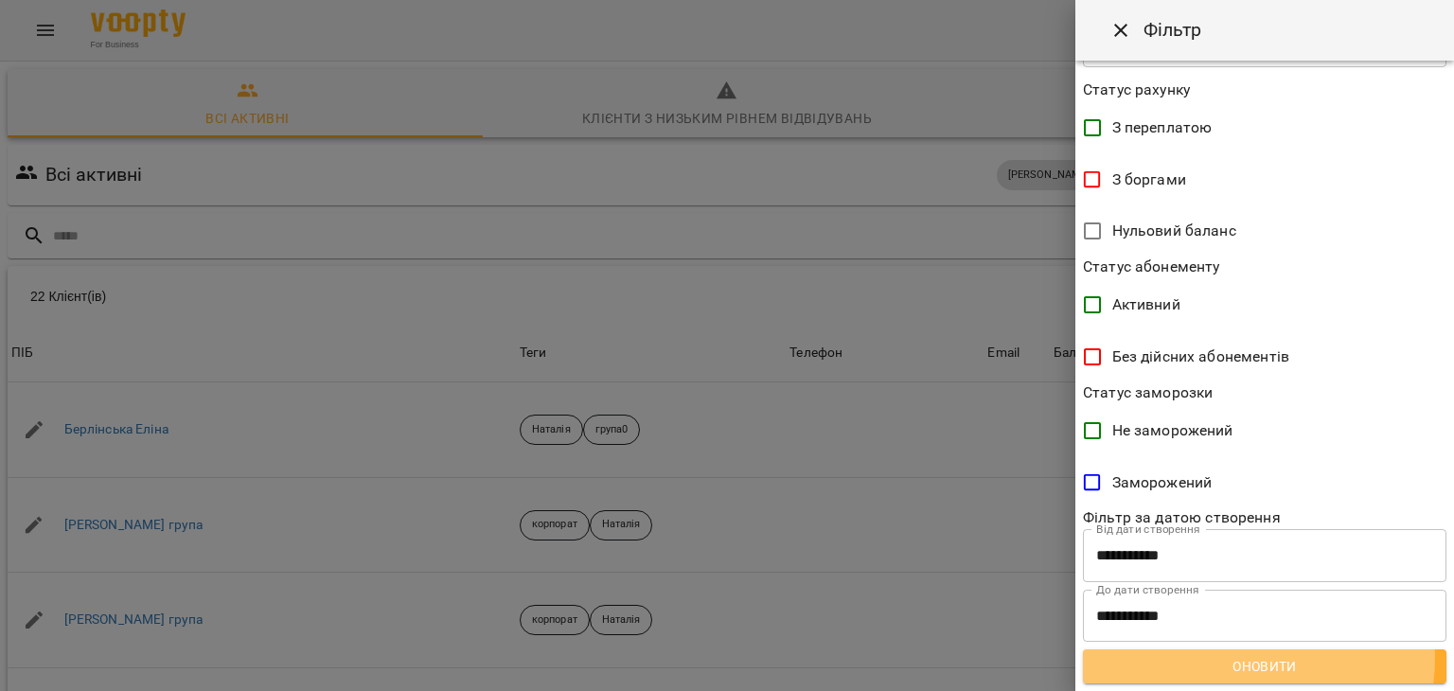
click at [1257, 659] on span "Оновити" at bounding box center [1264, 666] width 333 height 23
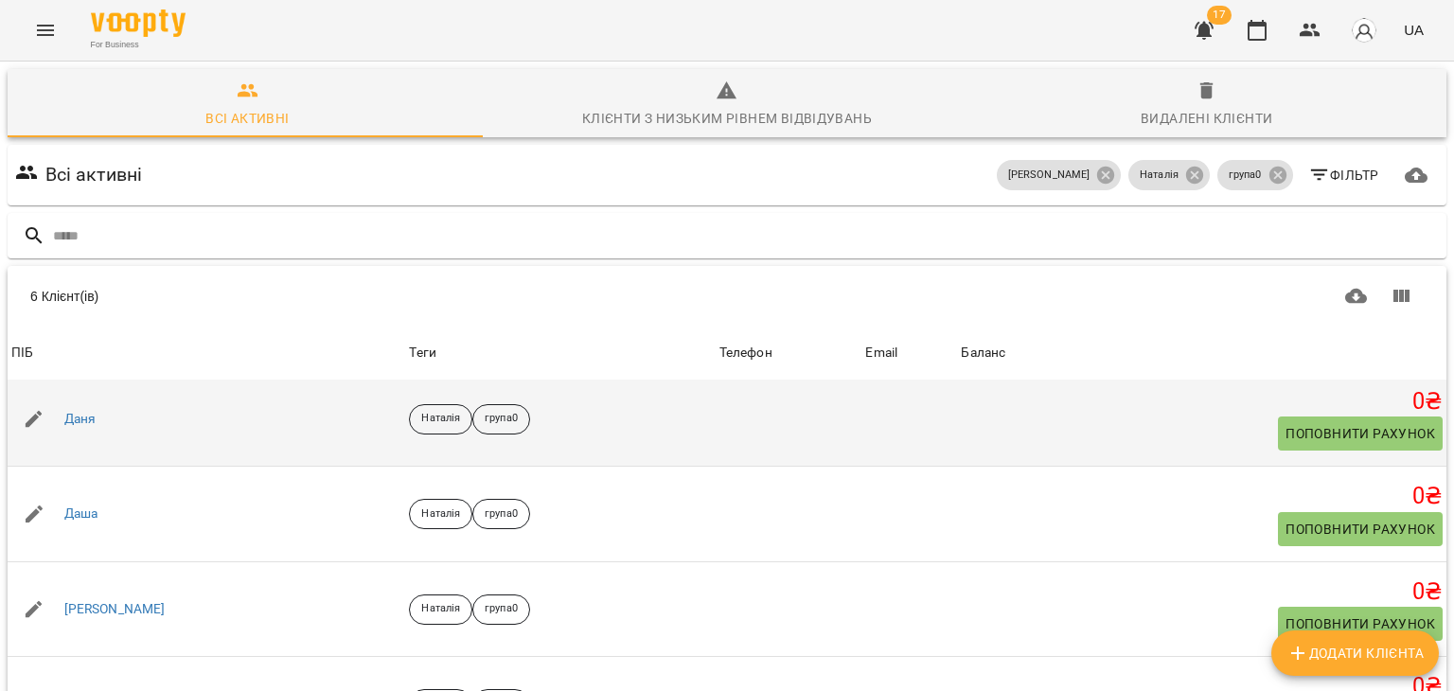
scroll to position [7, 0]
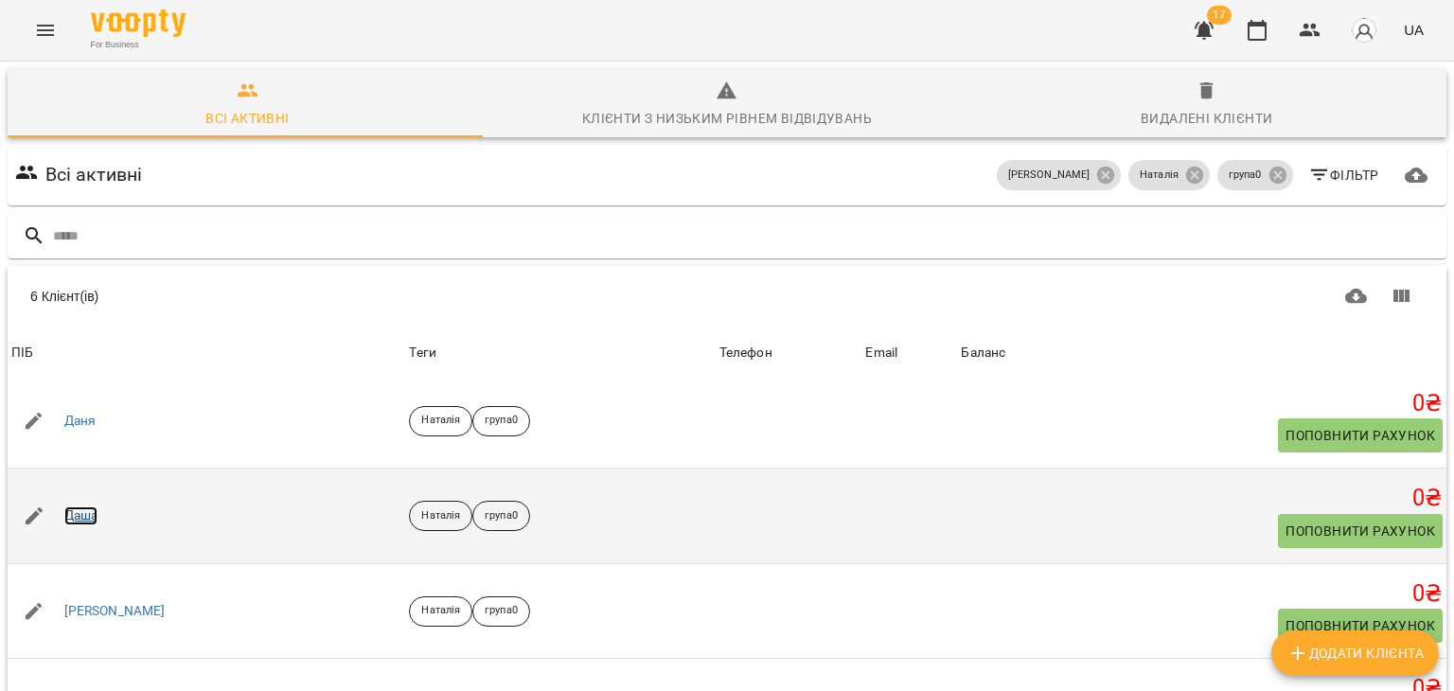
click at [93, 506] on link "Даша" at bounding box center [81, 515] width 34 height 19
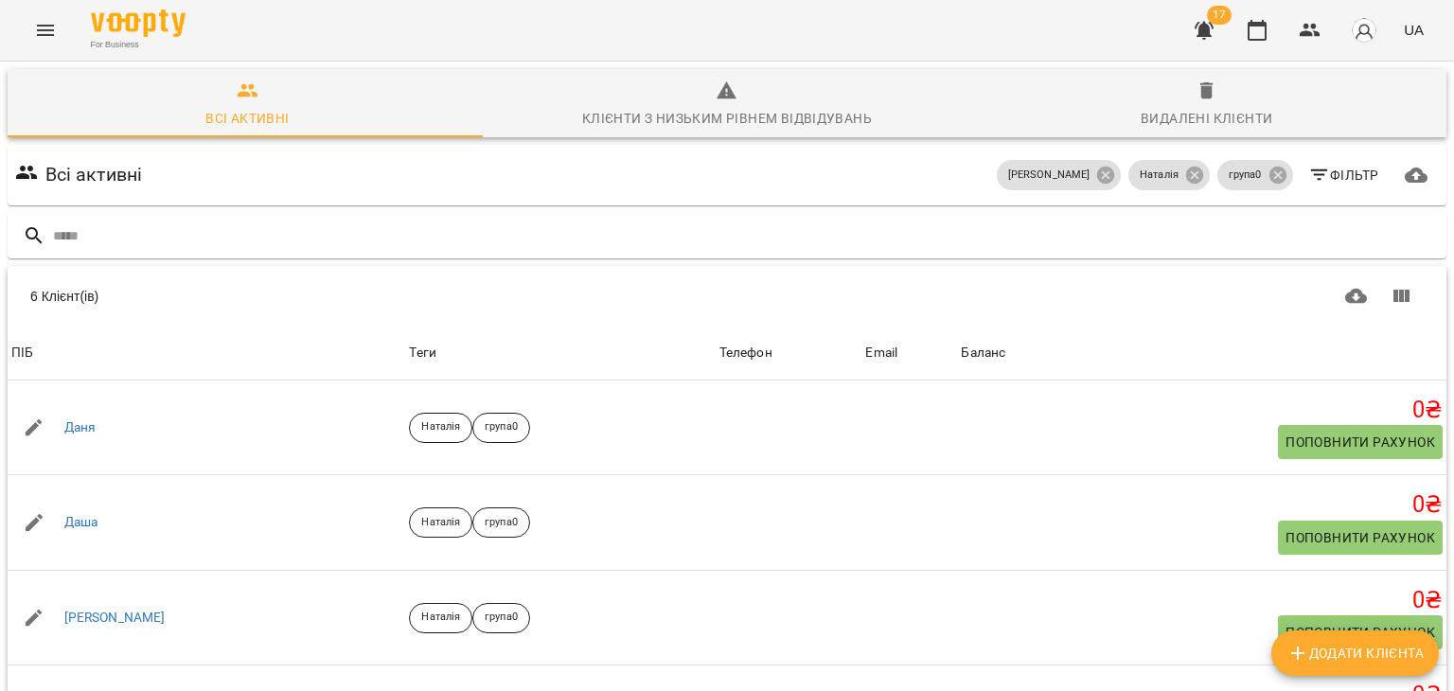
scroll to position [150, 0]
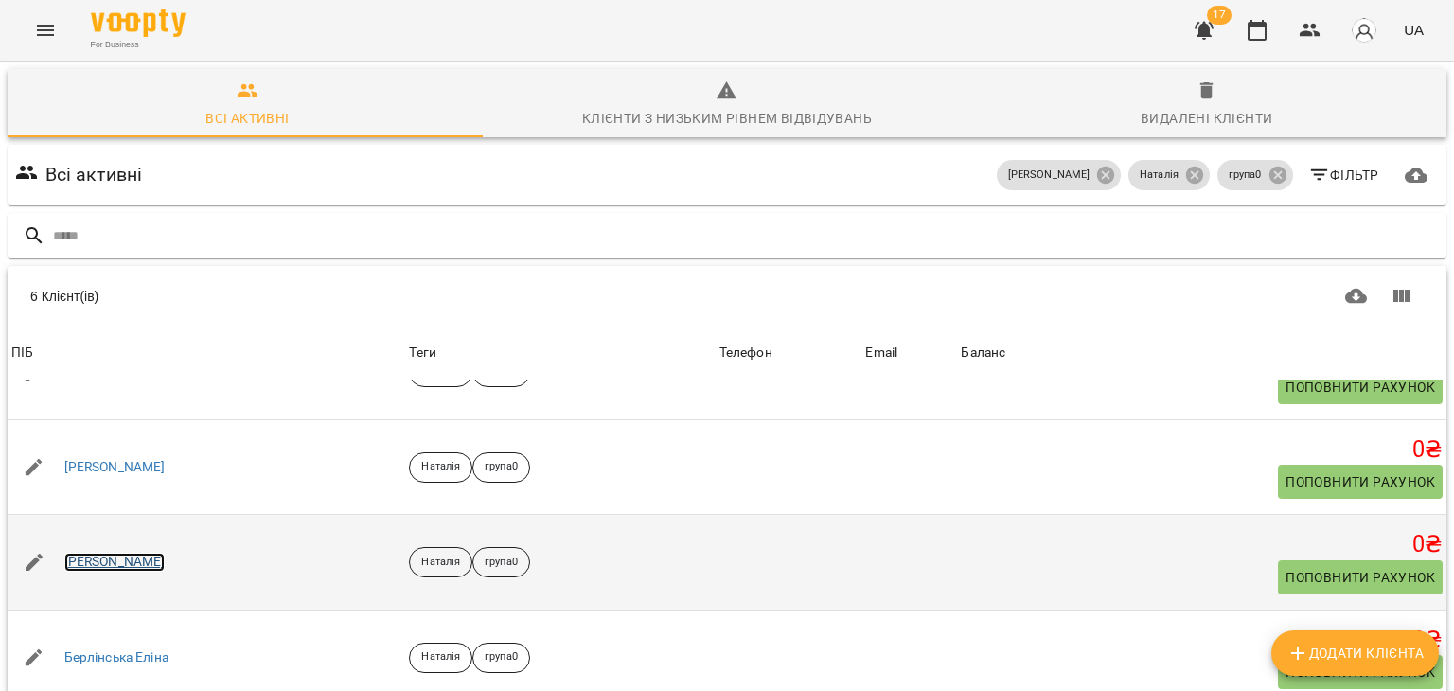
click at [87, 565] on link "[PERSON_NAME]" at bounding box center [114, 562] width 101 height 19
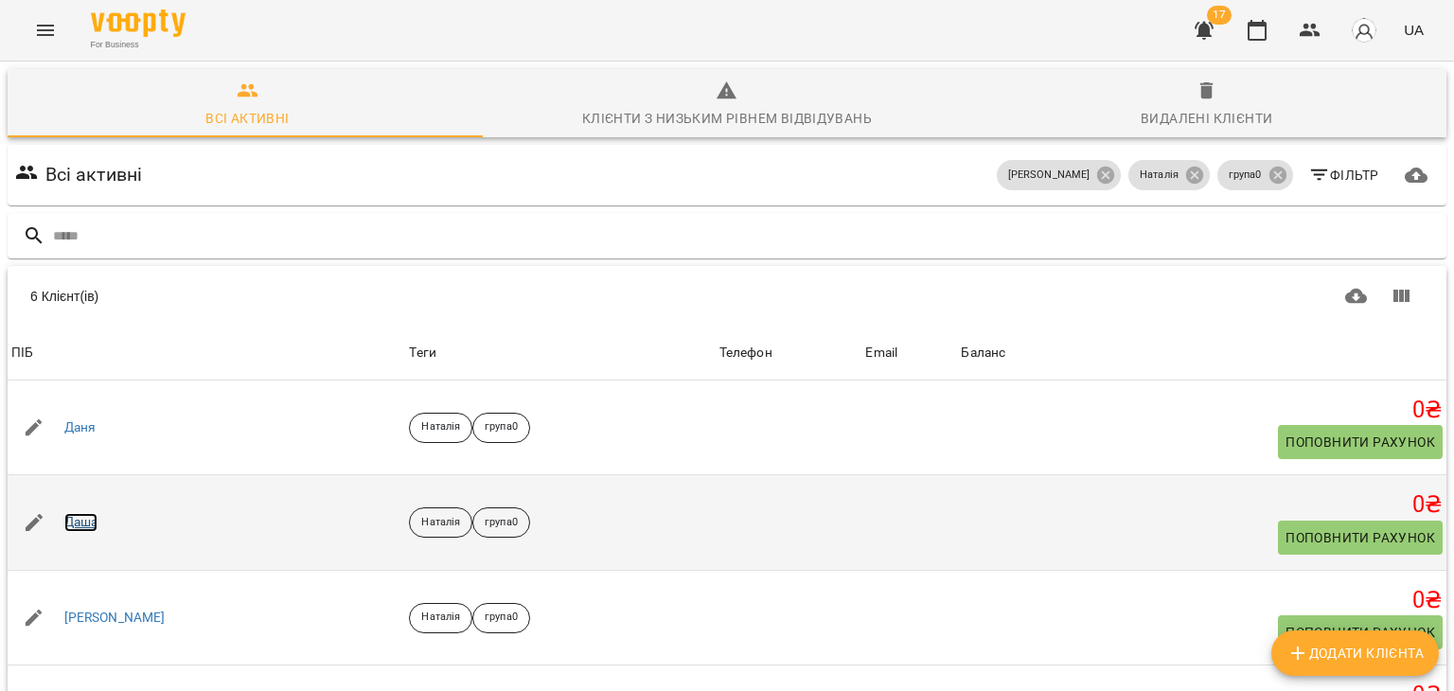
click at [86, 513] on link "Даша" at bounding box center [81, 522] width 34 height 19
